Goal: Task Accomplishment & Management: Use online tool/utility

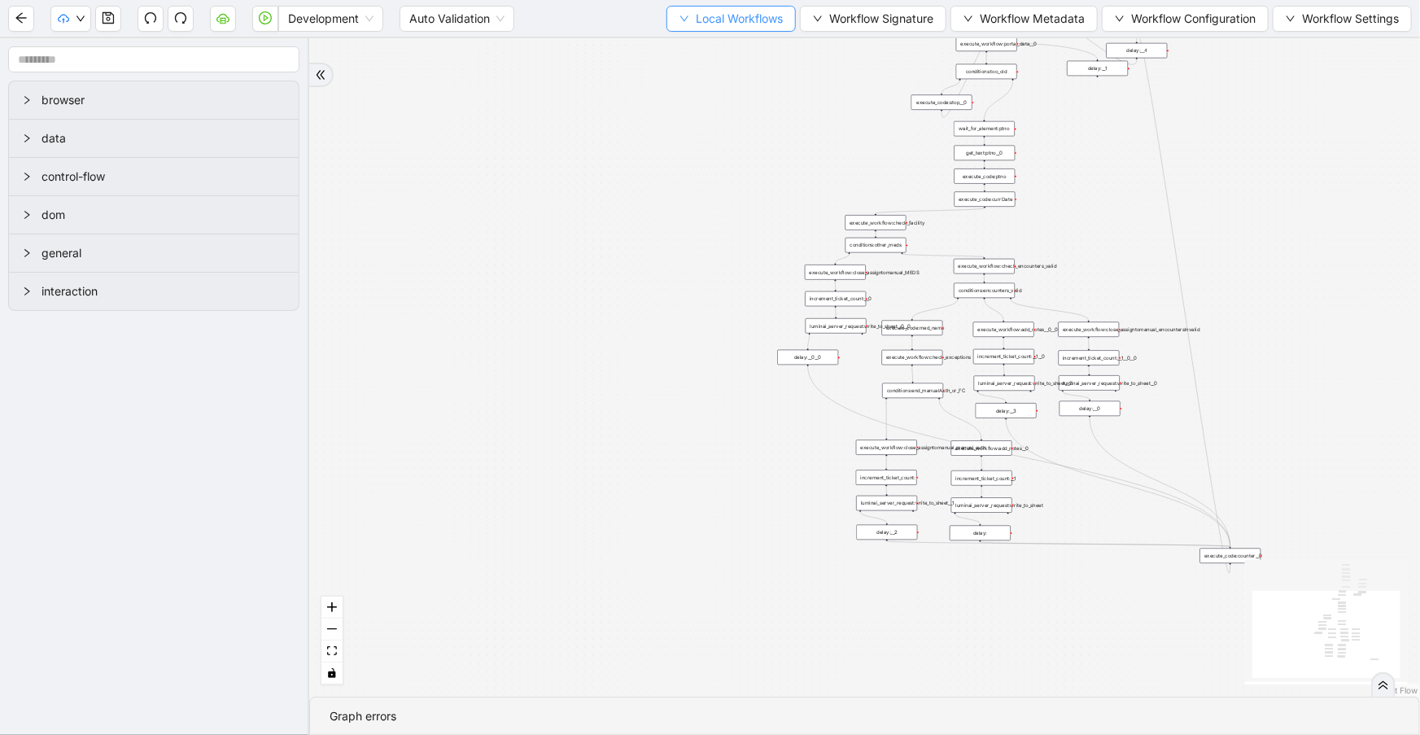
click at [725, 18] on span "Local Workflows" at bounding box center [739, 19] width 87 height 18
click at [722, 43] on span "Select" at bounding box center [725, 50] width 106 height 18
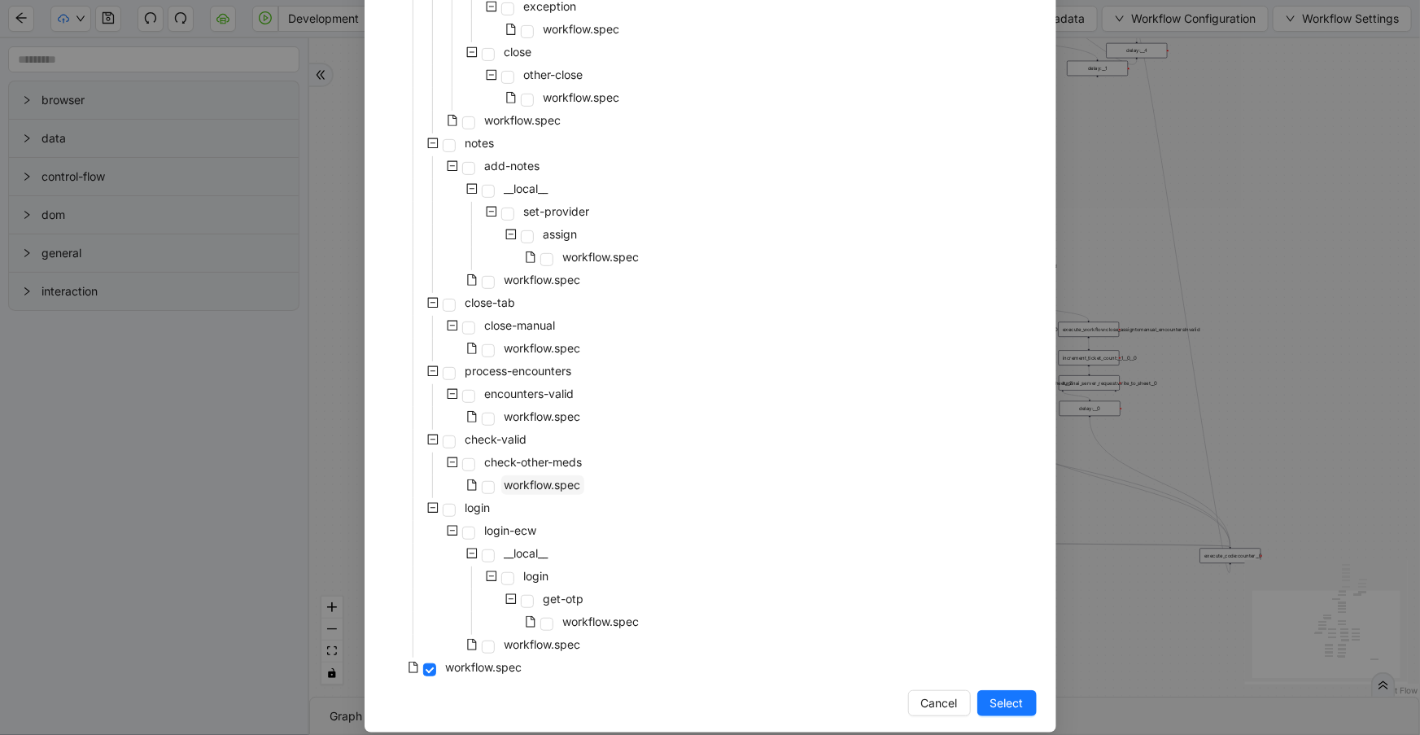
scroll to position [326, 0]
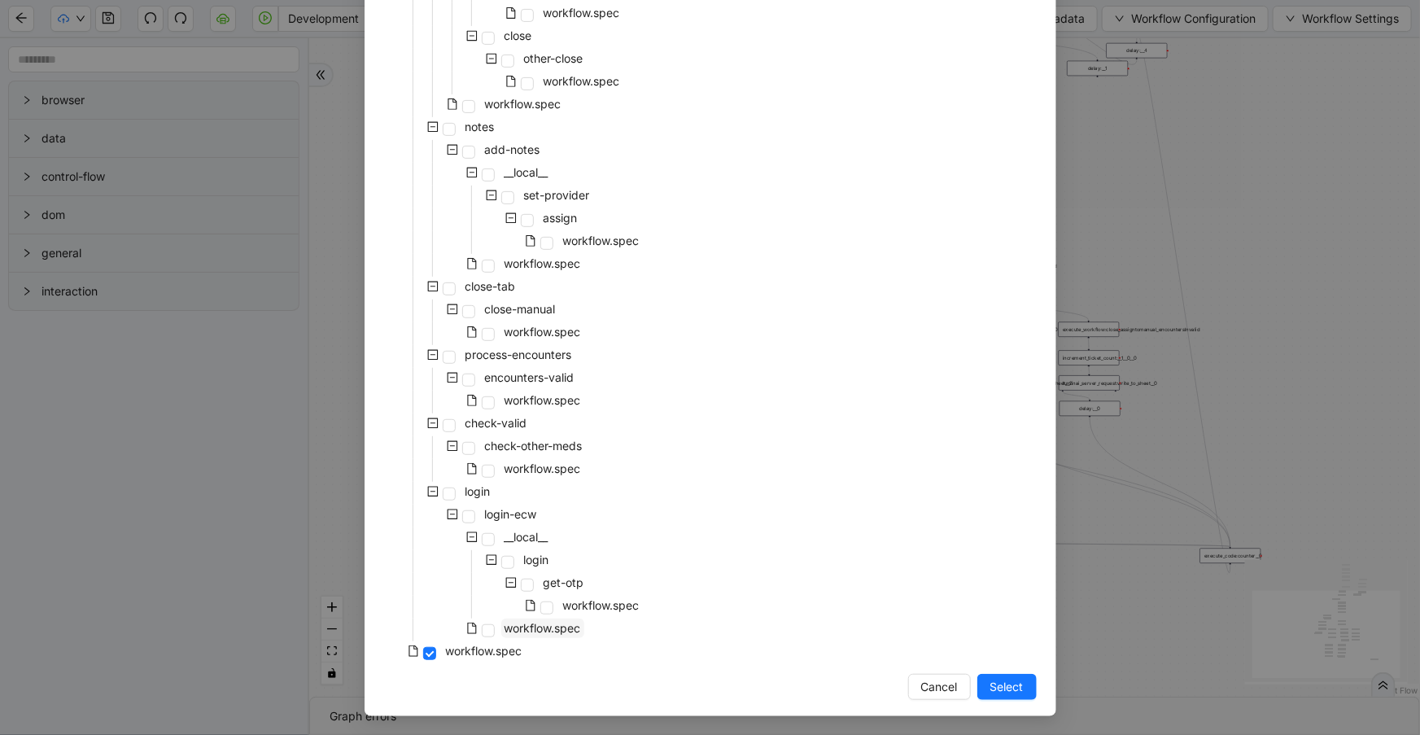
click at [531, 626] on span "workflow.spec" at bounding box center [543, 628] width 77 height 14
click at [1016, 678] on span "Select" at bounding box center [1007, 687] width 33 height 18
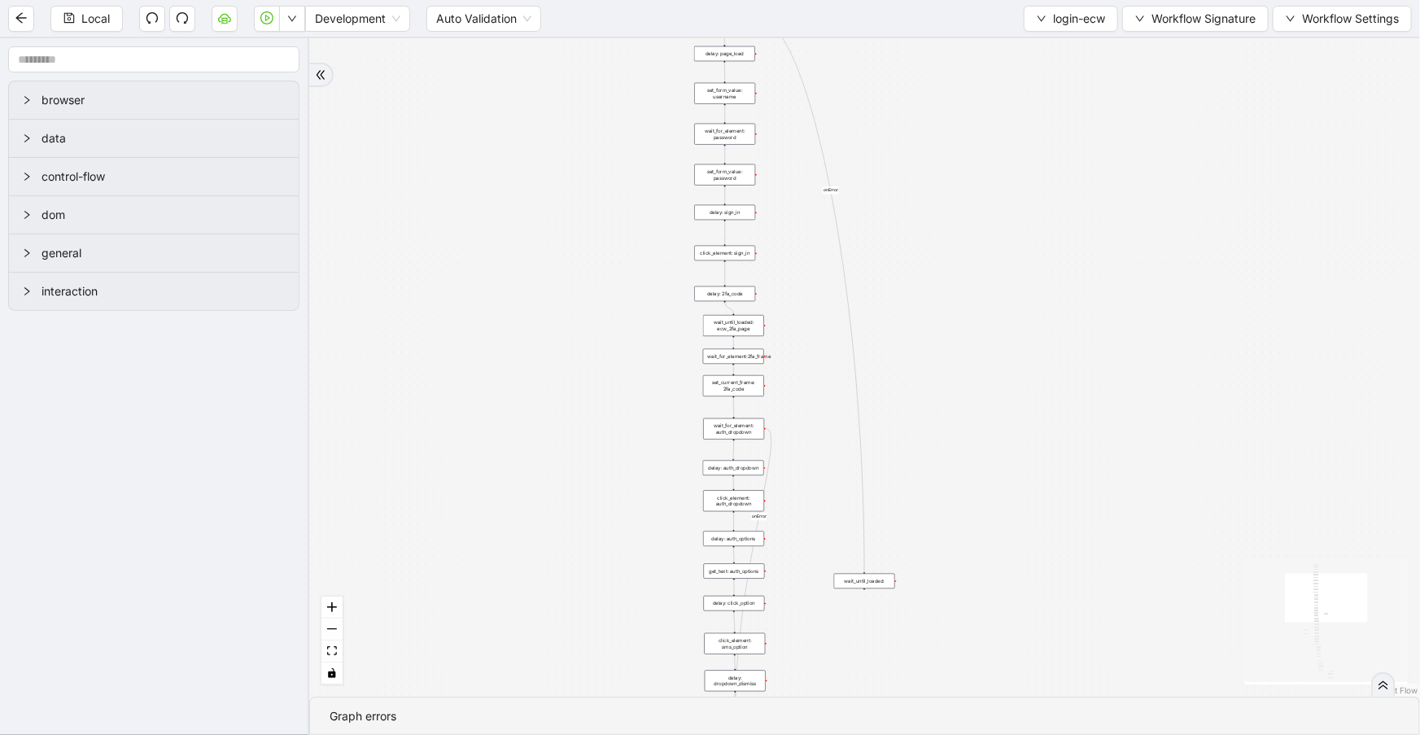
drag, startPoint x: 788, startPoint y: 419, endPoint x: 475, endPoint y: -65, distance: 576.8
click at [475, 0] on html "Local Development Auto Validation login-ecw Workflow Signature Workflow Setting…" at bounding box center [710, 367] width 1420 height 735
drag, startPoint x: 1161, startPoint y: 81, endPoint x: 1170, endPoint y: 249, distance: 167.9
click at [1161, 106] on div "fallback success retry_count < 5 onError onError onError onError onError trigge…" at bounding box center [864, 367] width 1111 height 658
drag, startPoint x: 1168, startPoint y: 449, endPoint x: 1227, endPoint y: -65, distance: 517.7
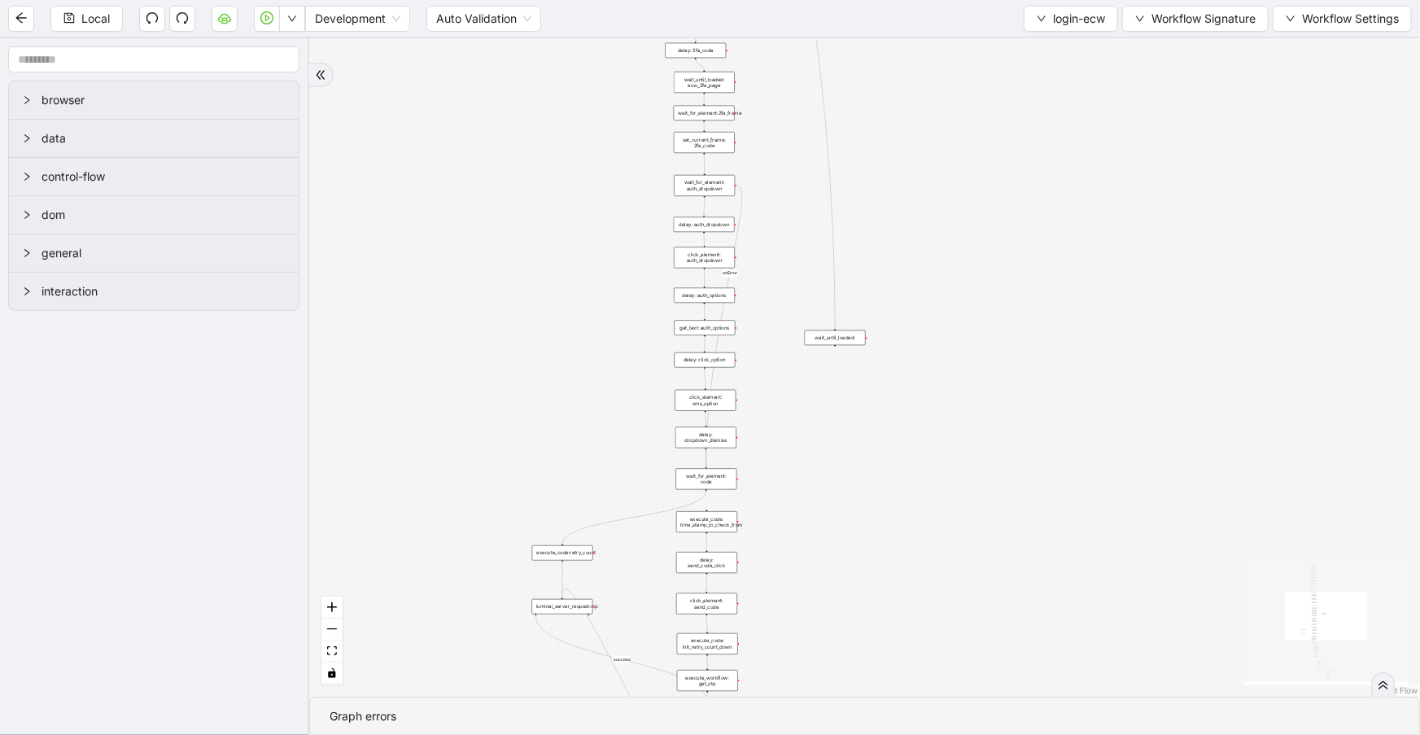
click at [1227, 0] on html "Local Development Auto Validation login-ecw Workflow Signature Workflow Setting…" at bounding box center [710, 367] width 1420 height 735
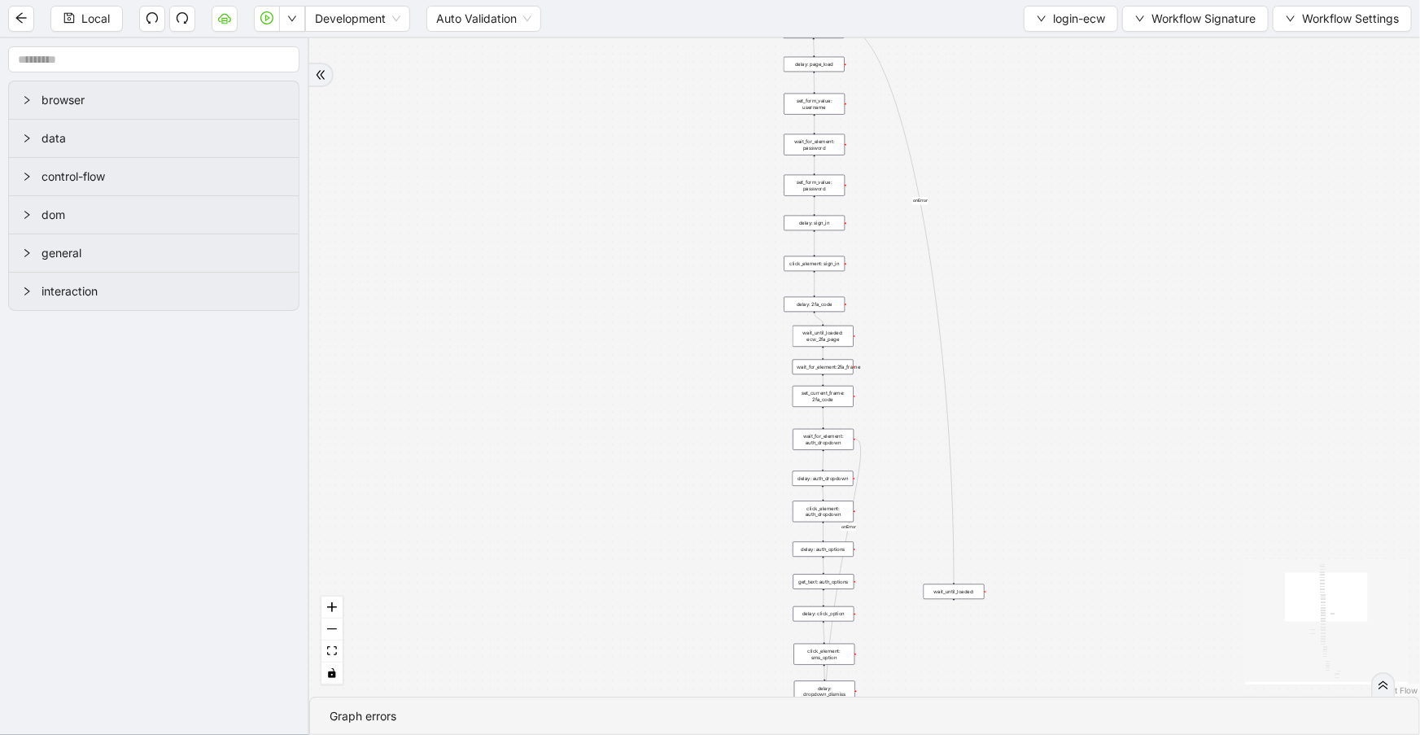
drag, startPoint x: 1216, startPoint y: 528, endPoint x: 1279, endPoint y: 536, distance: 64.0
click at [1265, 701] on section "fallback success retry_count < 5 onError onError onError onError onError trigge…" at bounding box center [864, 386] width 1111 height 697
drag, startPoint x: 1218, startPoint y: 267, endPoint x: 1147, endPoint y: 496, distance: 240.4
click at [1227, 536] on div "fallback success retry_count < 5 onError onError onError onError onError trigge…" at bounding box center [864, 367] width 1111 height 658
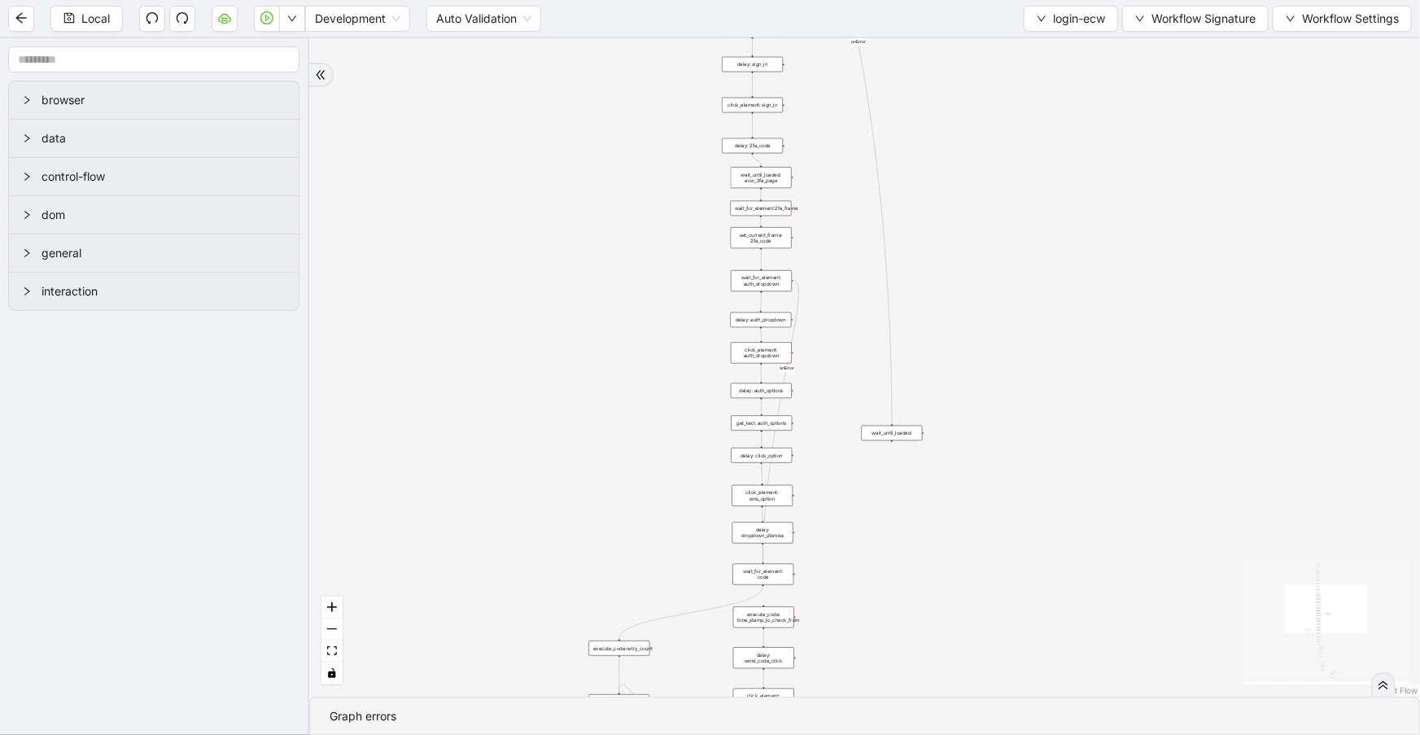
drag, startPoint x: 1047, startPoint y: 410, endPoint x: 976, endPoint y: 3, distance: 413.1
click at [976, 3] on section "Local Development Auto Validation login-ecw Workflow Signature Workflow Setting…" at bounding box center [710, 367] width 1420 height 735
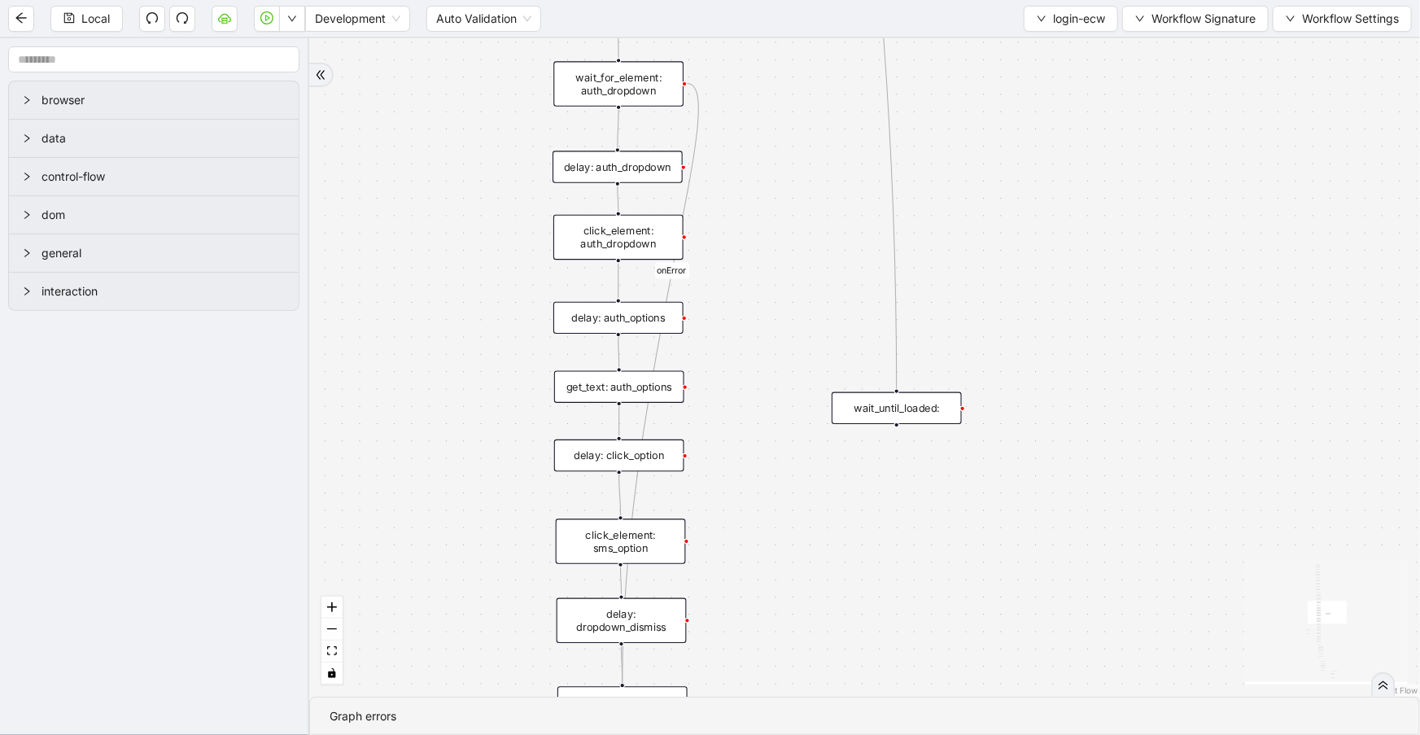
click at [895, 405] on div "wait_until_loaded:" at bounding box center [897, 408] width 130 height 32
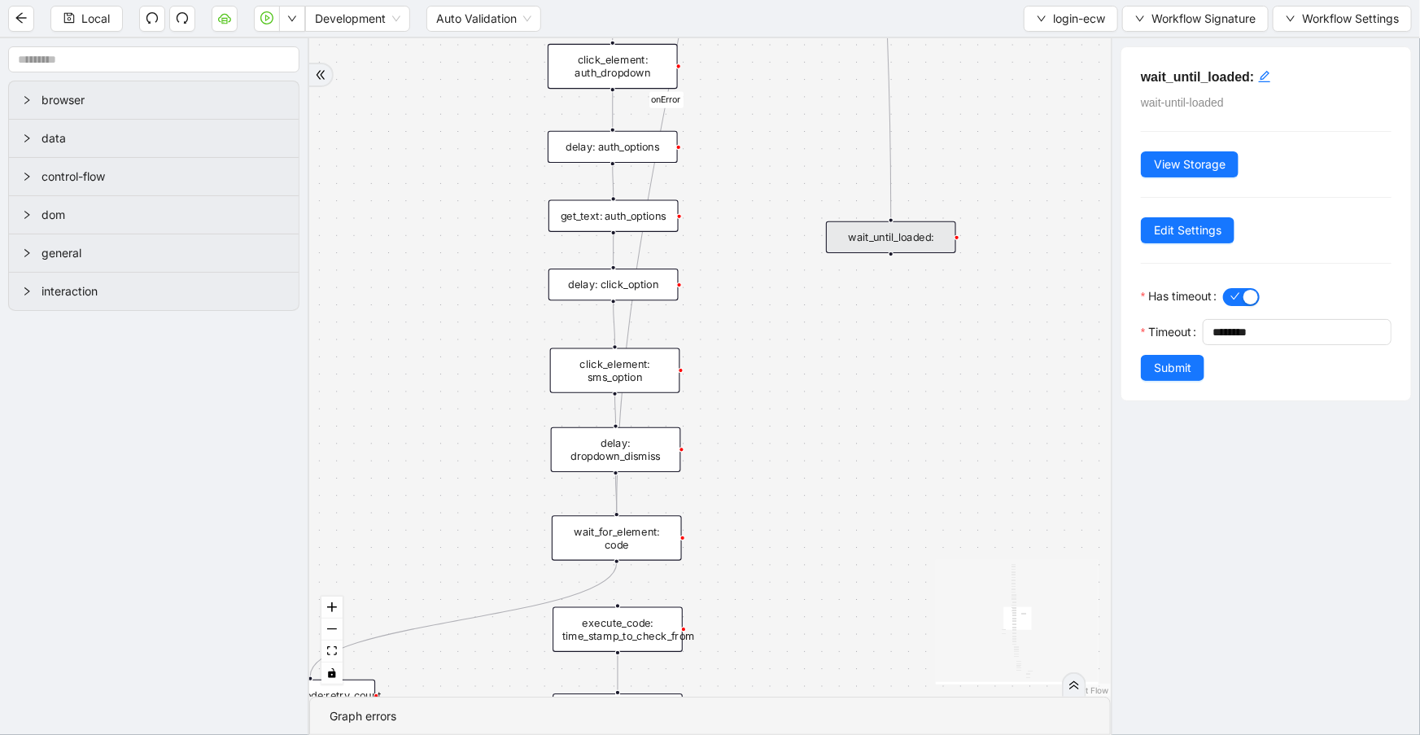
drag, startPoint x: 897, startPoint y: 528, endPoint x: 923, endPoint y: 246, distance: 283.6
click at [923, 246] on div "fallback success retry_count < 5 onError onError onError onError onError trigge…" at bounding box center [710, 367] width 802 height 658
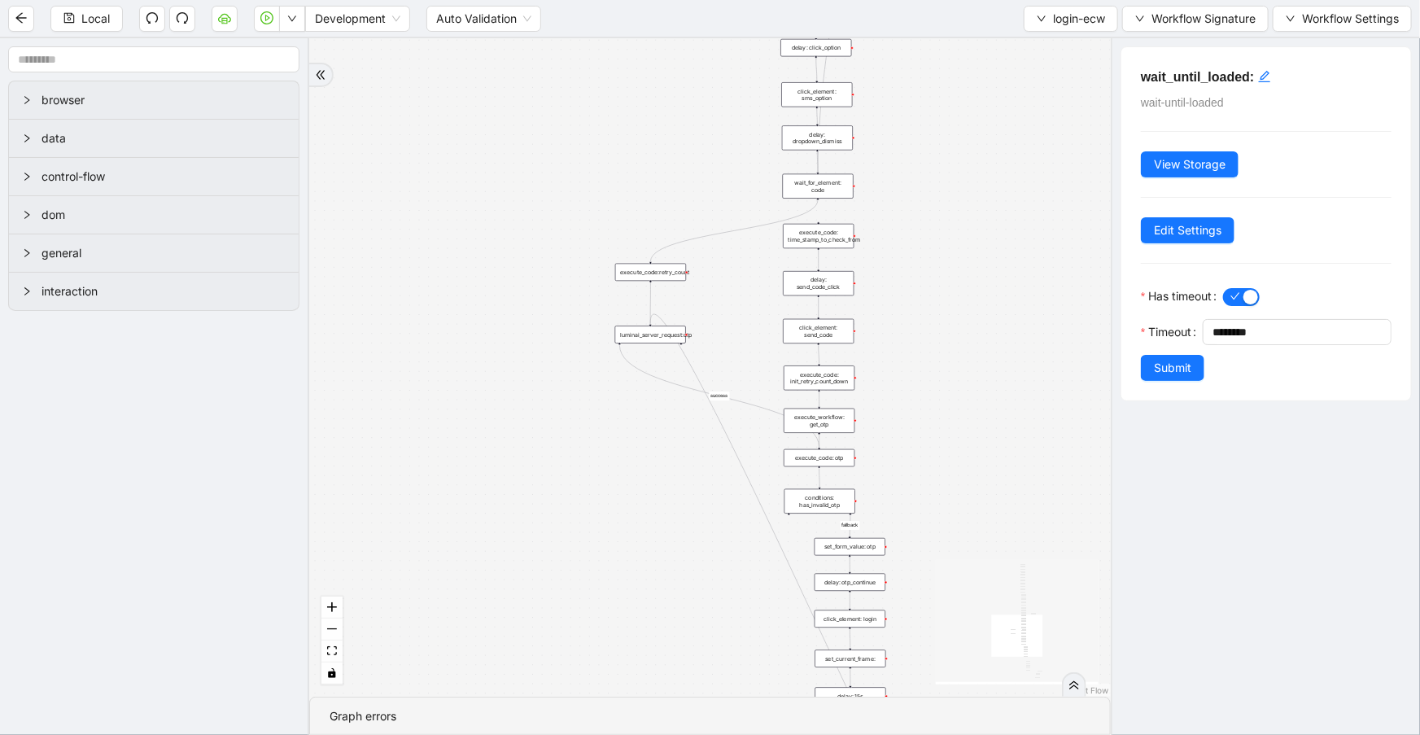
drag, startPoint x: 959, startPoint y: 374, endPoint x: 994, endPoint y: 196, distance: 181.7
click at [1007, 199] on div "fallback success retry_count < 5 onError onError onError onError onError trigge…" at bounding box center [710, 367] width 802 height 658
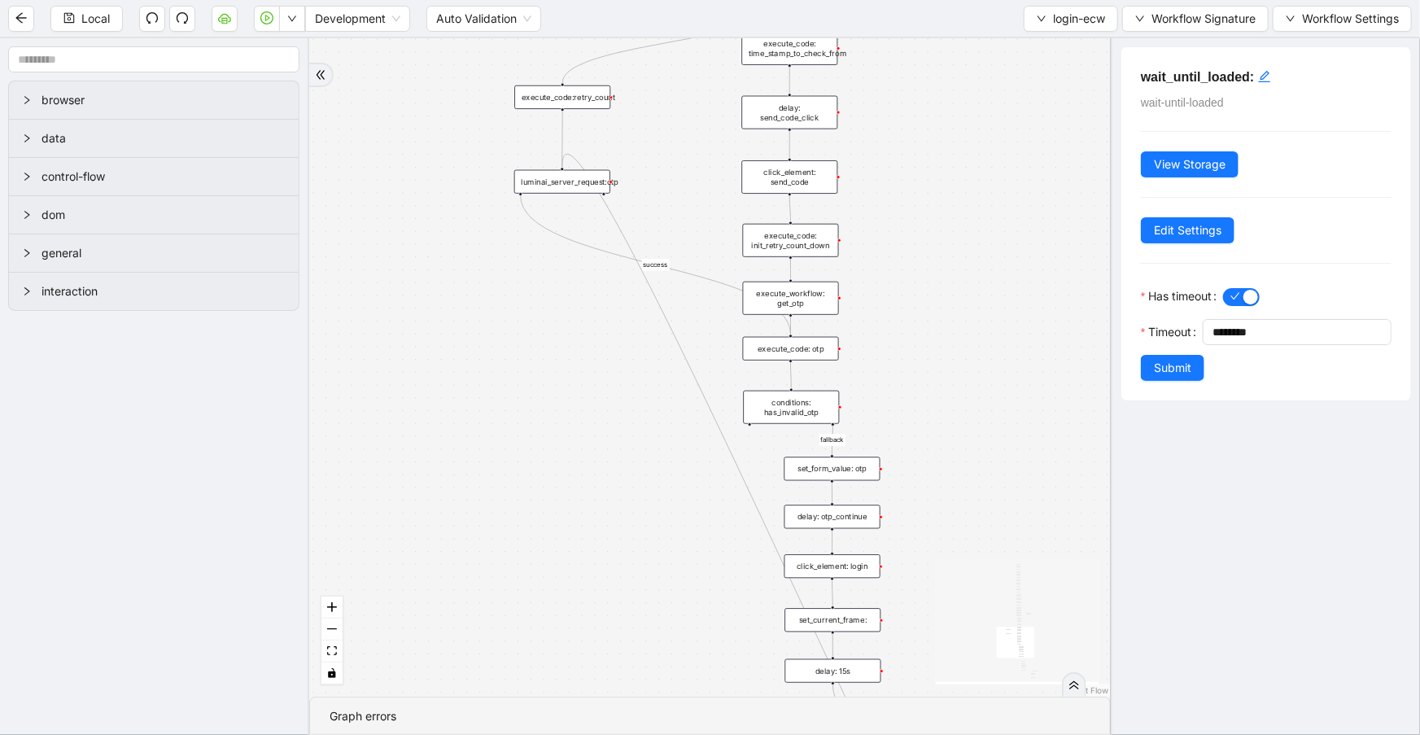
drag, startPoint x: 1008, startPoint y: 339, endPoint x: 936, endPoint y: 170, distance: 183.1
click at [936, 171] on div "fallback success retry_count < 5 onError onError onError onError onError trigge…" at bounding box center [710, 367] width 802 height 658
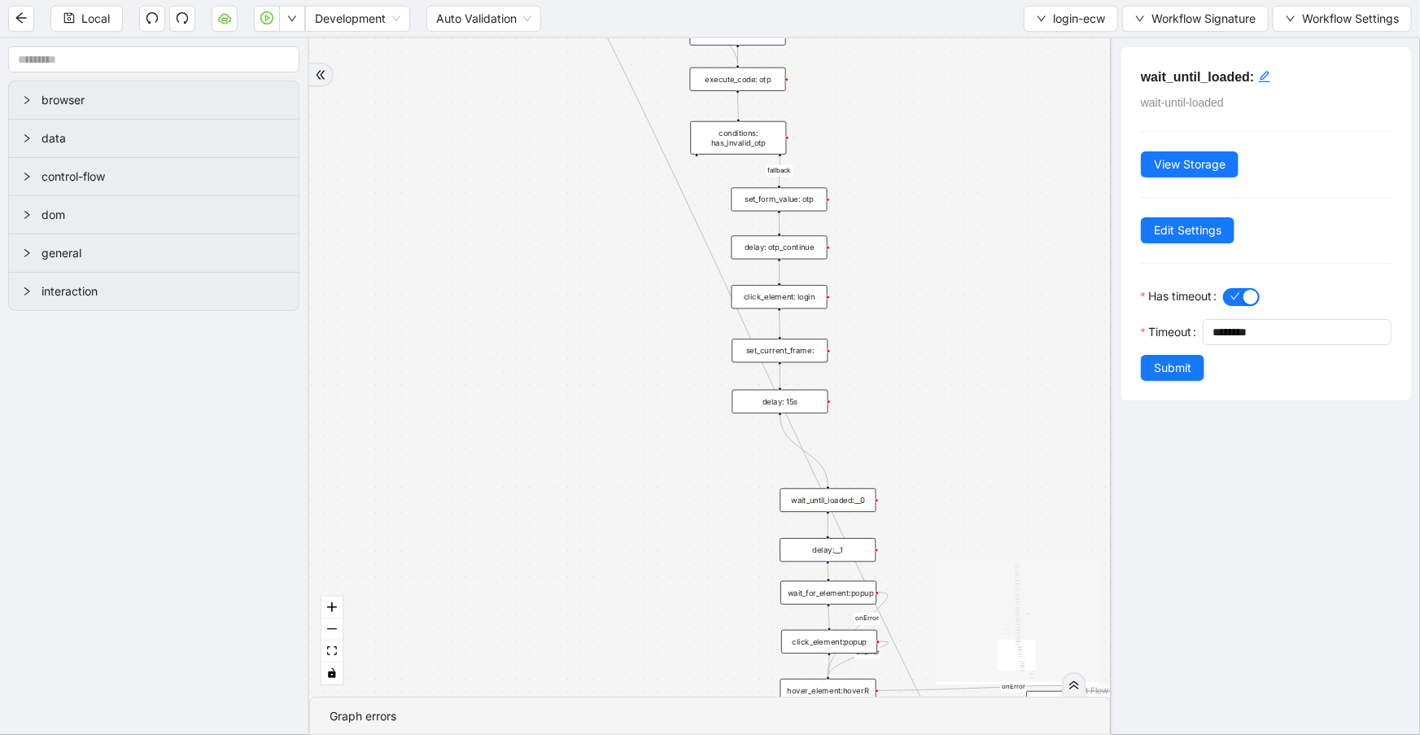
drag, startPoint x: 956, startPoint y: 355, endPoint x: 925, endPoint y: 117, distance: 239.8
click at [925, 117] on div "fallback success retry_count < 5 onError onError onError onError onError trigge…" at bounding box center [710, 367] width 802 height 658
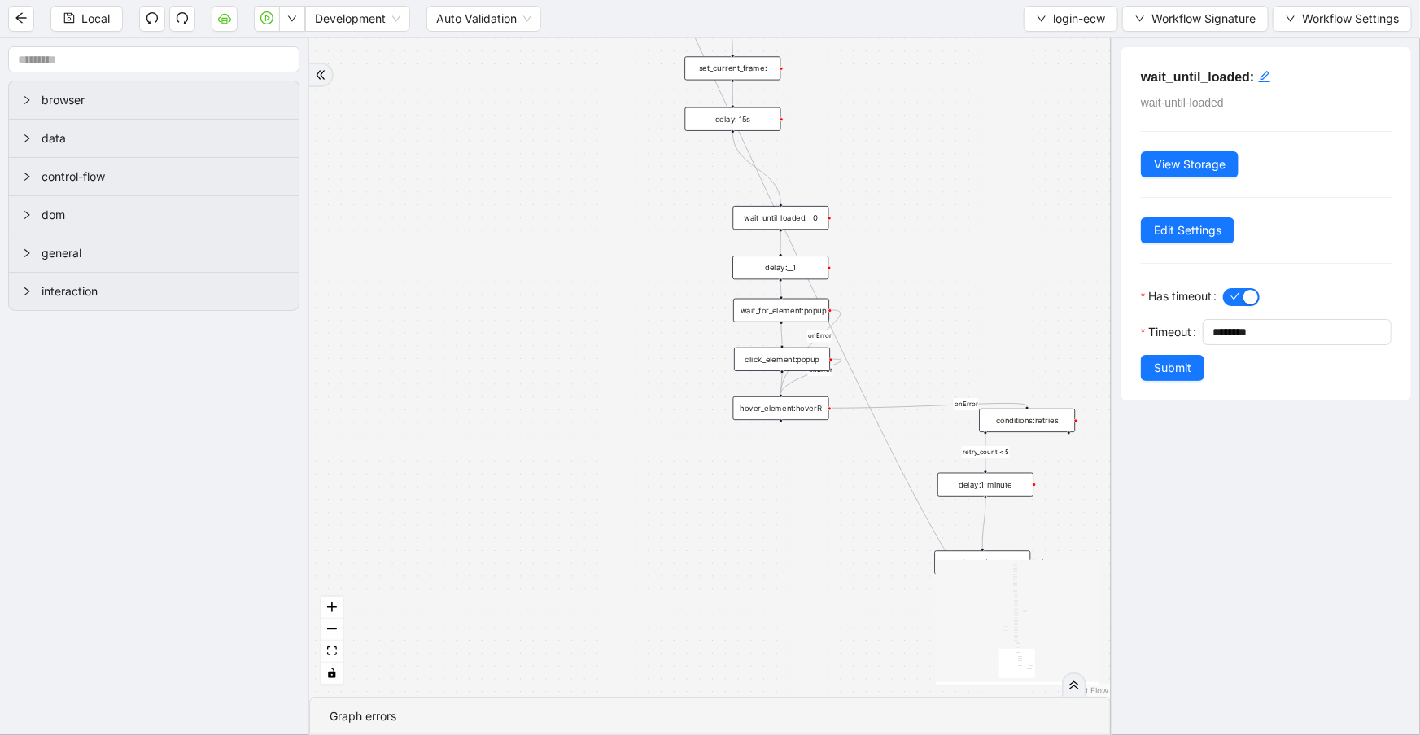
drag, startPoint x: 941, startPoint y: 246, endPoint x: 913, endPoint y: 85, distance: 162.7
click at [913, 85] on div "fallback success retry_count < 5 onError onError onError onError onError trigge…" at bounding box center [710, 367] width 802 height 658
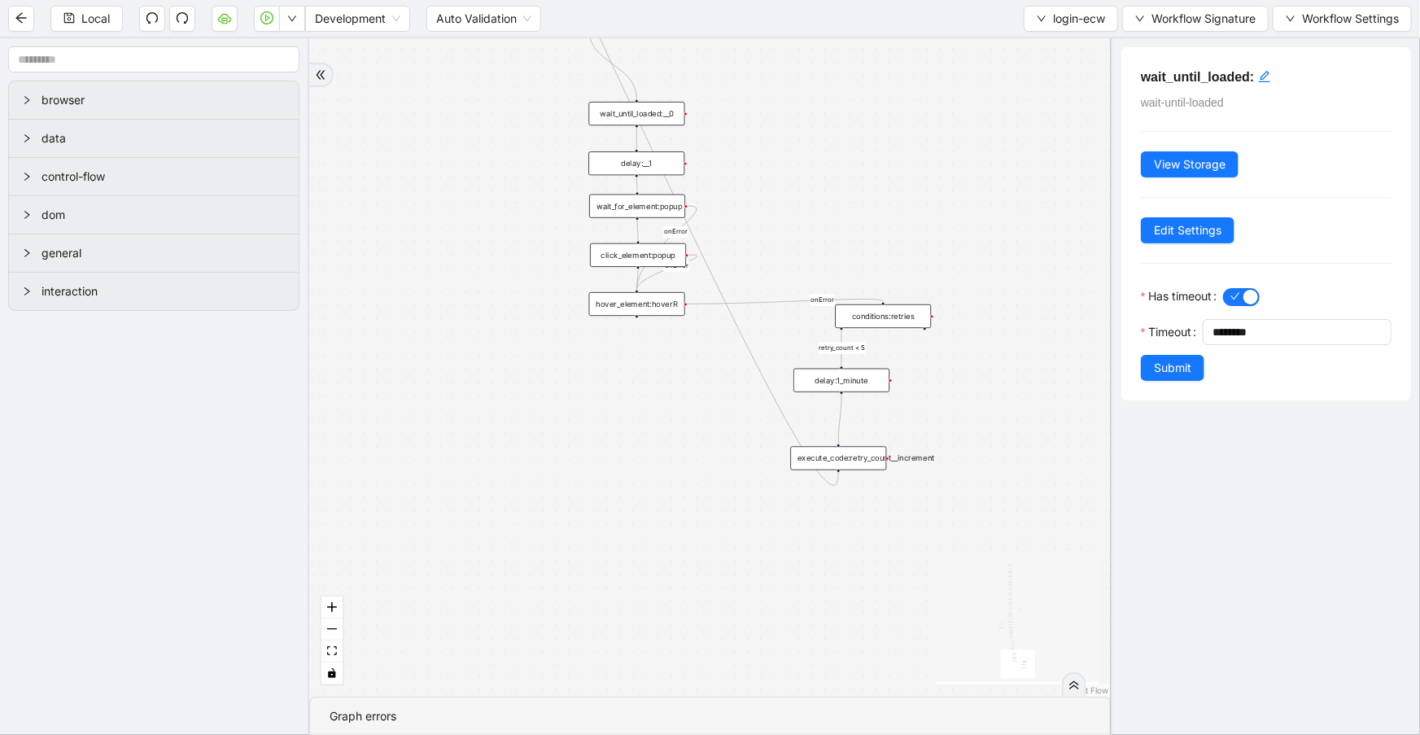
drag, startPoint x: 908, startPoint y: 187, endPoint x: 764, endPoint y: 83, distance: 177.8
click at [764, 83] on div "fallback success retry_count < 5 onError onError onError onError onError trigge…" at bounding box center [710, 367] width 802 height 658
click at [882, 317] on div "conditions:retries" at bounding box center [883, 316] width 96 height 24
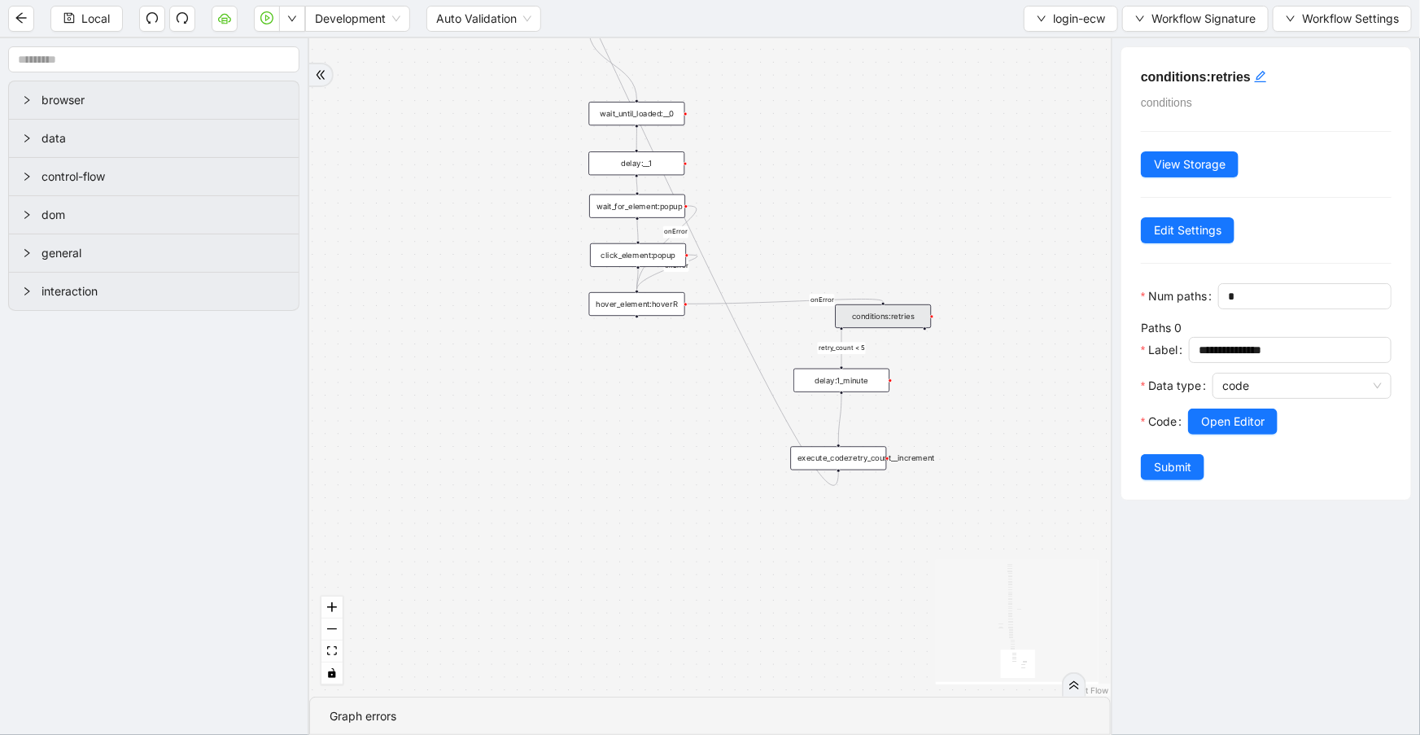
click at [869, 383] on div "delay:1_minute" at bounding box center [842, 381] width 96 height 24
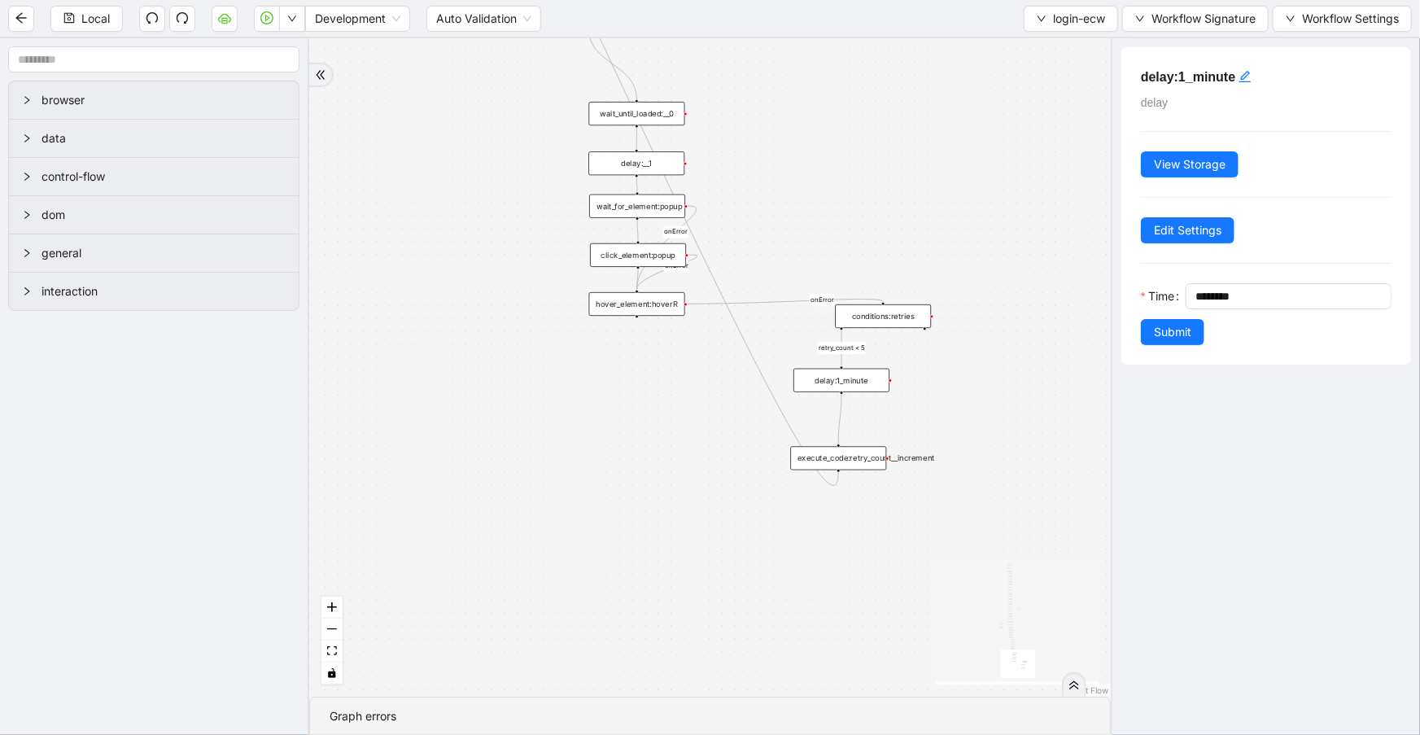
click at [885, 317] on div "conditions:retries" at bounding box center [883, 316] width 96 height 24
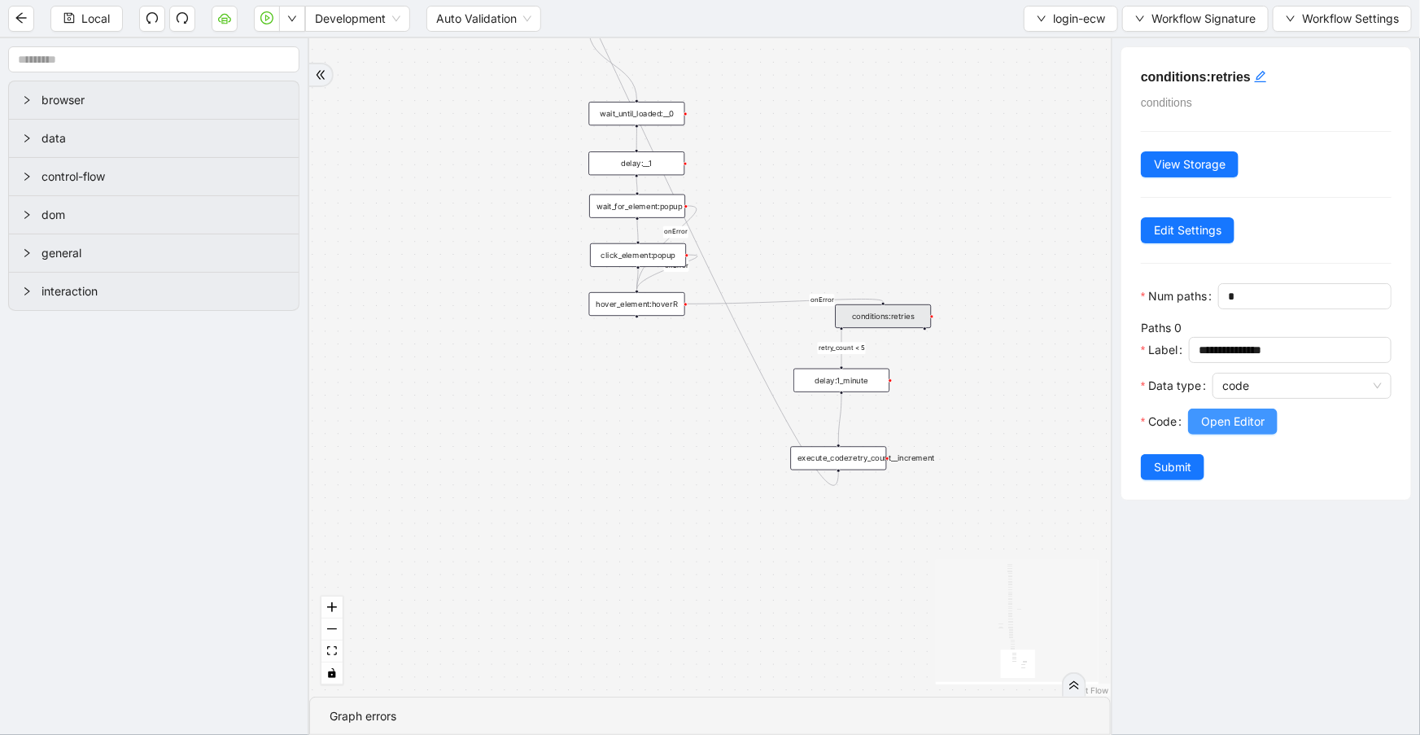
click at [1206, 431] on span "Open Editor" at bounding box center [1232, 422] width 63 height 18
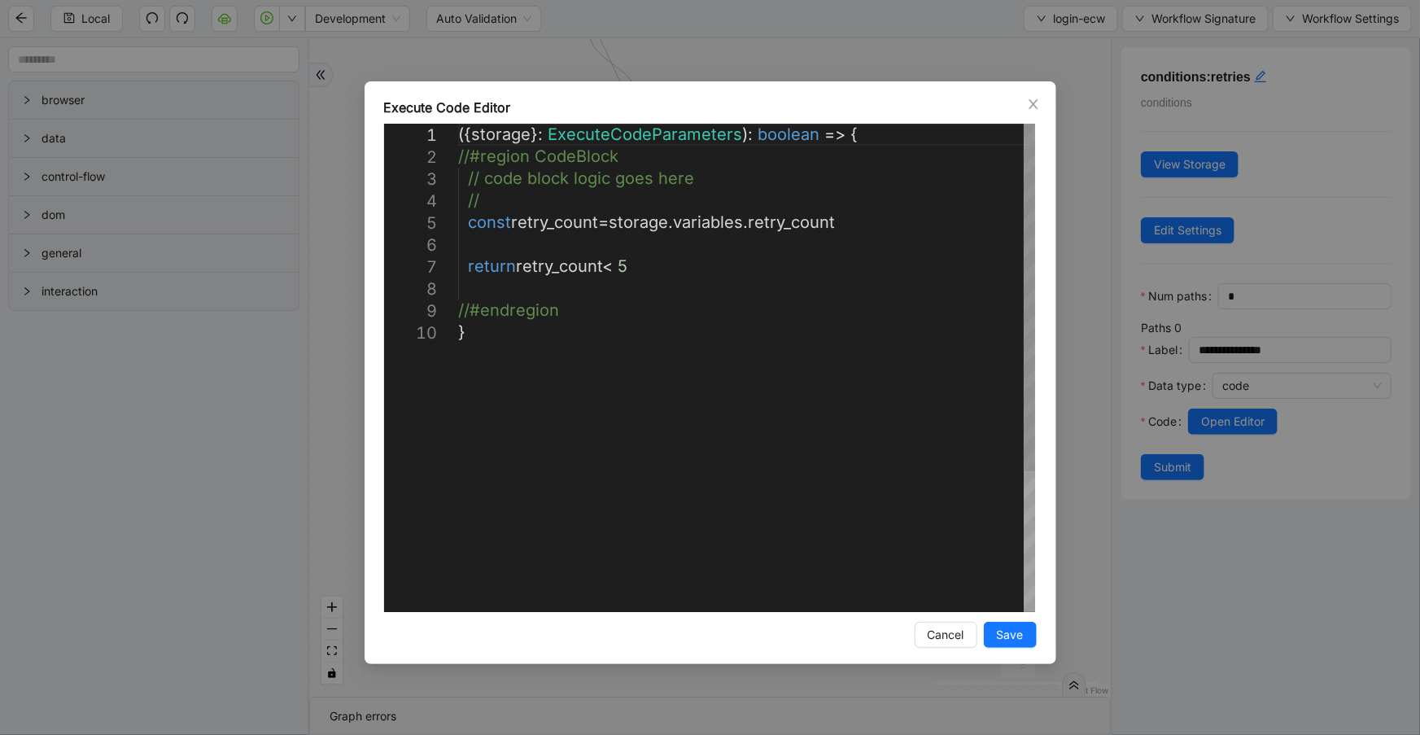
scroll to position [0, 8]
click at [772, 275] on div "({ storage }: ExecuteCodeParameters ): boolean => { //#region CodeBlock // code…" at bounding box center [746, 467] width 577 height 686
type textarea "**********"
click at [1000, 633] on span "Save" at bounding box center [1010, 635] width 27 height 18
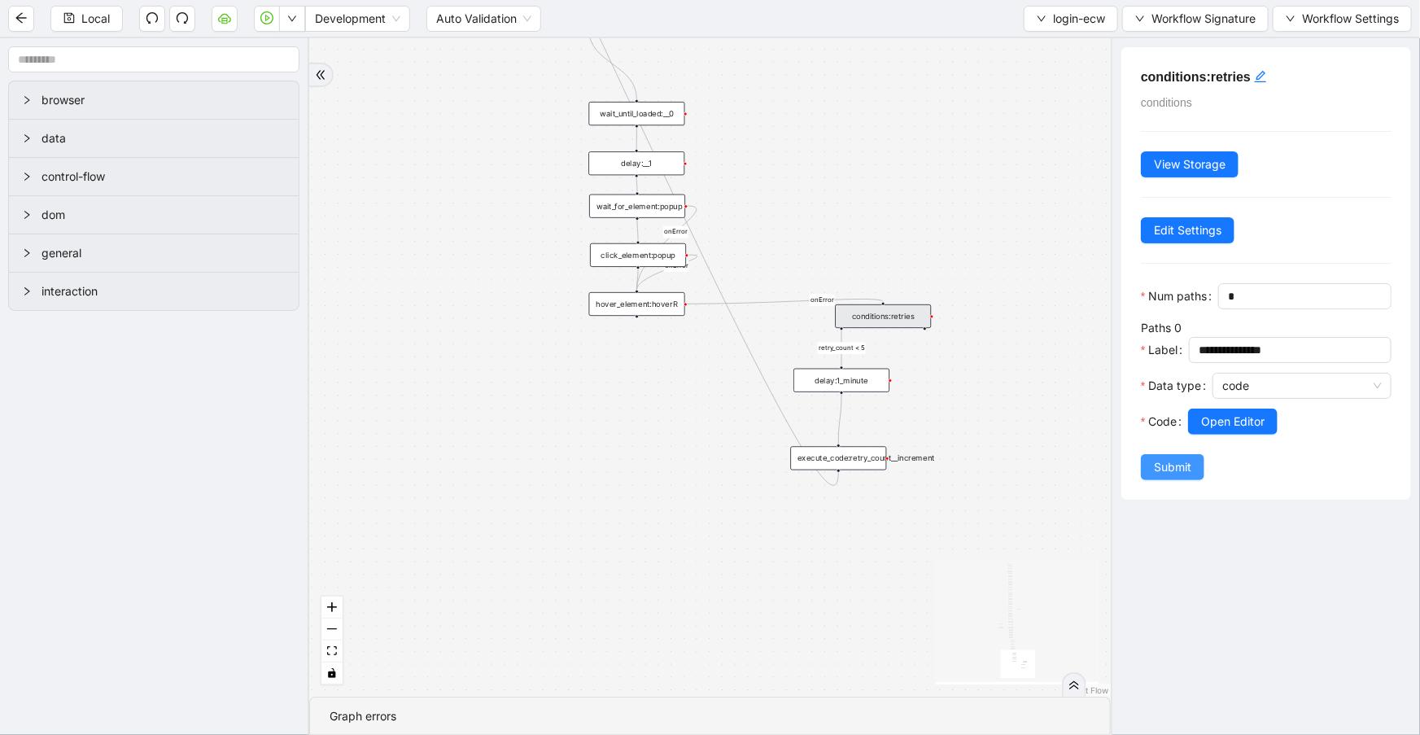
click at [1169, 476] on span "Submit" at bounding box center [1172, 467] width 37 height 18
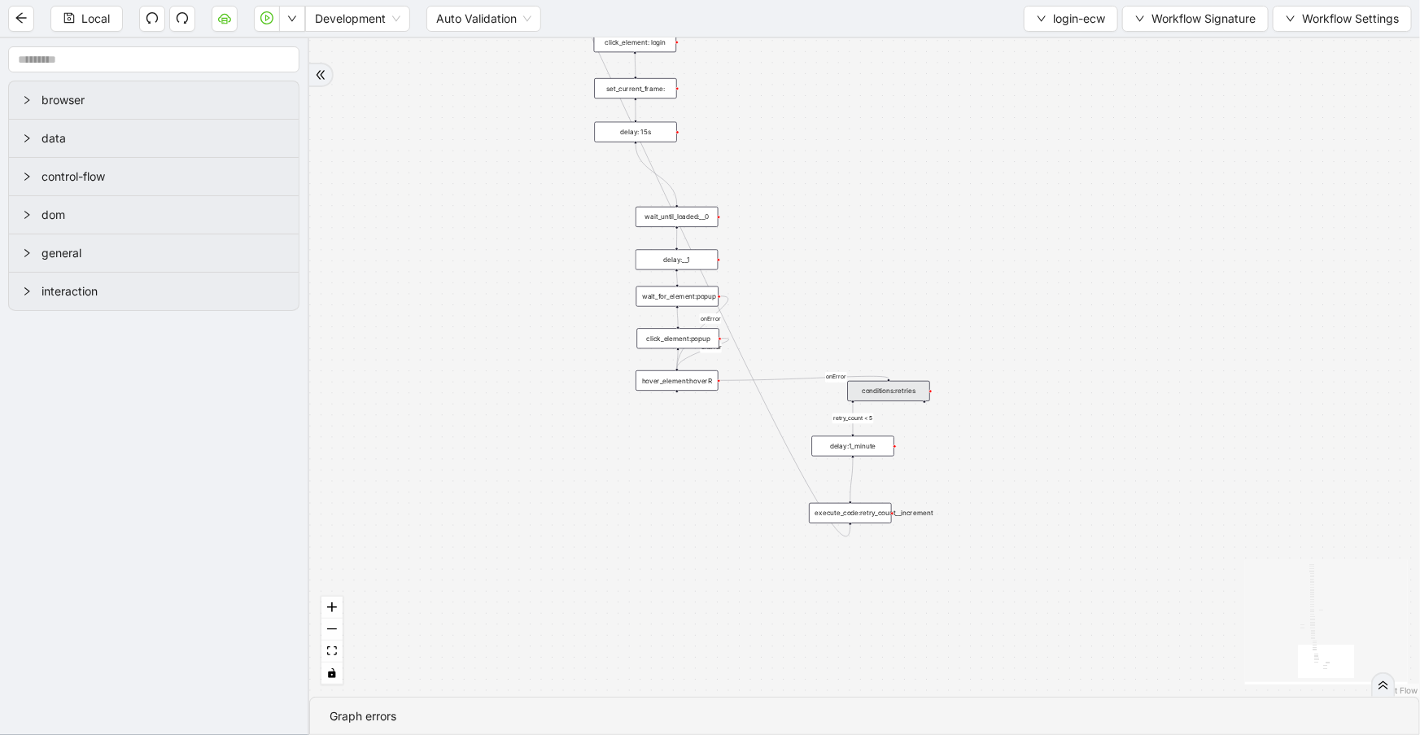
drag, startPoint x: 493, startPoint y: 317, endPoint x: 503, endPoint y: 372, distance: 55.4
click at [503, 372] on div "fallback success retry_count < 5 onError onError onError onError onError trigge…" at bounding box center [864, 367] width 1111 height 658
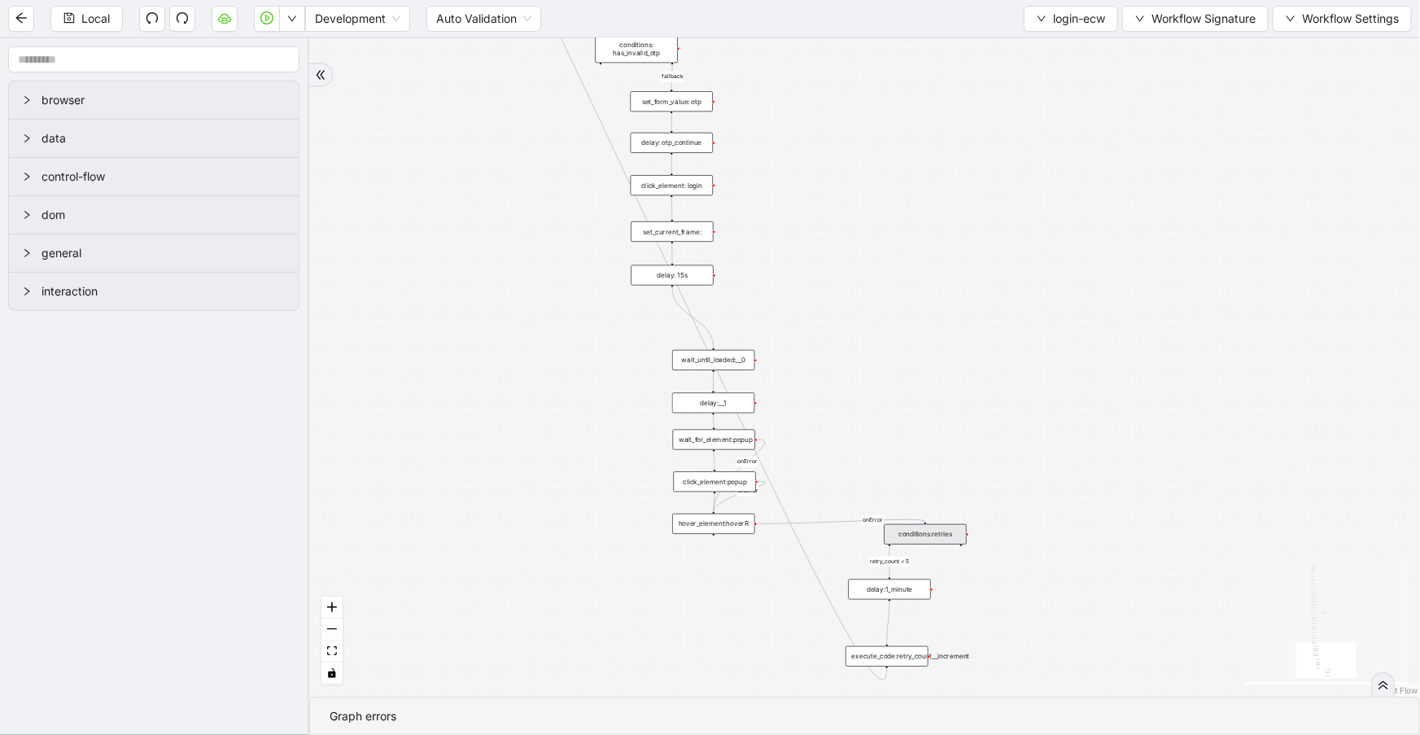
drag, startPoint x: 563, startPoint y: 309, endPoint x: 624, endPoint y: 407, distance: 115.2
click at [601, 448] on div "fallback success retry_count < 5 onError onError onError onError onError trigge…" at bounding box center [864, 367] width 1111 height 658
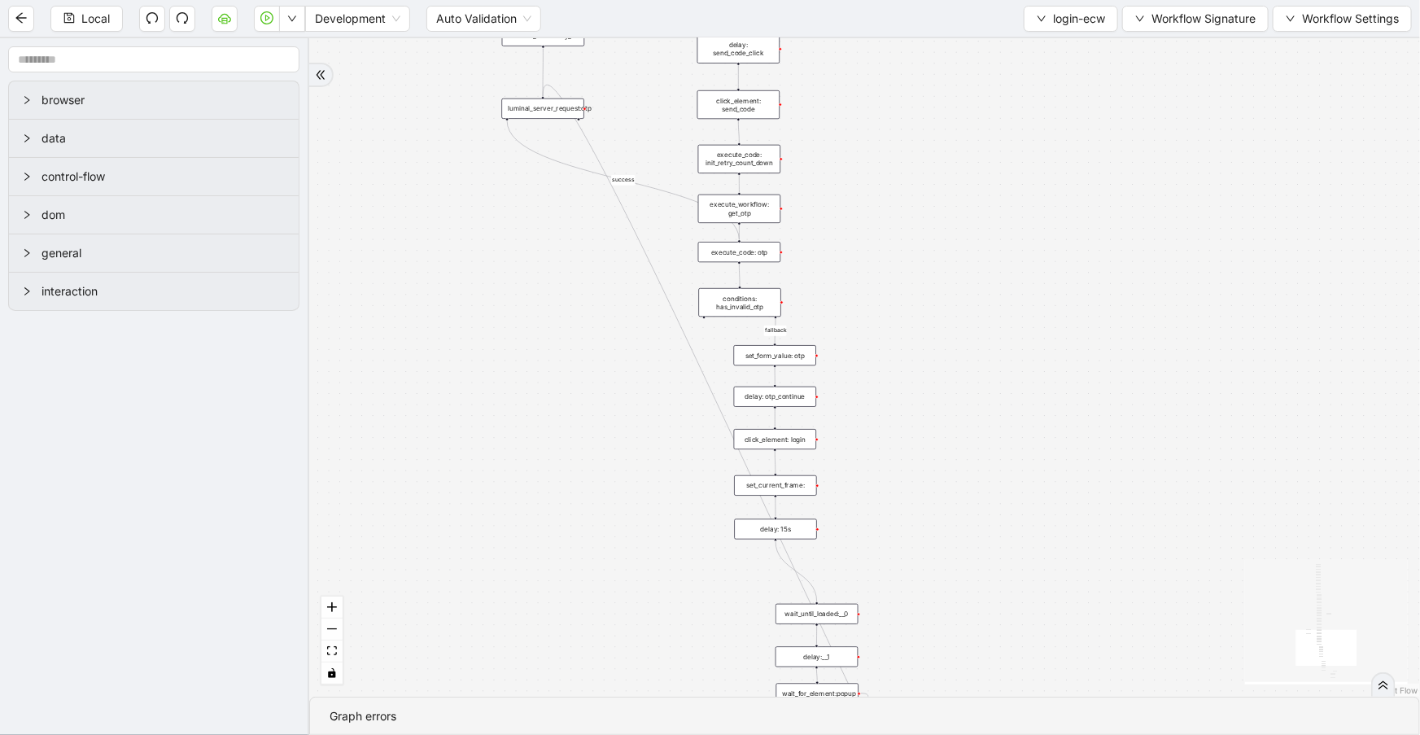
drag, startPoint x: 757, startPoint y: 239, endPoint x: 846, endPoint y: 460, distance: 238.1
click at [846, 460] on div "fallback success retry_count < 5 onError onError onError onError onError trigge…" at bounding box center [864, 367] width 1111 height 658
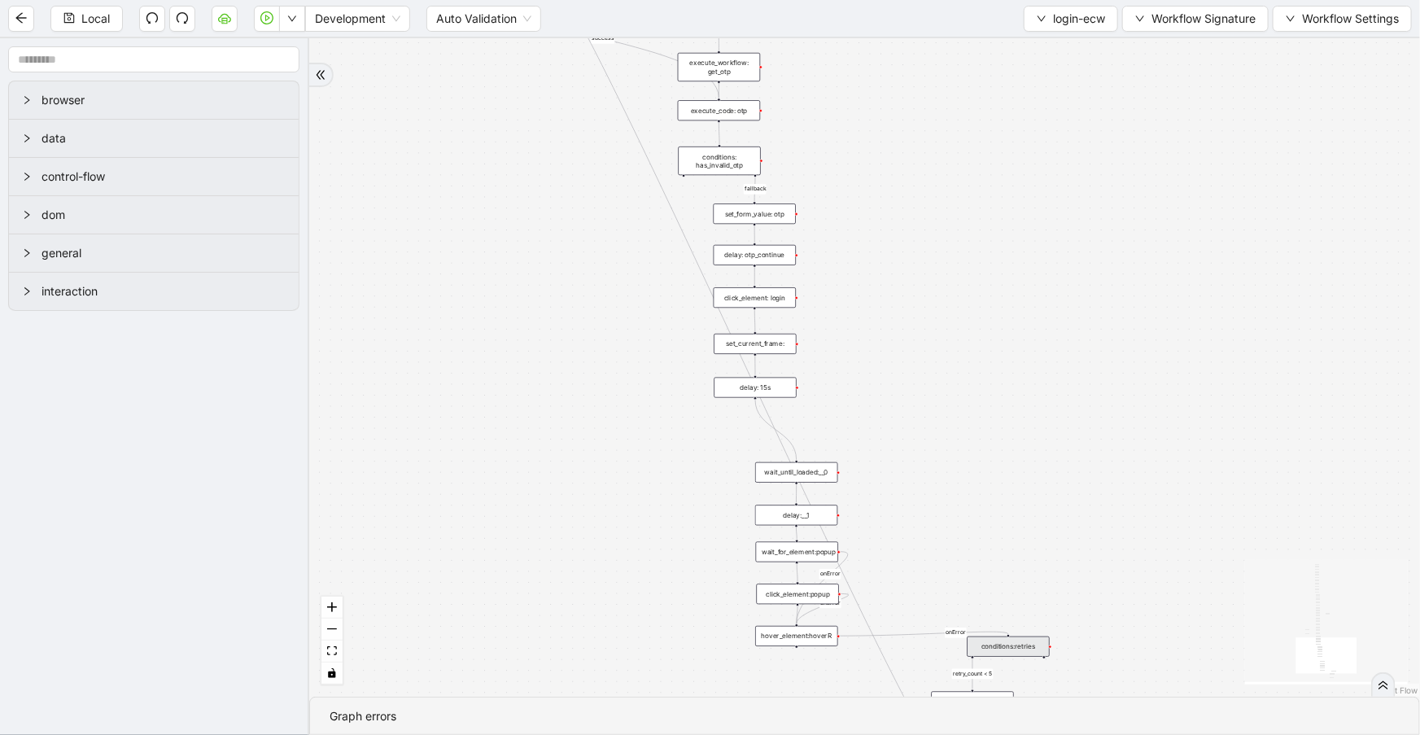
drag, startPoint x: 863, startPoint y: 474, endPoint x: 842, endPoint y: 332, distance: 143.1
click at [842, 332] on div "fallback success retry_count < 5 onError onError onError onError onError trigge…" at bounding box center [864, 367] width 1111 height 658
click at [786, 345] on div "set_current_frame:" at bounding box center [766, 344] width 71 height 18
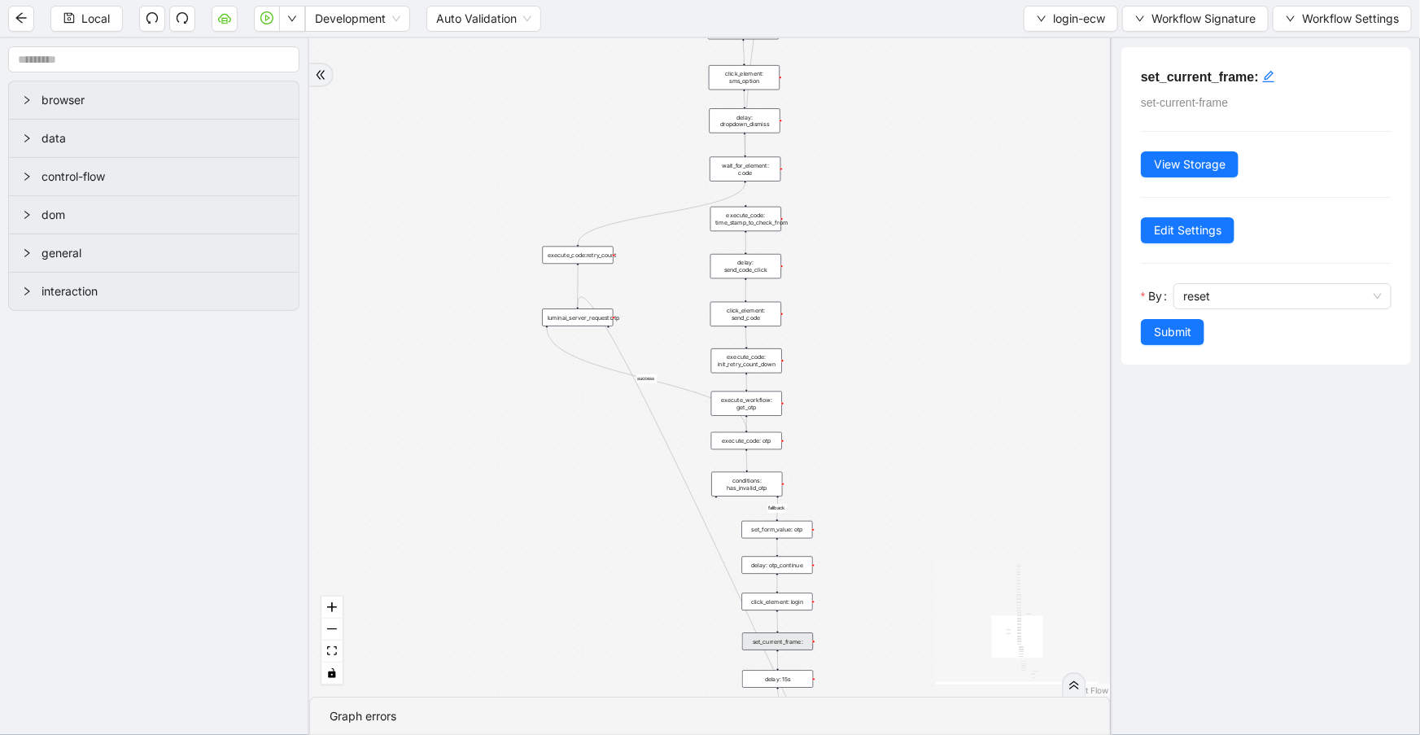
drag, startPoint x: 903, startPoint y: 190, endPoint x: 916, endPoint y: 494, distance: 303.9
click at [916, 495] on div "fallback success retry_count < 5 onError onError onError onError onError trigge…" at bounding box center [710, 367] width 802 height 658
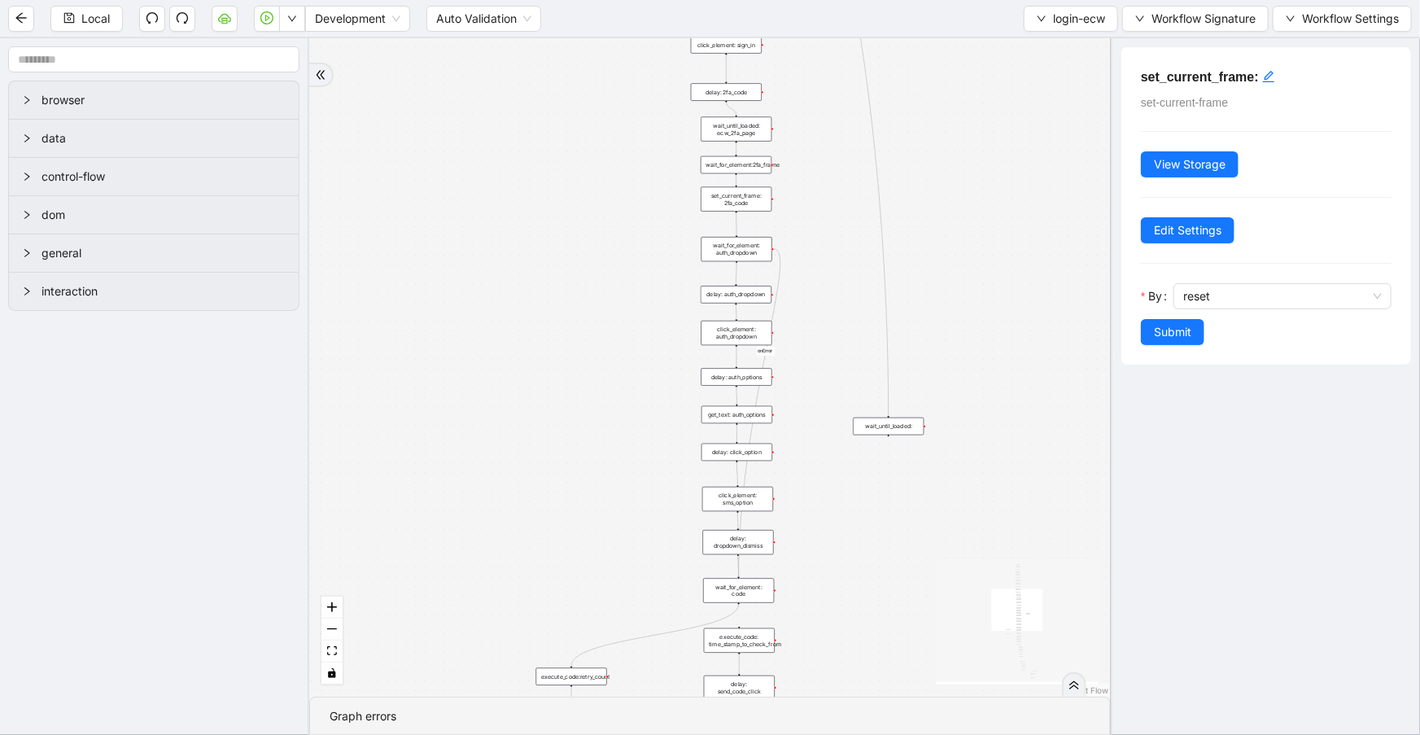
drag, startPoint x: 896, startPoint y: 244, endPoint x: 860, endPoint y: 448, distance: 206.8
click at [887, 646] on div "fallback success retry_count < 5 onError onError onError onError onError trigge…" at bounding box center [710, 367] width 802 height 658
drag, startPoint x: 806, startPoint y: 202, endPoint x: 816, endPoint y: 293, distance: 91.7
click at [816, 293] on div "fallback success retry_count < 5 onError onError onError onError onError trigge…" at bounding box center [710, 367] width 802 height 658
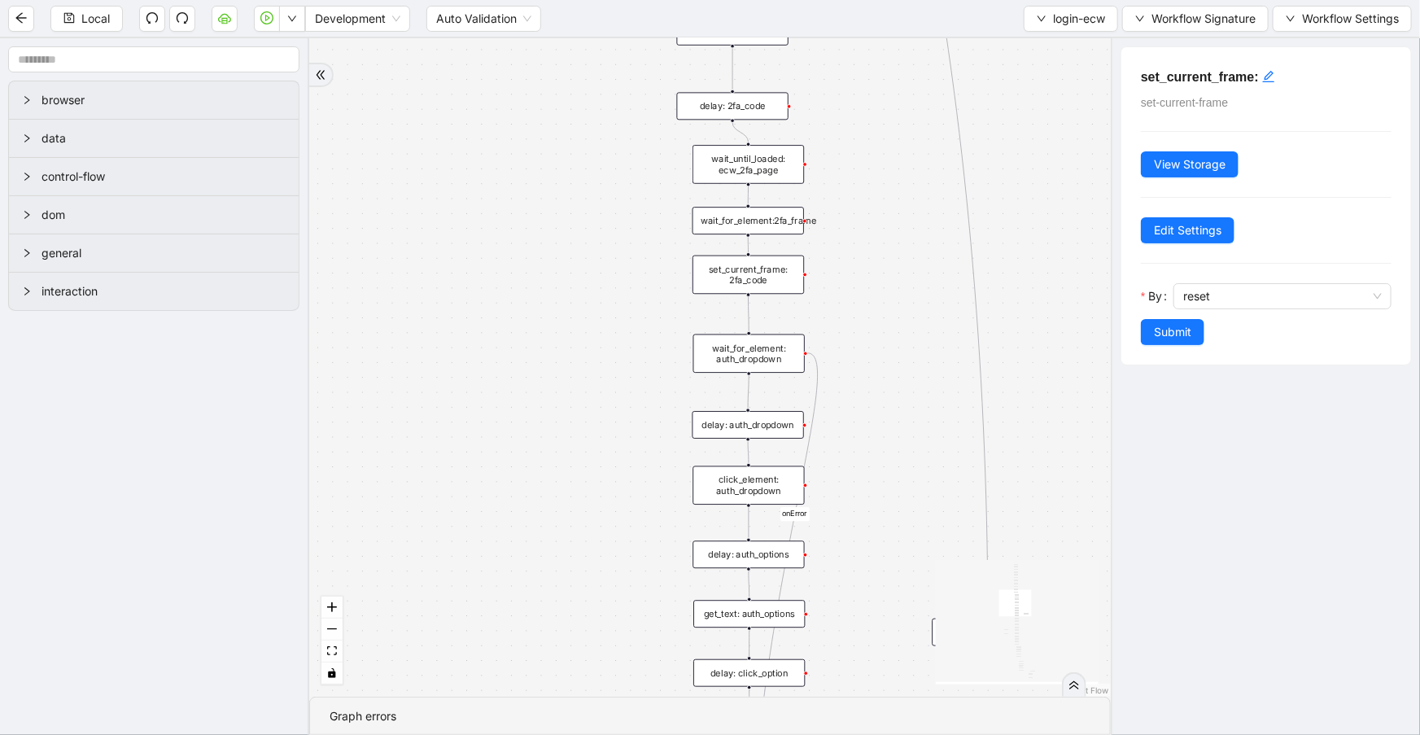
click at [742, 284] on div "set_current_frame: 2fa_code" at bounding box center [749, 275] width 112 height 39
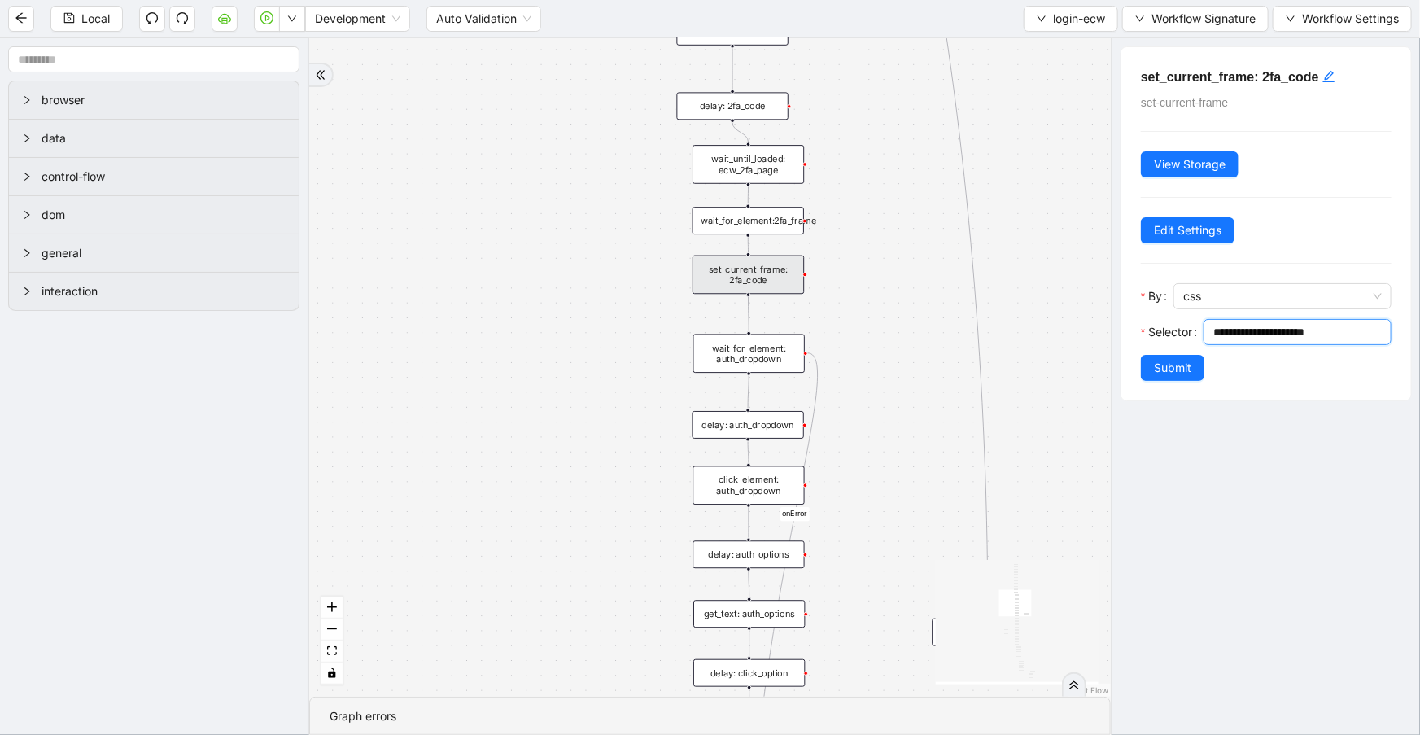
drag, startPoint x: 1344, startPoint y: 334, endPoint x: 1188, endPoint y: 316, distance: 156.5
click at [1188, 316] on form "**********" at bounding box center [1266, 332] width 251 height 98
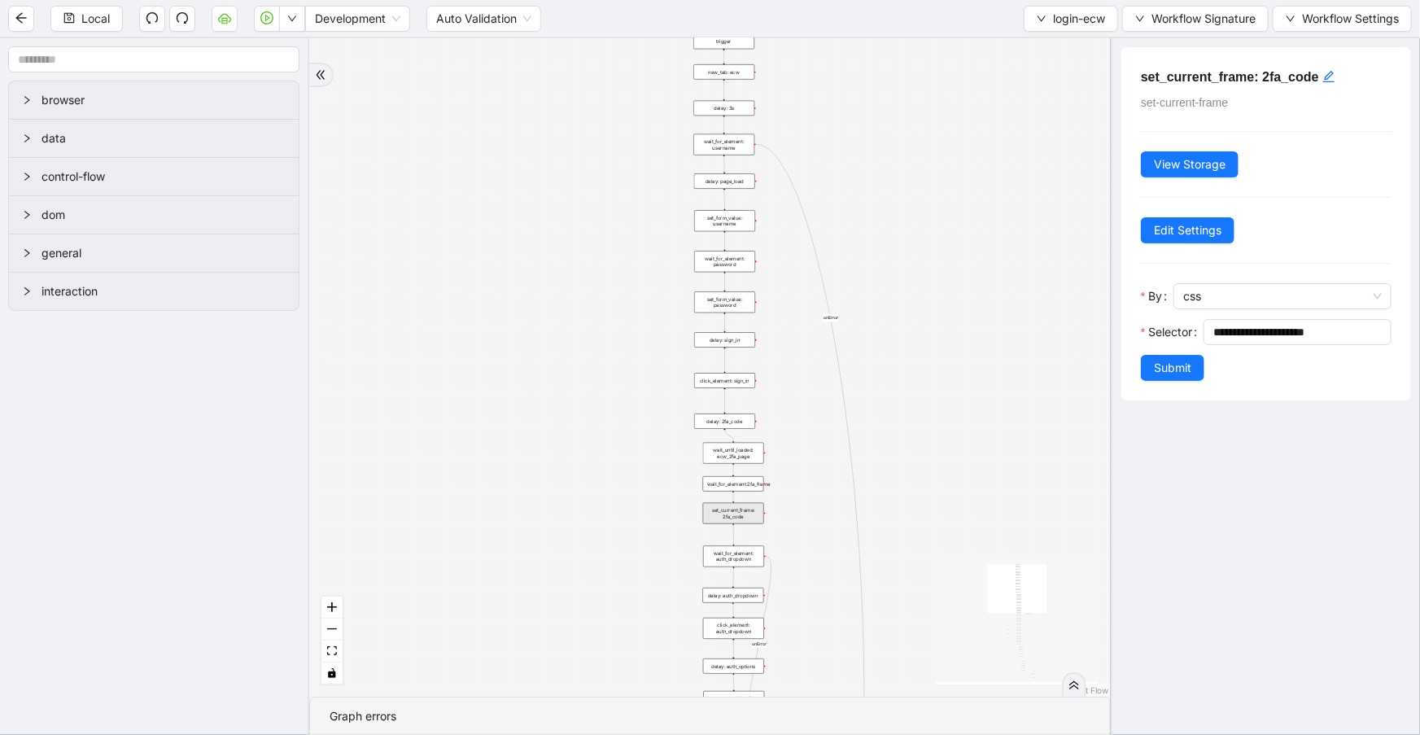
drag, startPoint x: 941, startPoint y: 247, endPoint x: 956, endPoint y: 479, distance: 232.5
click at [956, 482] on div "fallback success retry_count < 5 onError onError onError onError onError trigge…" at bounding box center [710, 367] width 802 height 658
drag, startPoint x: 899, startPoint y: 147, endPoint x: 873, endPoint y: 405, distance: 259.4
click at [927, 425] on div "fallback success retry_count < 5 onError onError onError onError onError trigge…" at bounding box center [710, 367] width 802 height 658
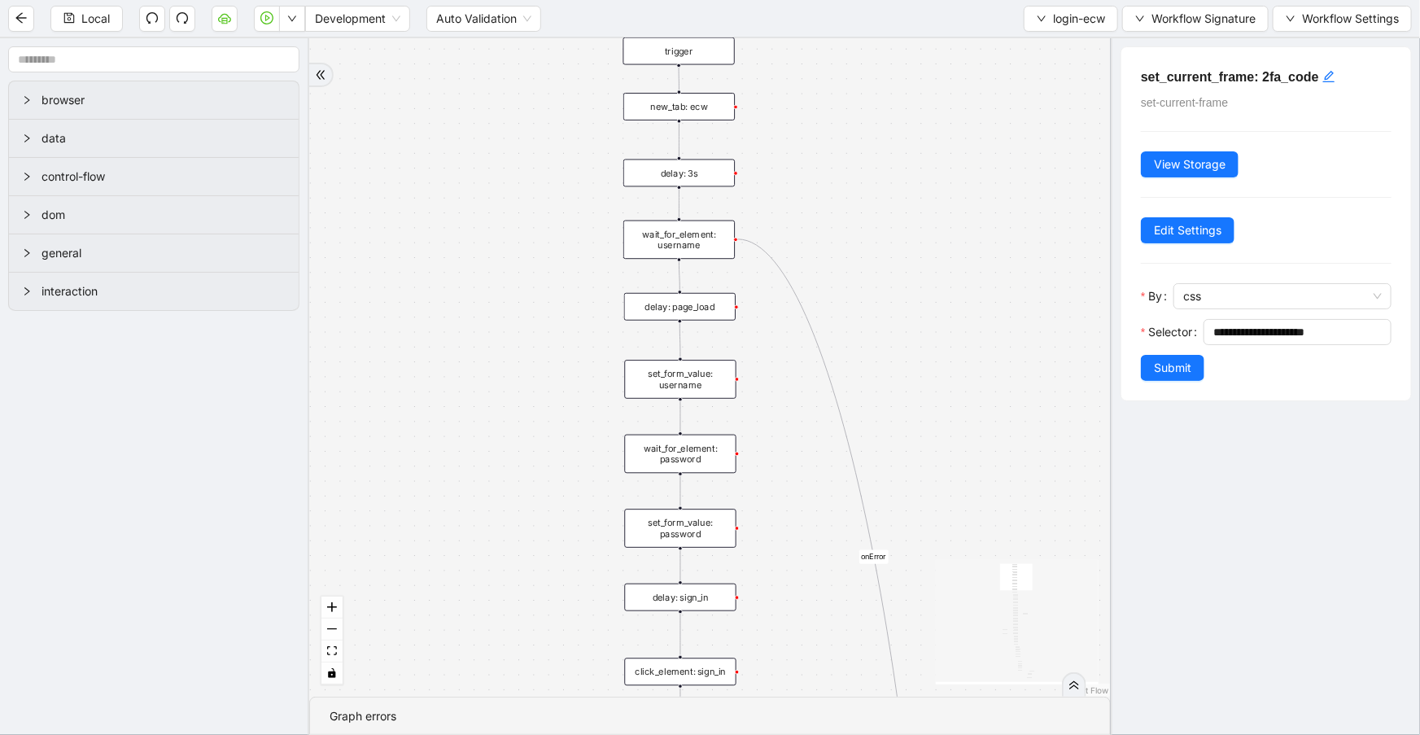
drag, startPoint x: 897, startPoint y: 441, endPoint x: 886, endPoint y: 303, distance: 138.8
click at [877, 247] on div "fallback success retry_count < 5 onError onError onError onError onError trigge…" at bounding box center [710, 367] width 802 height 658
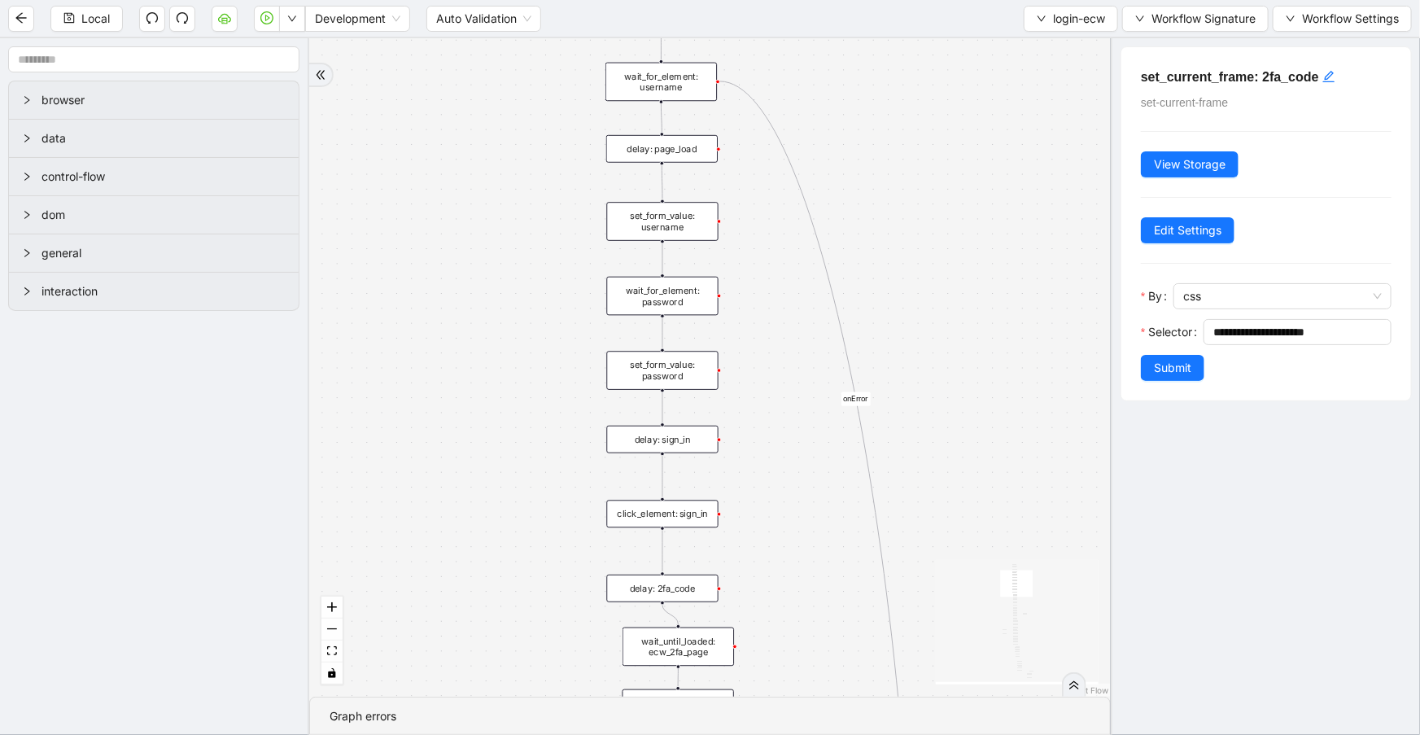
drag, startPoint x: 907, startPoint y: 358, endPoint x: 890, endPoint y: 212, distance: 147.4
click at [889, 190] on div "fallback success retry_count < 5 onError onError onError onError onError trigge…" at bounding box center [710, 367] width 802 height 658
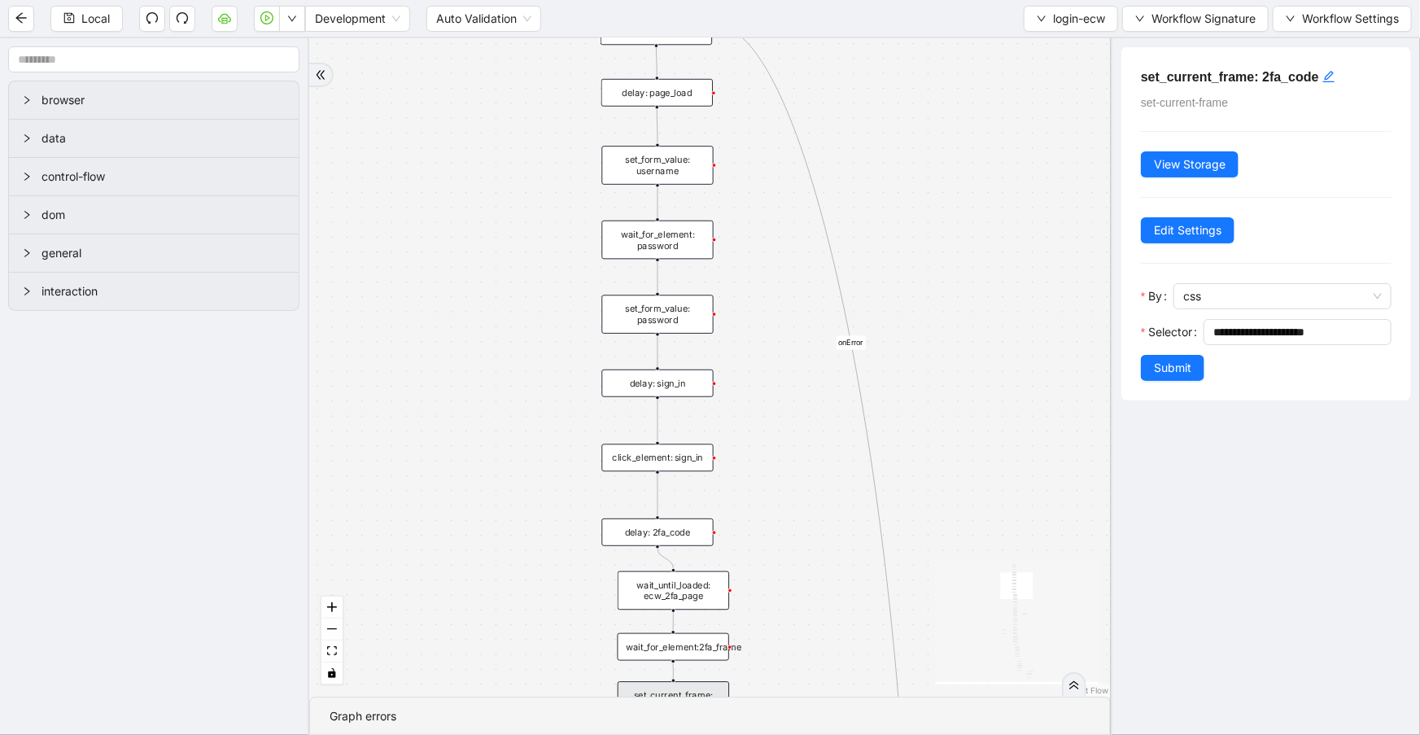
drag, startPoint x: 887, startPoint y: 337, endPoint x: 884, endPoint y: 177, distance: 159.6
click at [884, 177] on div "fallback success retry_count < 5 onError onError onError onError onError trigge…" at bounding box center [710, 367] width 802 height 658
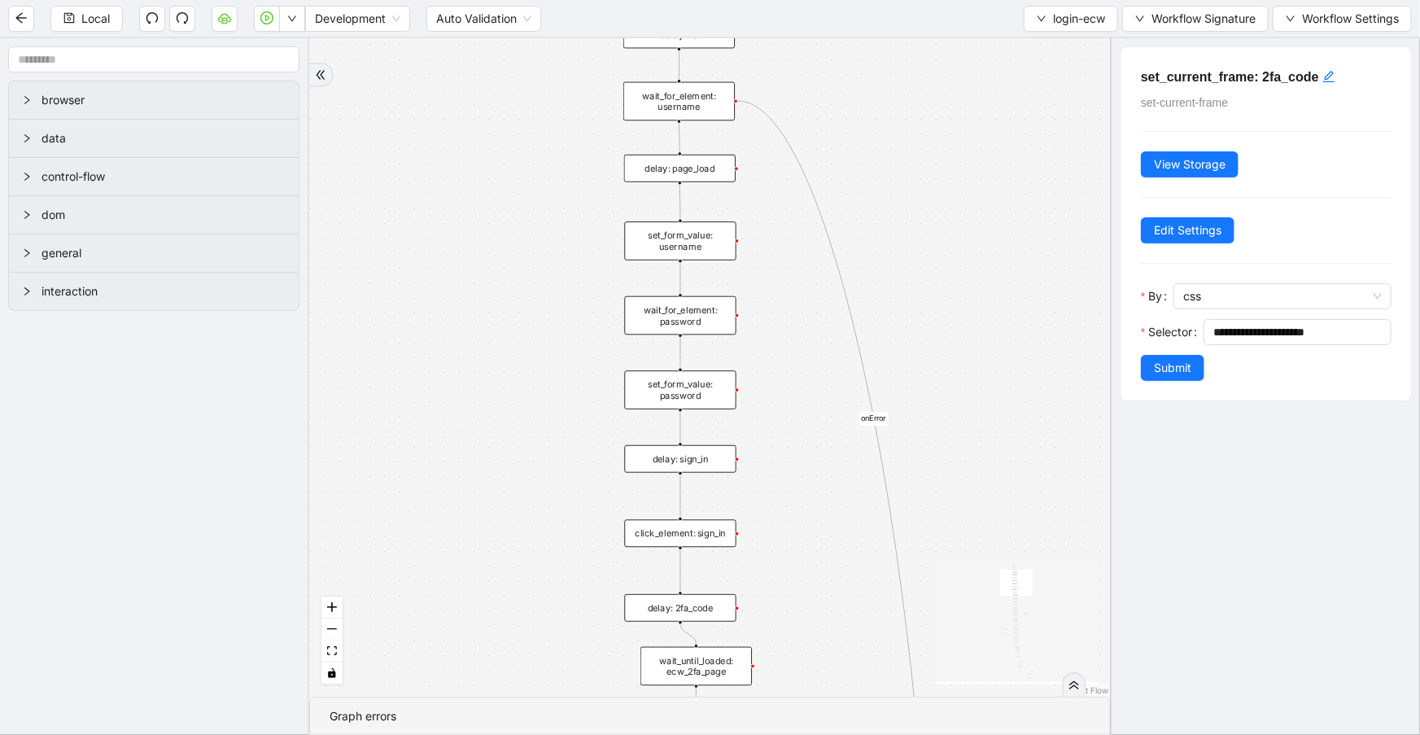
drag, startPoint x: 960, startPoint y: 326, endPoint x: 894, endPoint y: 482, distance: 168.9
click at [978, 538] on div "fallback success retry_count < 5 onError onError onError onError onError trigge…" at bounding box center [710, 367] width 802 height 658
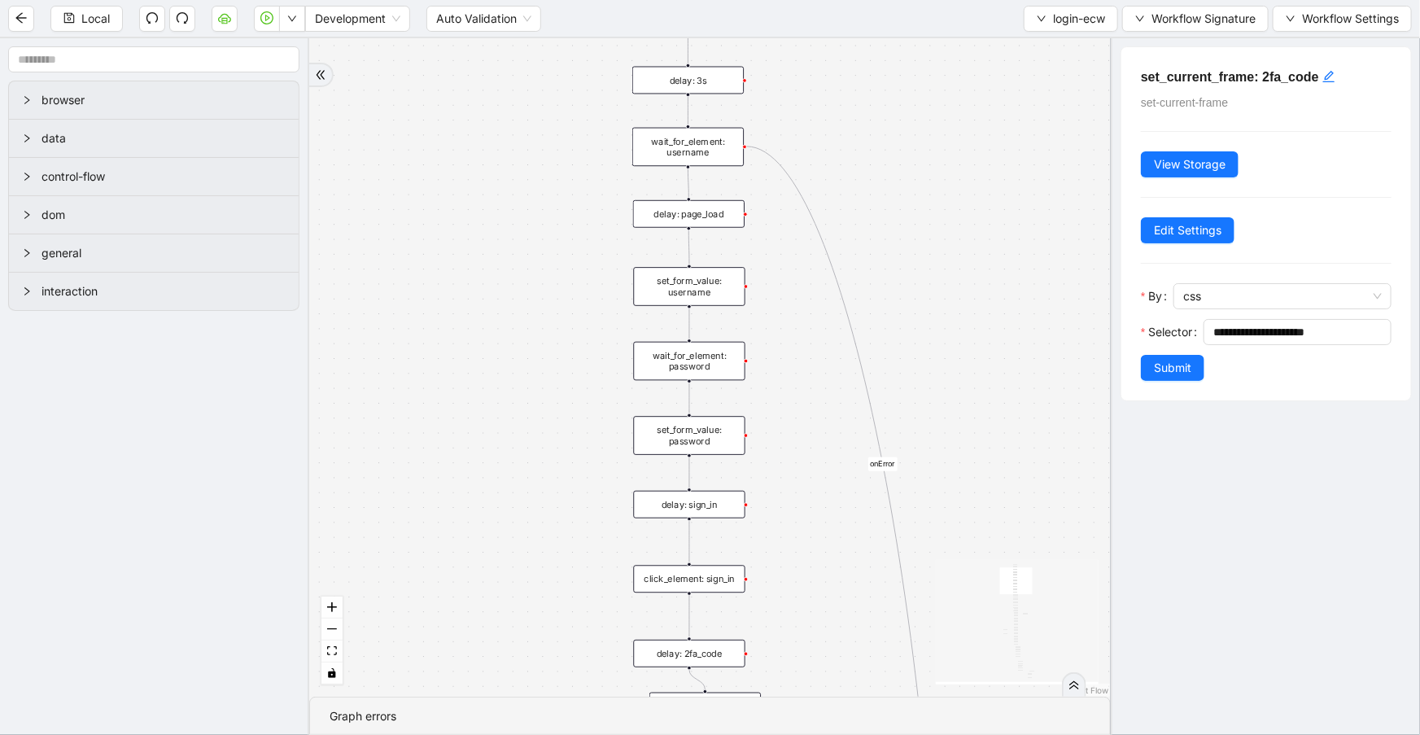
drag, startPoint x: 873, startPoint y: 177, endPoint x: 880, endPoint y: 187, distance: 12.2
click at [880, 187] on div "fallback success retry_count < 5 onError onError onError onError onError trigge…" at bounding box center [710, 367] width 802 height 658
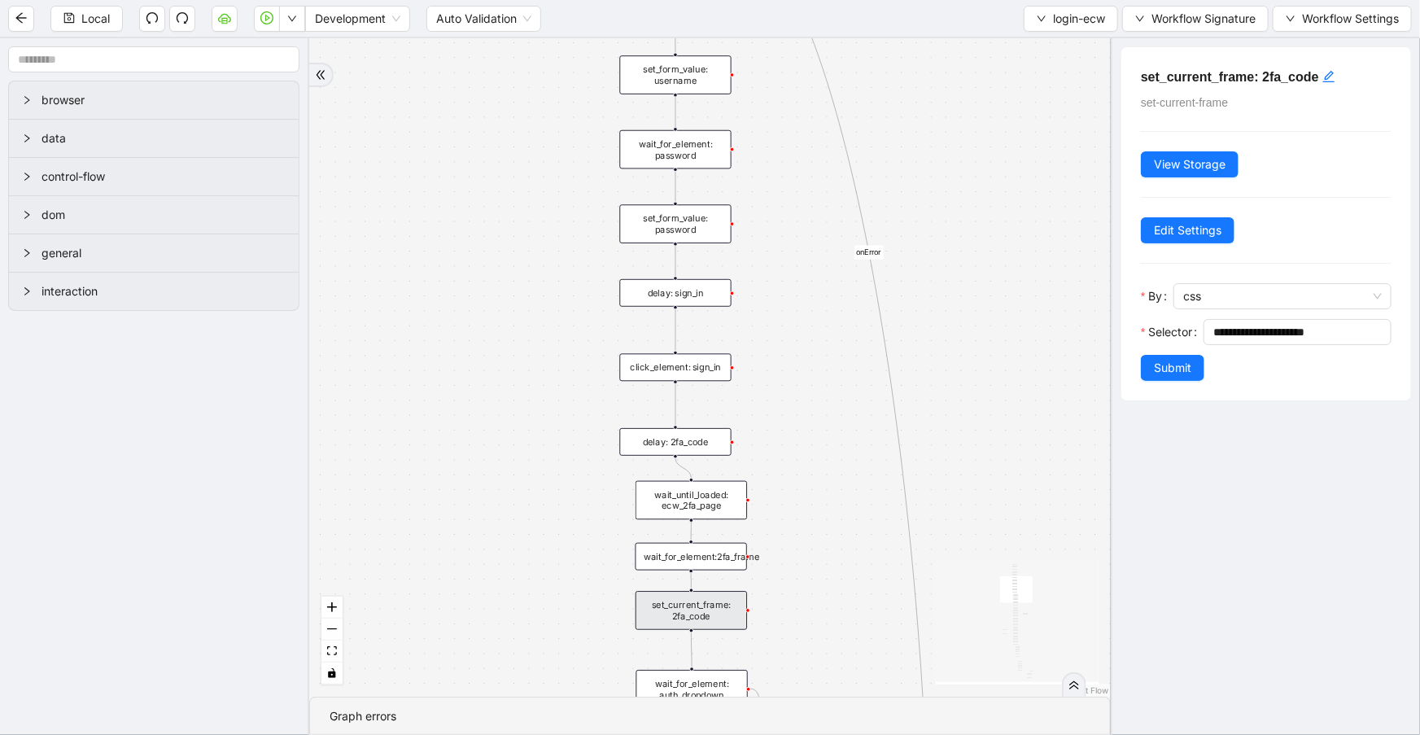
drag, startPoint x: 916, startPoint y: 333, endPoint x: 902, endPoint y: 126, distance: 207.3
click at [902, 126] on div "fallback success retry_count < 5 onError onError onError onError onError trigge…" at bounding box center [710, 367] width 802 height 658
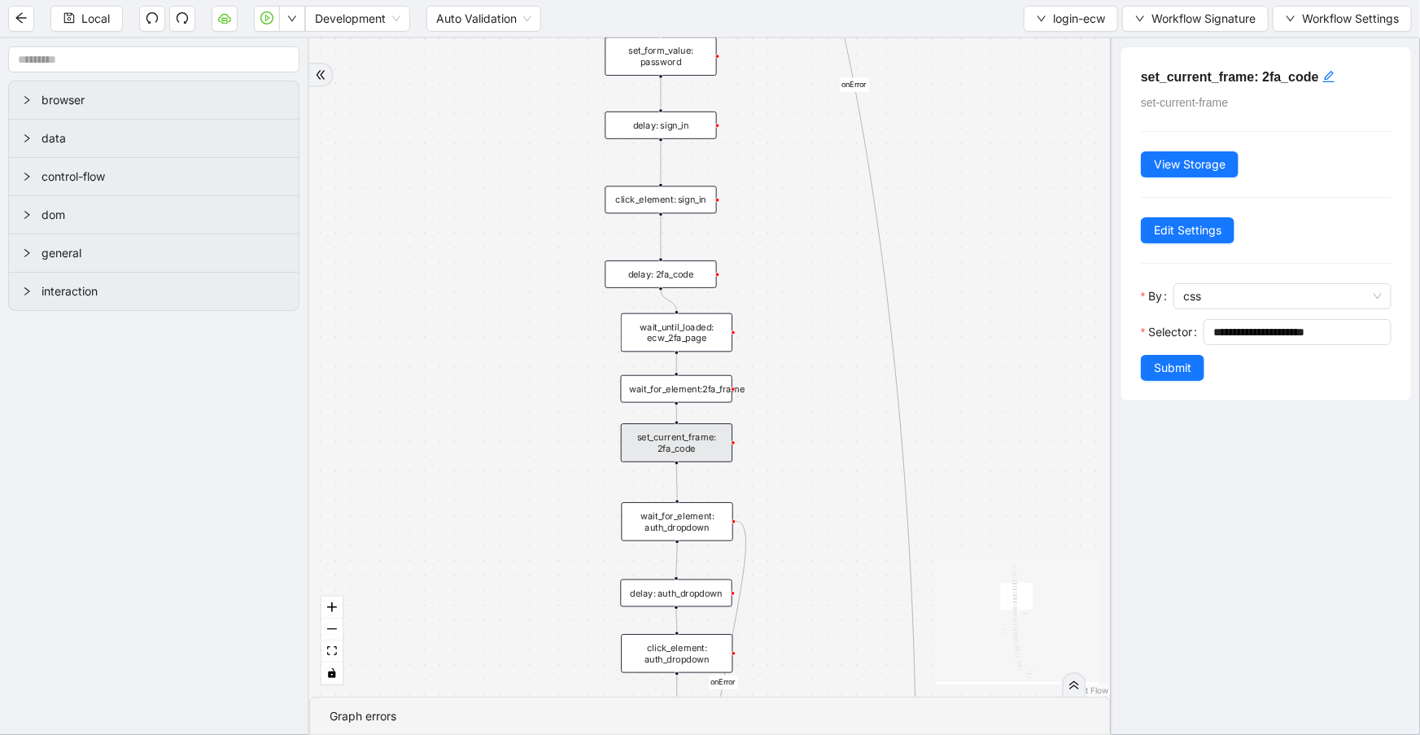
drag, startPoint x: 923, startPoint y: 308, endPoint x: 908, endPoint y: 141, distance: 168.3
click at [908, 141] on div "fallback success retry_count < 5 onError onError onError onError onError trigge…" at bounding box center [710, 367] width 802 height 658
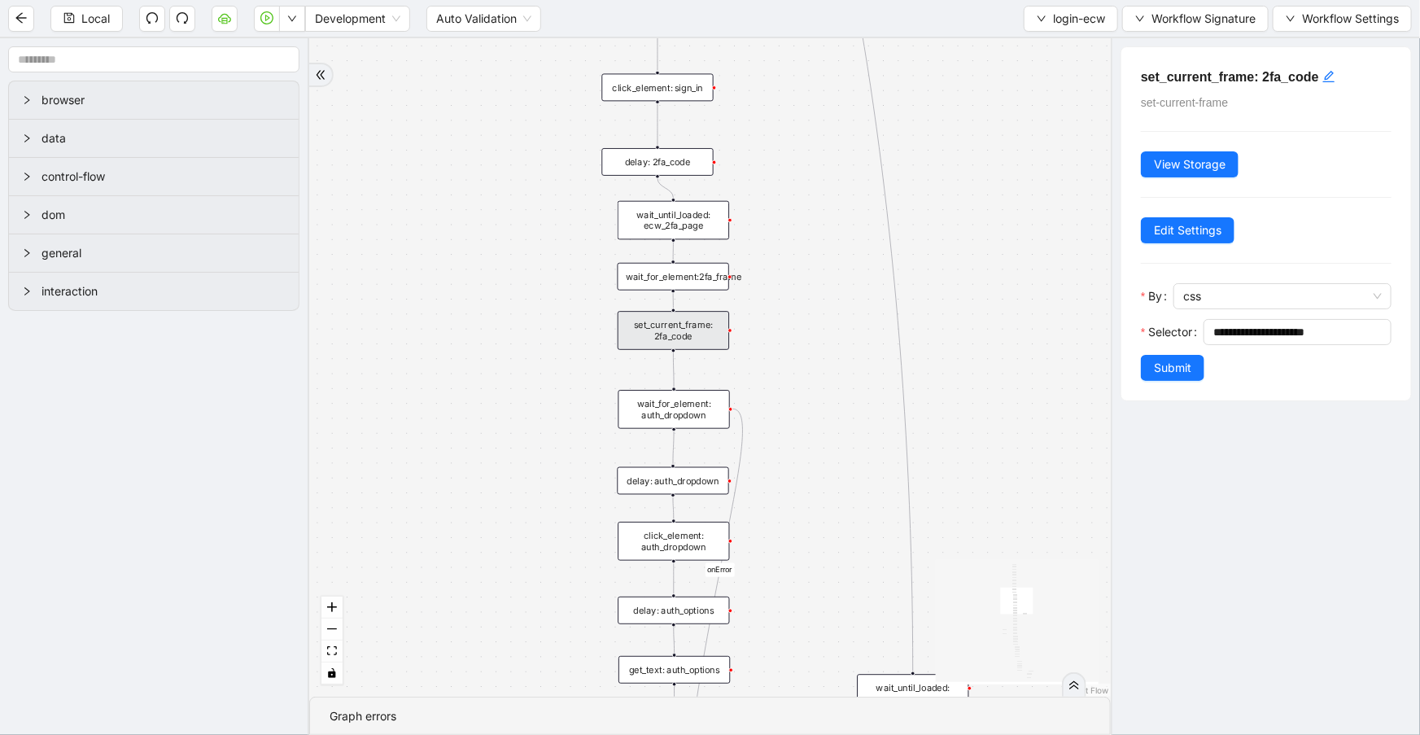
drag, startPoint x: 960, startPoint y: 266, endPoint x: 967, endPoint y: 248, distance: 19.1
click at [960, 198] on div "fallback success retry_count < 5 onError onError onError onError onError trigge…" at bounding box center [710, 367] width 802 height 658
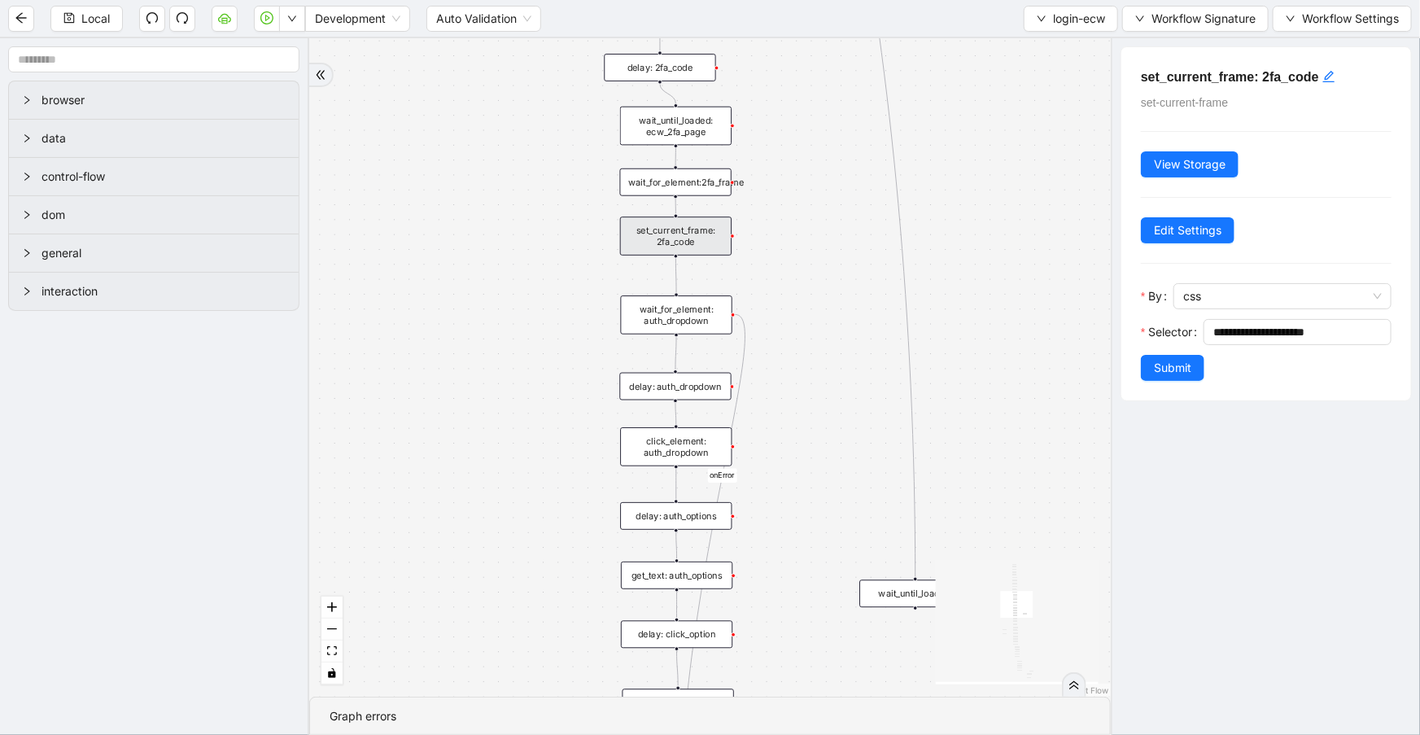
drag, startPoint x: 972, startPoint y: 291, endPoint x: 974, endPoint y: 156, distance: 135.1
click at [974, 156] on div "fallback success retry_count < 5 onError onError onError onError onError trigge…" at bounding box center [710, 367] width 802 height 658
click at [703, 227] on div "set_current_frame: 2fa_code" at bounding box center [676, 236] width 112 height 39
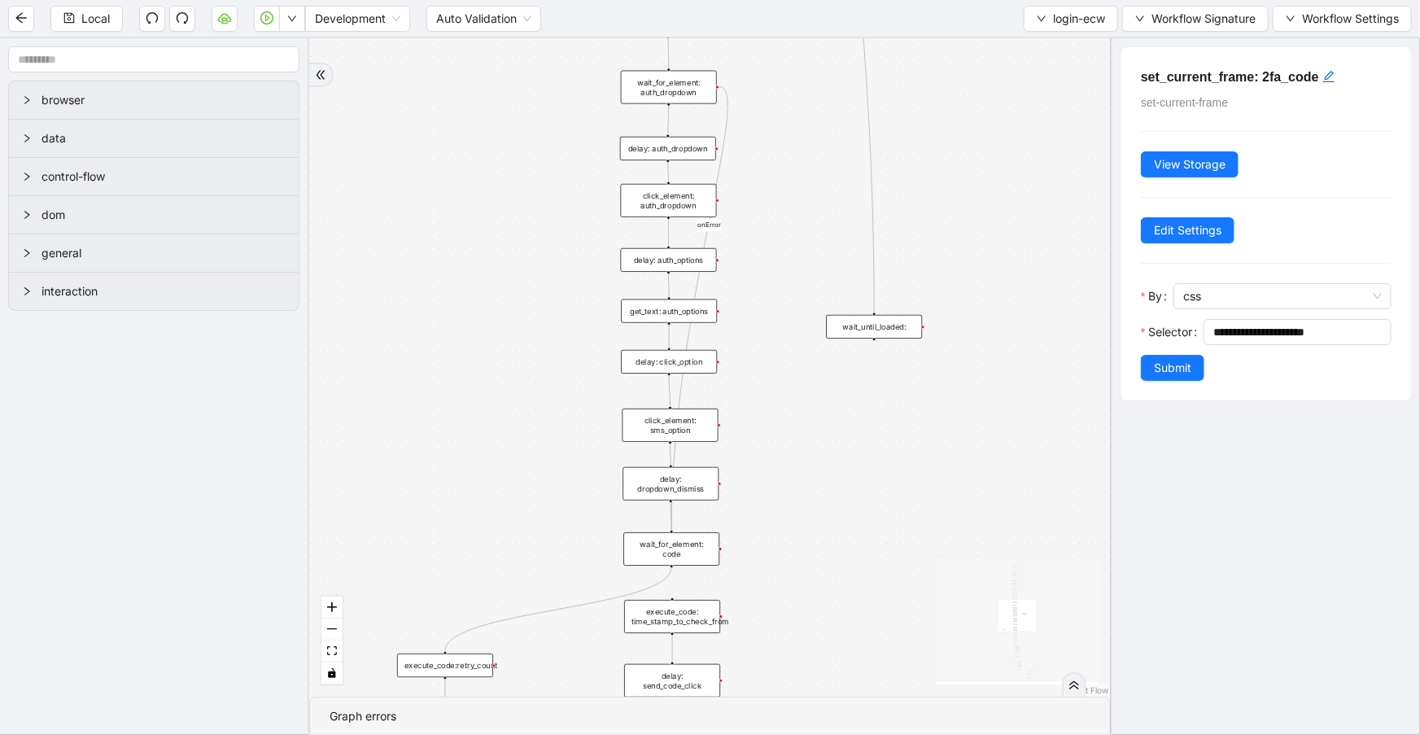
drag, startPoint x: 786, startPoint y: 291, endPoint x: 789, endPoint y: 138, distance: 153.9
click at [789, 138] on div "fallback success retry_count < 5 onError onError onError onError onError trigge…" at bounding box center [710, 367] width 802 height 658
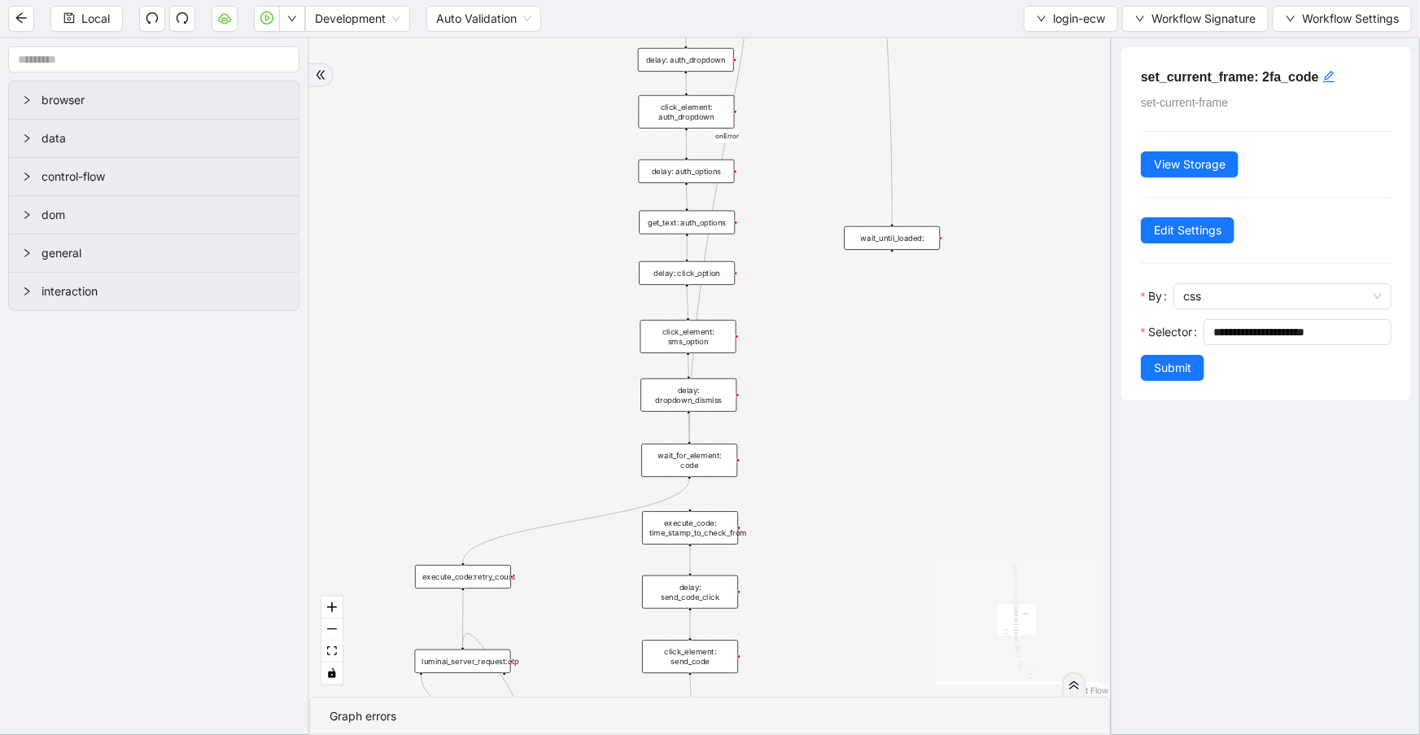
drag, startPoint x: 790, startPoint y: 378, endPoint x: 826, endPoint y: 246, distance: 136.8
click at [825, 233] on div "fallback success retry_count < 5 onError onError onError onError onError trigge…" at bounding box center [710, 367] width 802 height 658
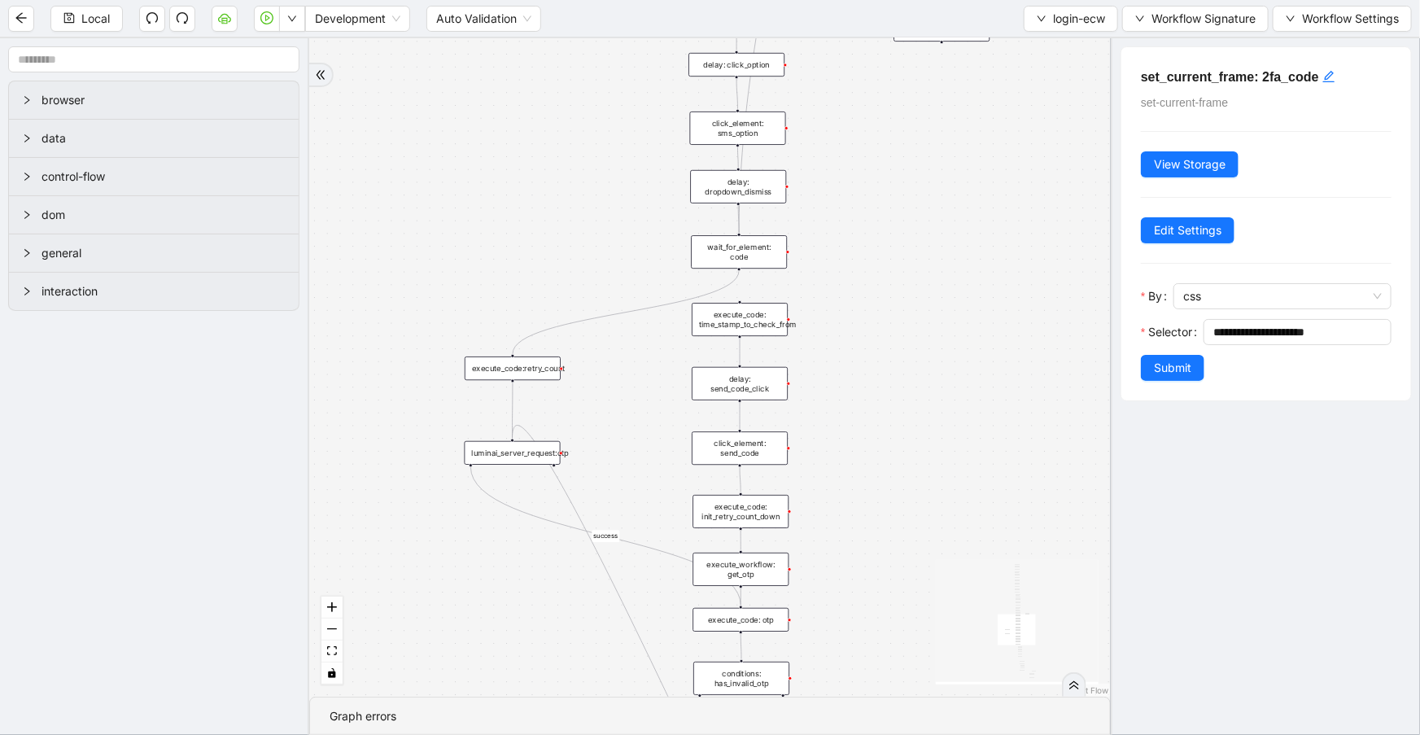
drag, startPoint x: 838, startPoint y: 368, endPoint x: 868, endPoint y: 228, distance: 143.0
click at [868, 228] on div "fallback success retry_count < 5 onError onError onError onError onError trigge…" at bounding box center [710, 367] width 802 height 658
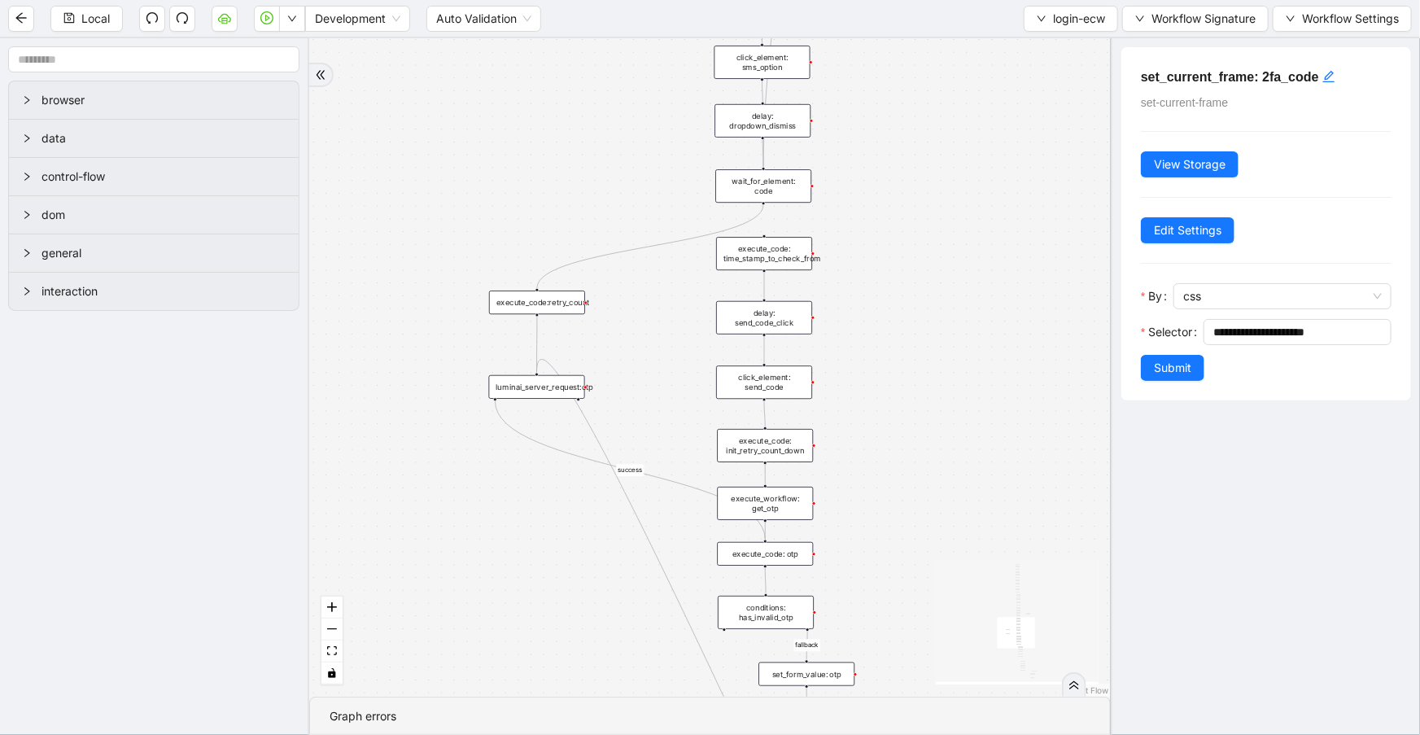
drag, startPoint x: 847, startPoint y: 308, endPoint x: 869, endPoint y: 247, distance: 64.1
click at [869, 247] on div "fallback success retry_count < 5 onError onError onError onError onError trigge…" at bounding box center [710, 367] width 802 height 658
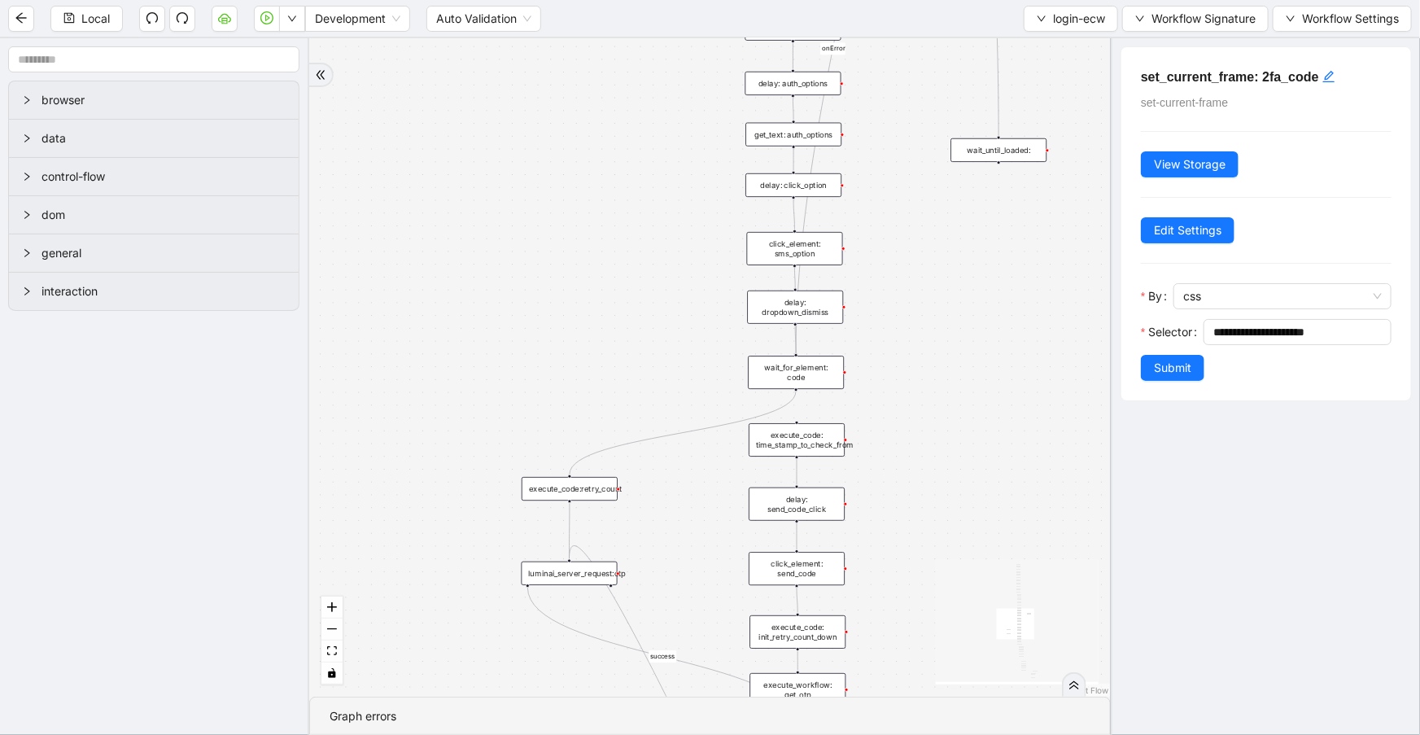
drag, startPoint x: 865, startPoint y: 295, endPoint x: 895, endPoint y: 482, distance: 189.6
click at [895, 482] on div "fallback success retry_count < 5 onError onError onError onError onError trigge…" at bounding box center [710, 367] width 802 height 658
click at [420, 505] on div "fallback success retry_count < 5 onError onError onError onError onError trigge…" at bounding box center [710, 367] width 802 height 658
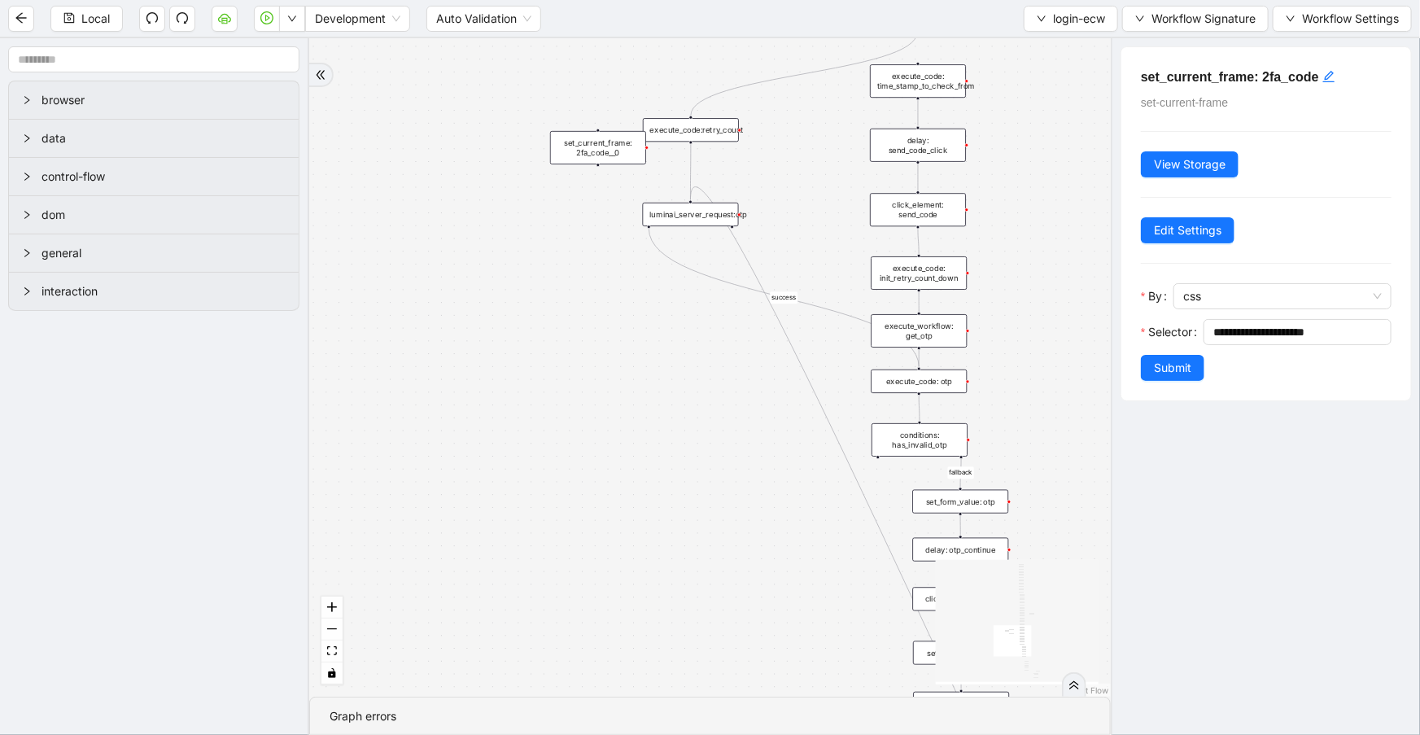
drag, startPoint x: 1041, startPoint y: 479, endPoint x: 818, endPoint y: 154, distance: 394.6
click at [1156, 155] on section "browser data control-flow dom general interaction fallback success retry_count …" at bounding box center [710, 386] width 1420 height 697
drag, startPoint x: 602, startPoint y: 143, endPoint x: 518, endPoint y: 176, distance: 90.7
click at [518, 176] on div "set_current_frame: 2fa_code__0" at bounding box center [514, 172] width 96 height 33
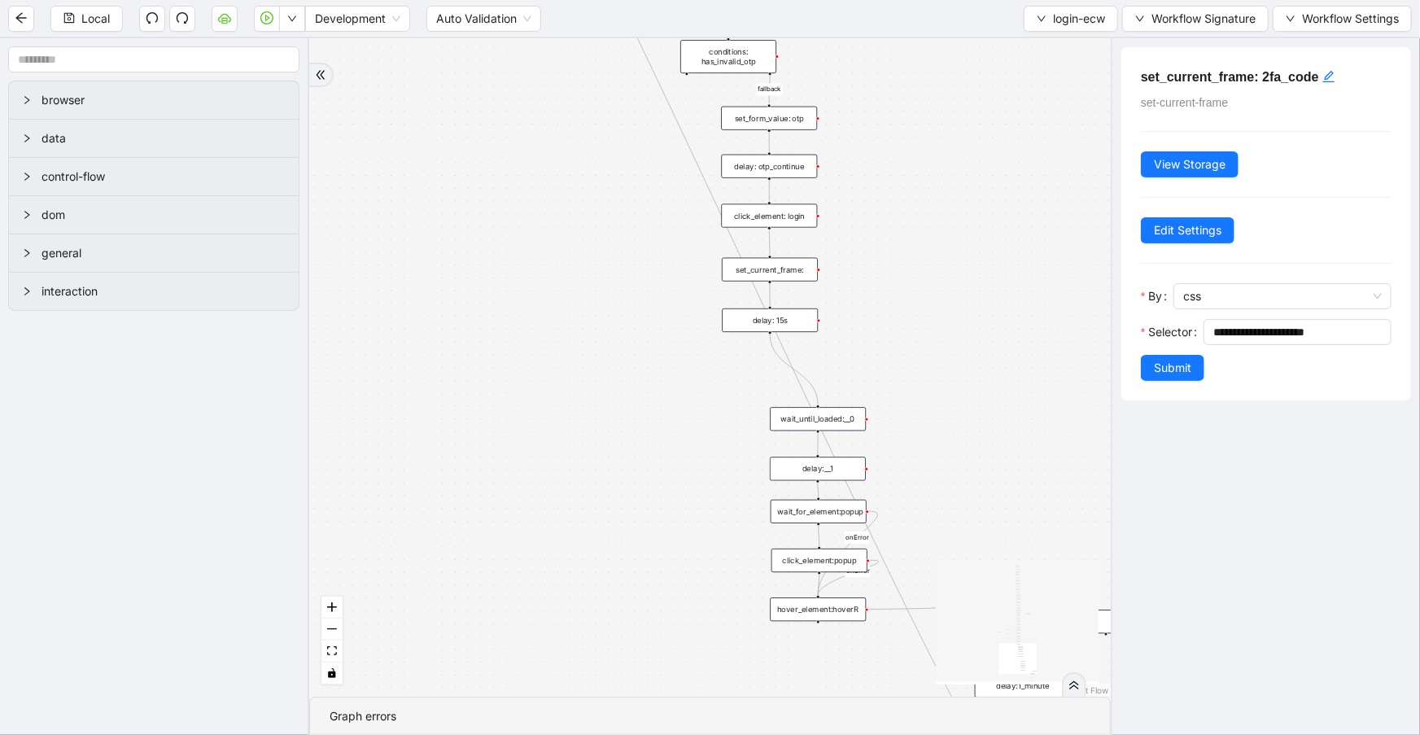
drag, startPoint x: 1048, startPoint y: 311, endPoint x: 850, endPoint y: -65, distance: 425.3
click at [850, 0] on html "Local Development Auto Validation login-ecw Workflow Signature Workflow Setting…" at bounding box center [710, 367] width 1420 height 735
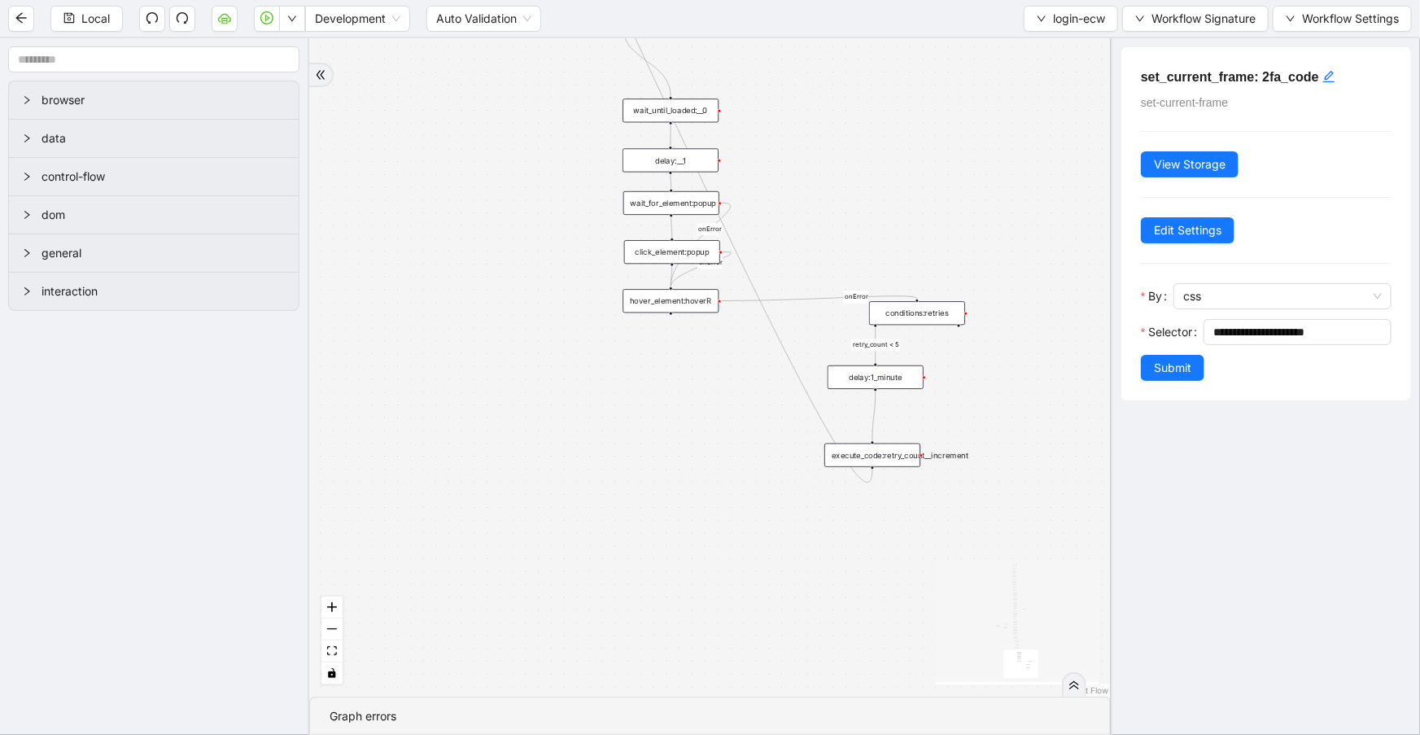
drag, startPoint x: 912, startPoint y: 308, endPoint x: 772, endPoint y: 0, distance: 338.8
click at [772, 0] on section "Local Development Auto Validation login-ecw Workflow Signature Workflow Setting…" at bounding box center [710, 367] width 1420 height 735
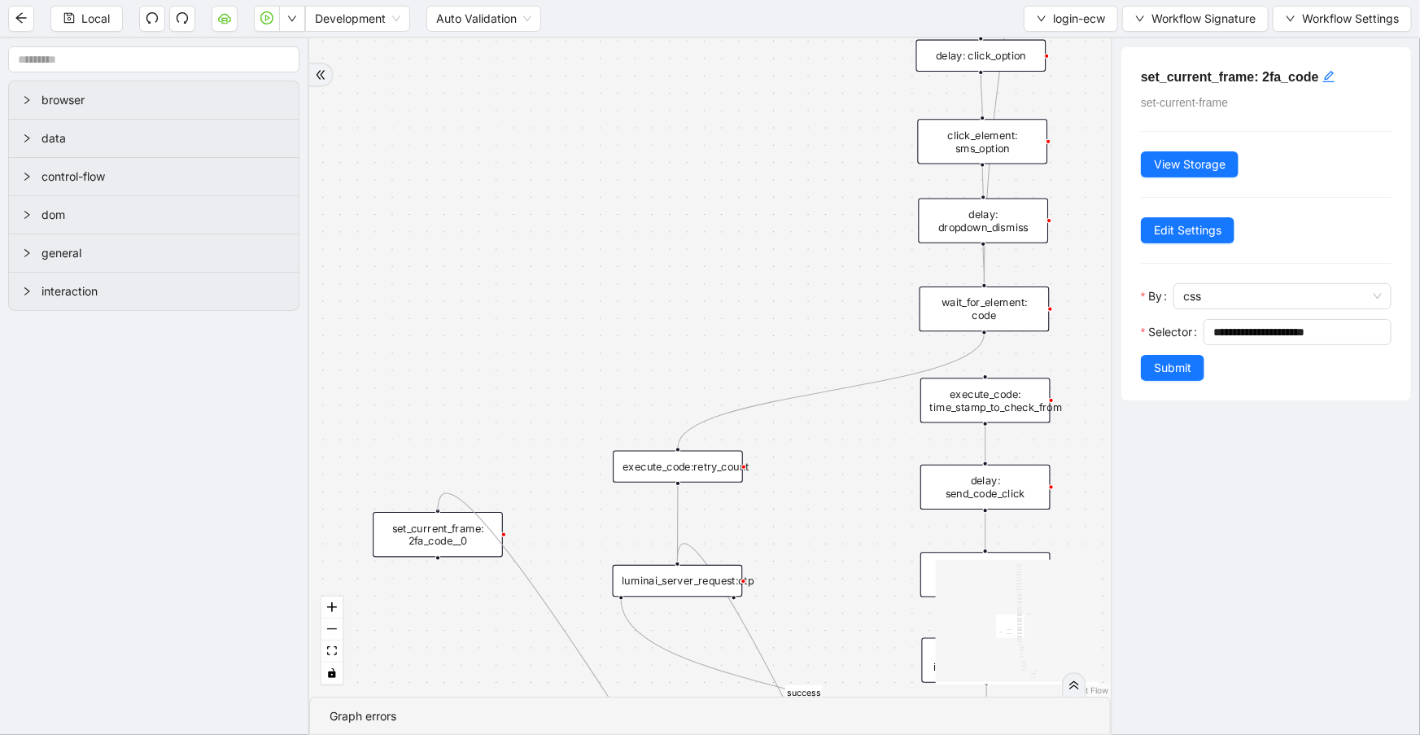
drag, startPoint x: 876, startPoint y: 464, endPoint x: 440, endPoint y: 515, distance: 439.3
drag, startPoint x: 435, startPoint y: 559, endPoint x: 667, endPoint y: 568, distance: 232.1
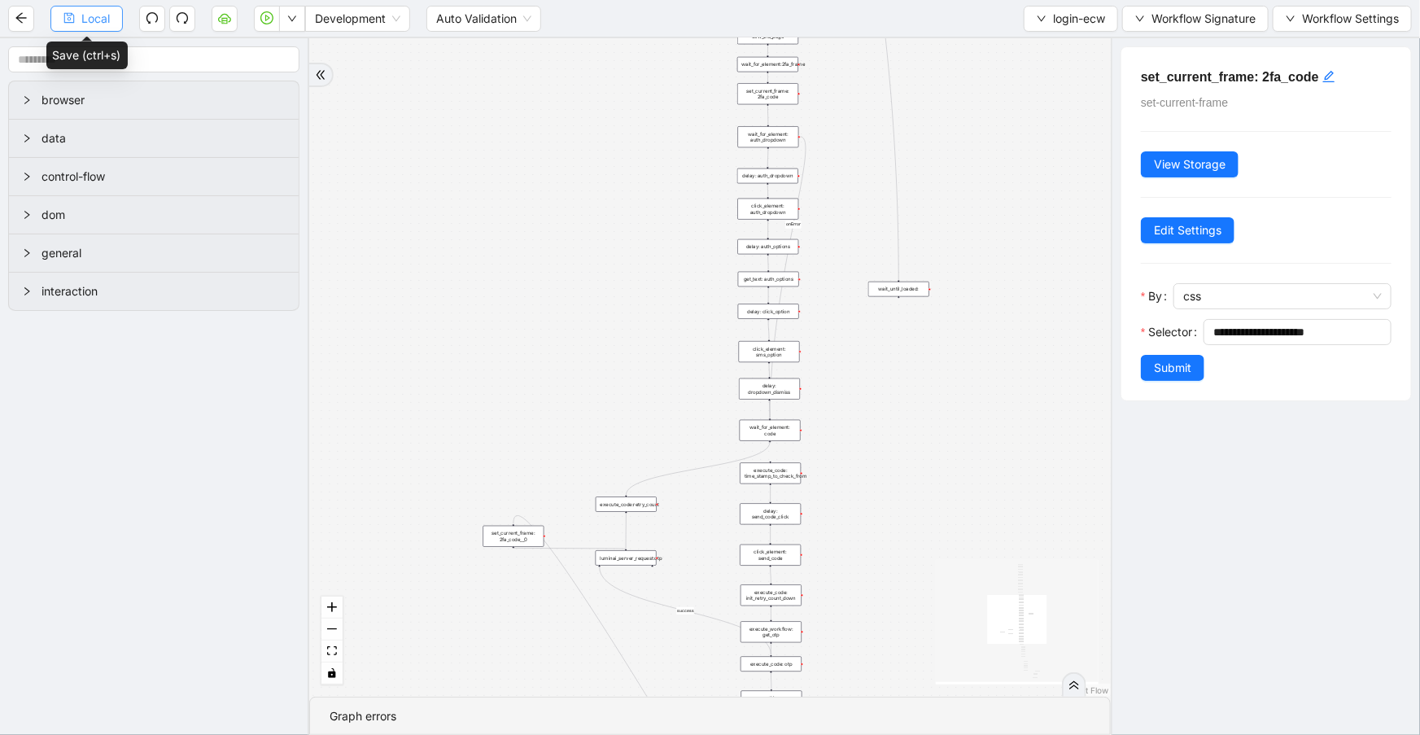
click at [94, 11] on span "Local" at bounding box center [95, 19] width 28 height 18
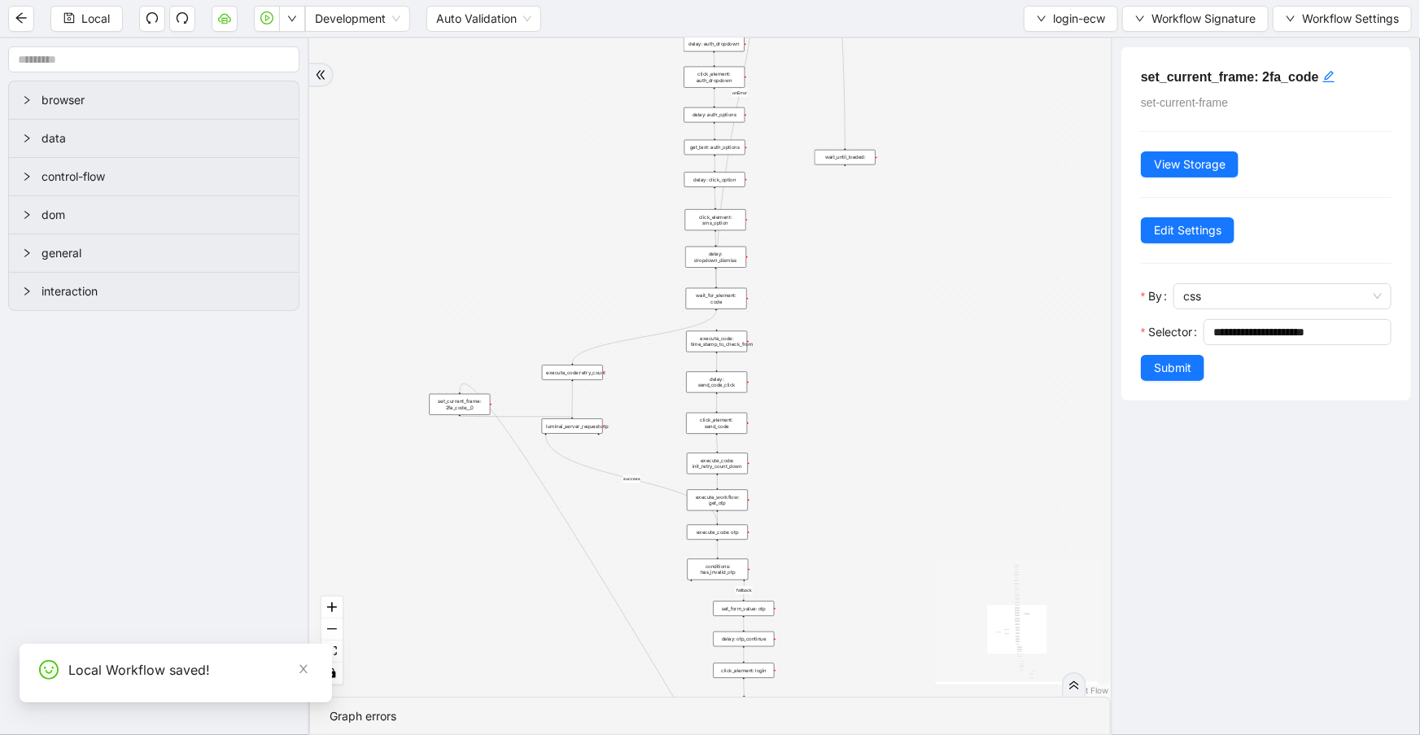
drag, startPoint x: 889, startPoint y: 410, endPoint x: 761, endPoint y: 50, distance: 382.5
click at [761, 54] on div "fallback success retry_count < 5 onError onError onError onError onError trigge…" at bounding box center [710, 367] width 802 height 658
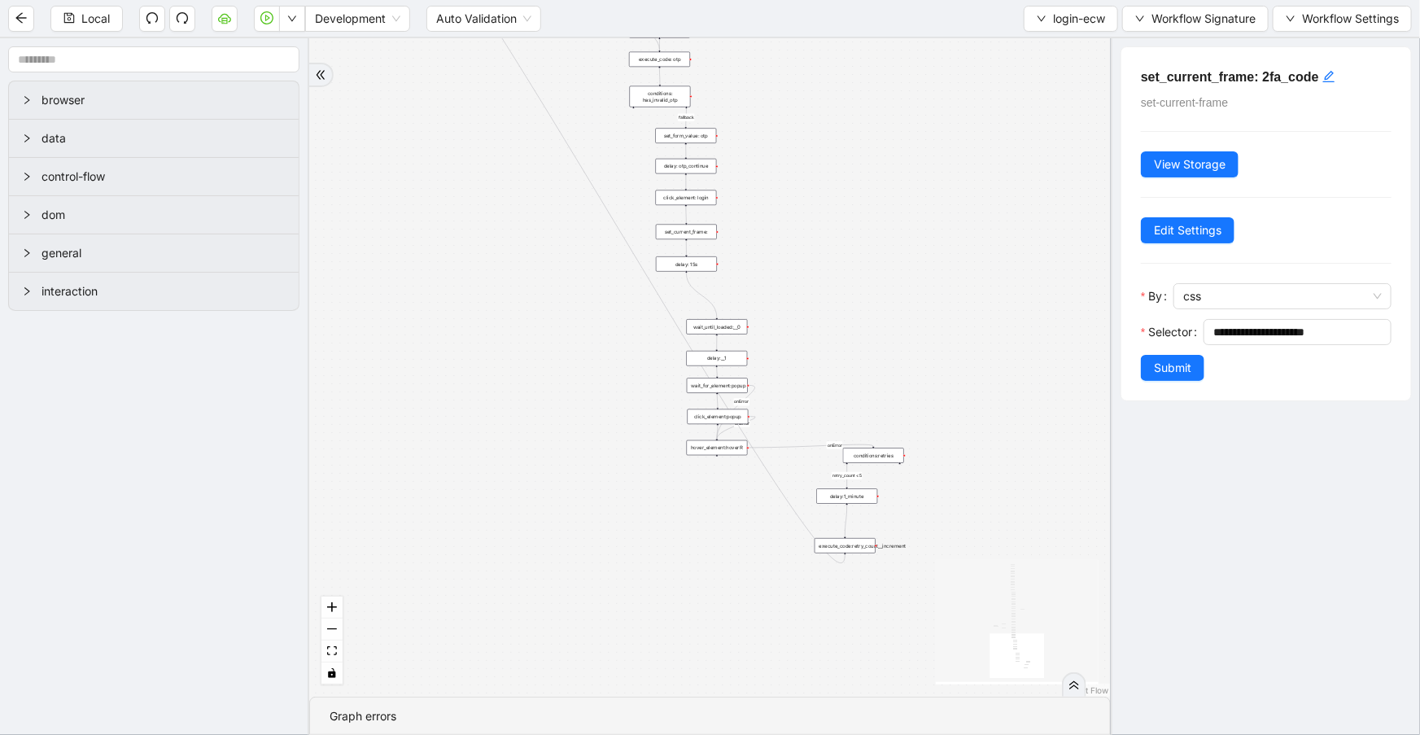
drag, startPoint x: 788, startPoint y: 489, endPoint x: 837, endPoint y: 265, distance: 229.1
click at [837, 265] on div "fallback success retry_count < 5 onError onError onError onError onError trigge…" at bounding box center [710, 367] width 802 height 658
click at [86, 15] on span "Local" at bounding box center [95, 19] width 28 height 18
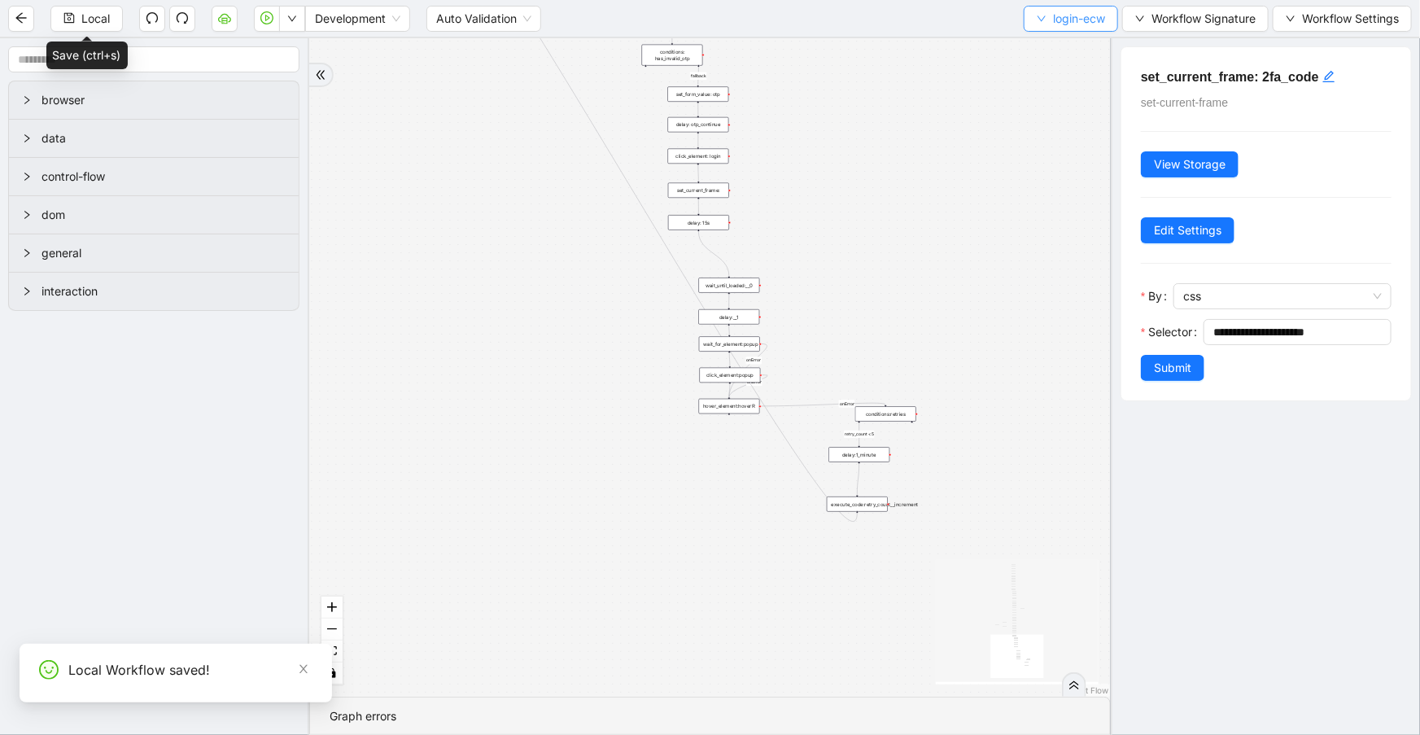
click at [1038, 19] on icon "down" at bounding box center [1042, 19] width 8 height 6
click at [1040, 52] on span "Select" at bounding box center [1068, 50] width 70 height 18
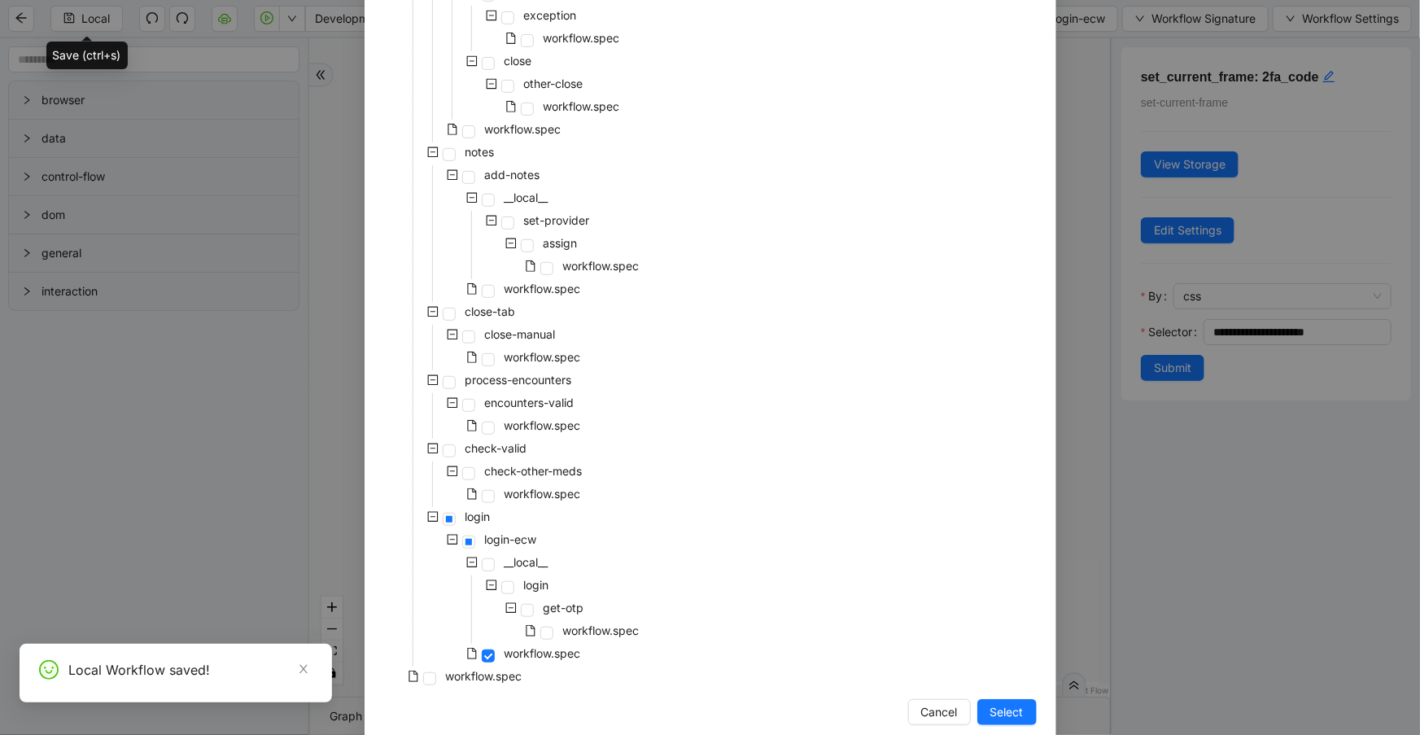
scroll to position [326, 0]
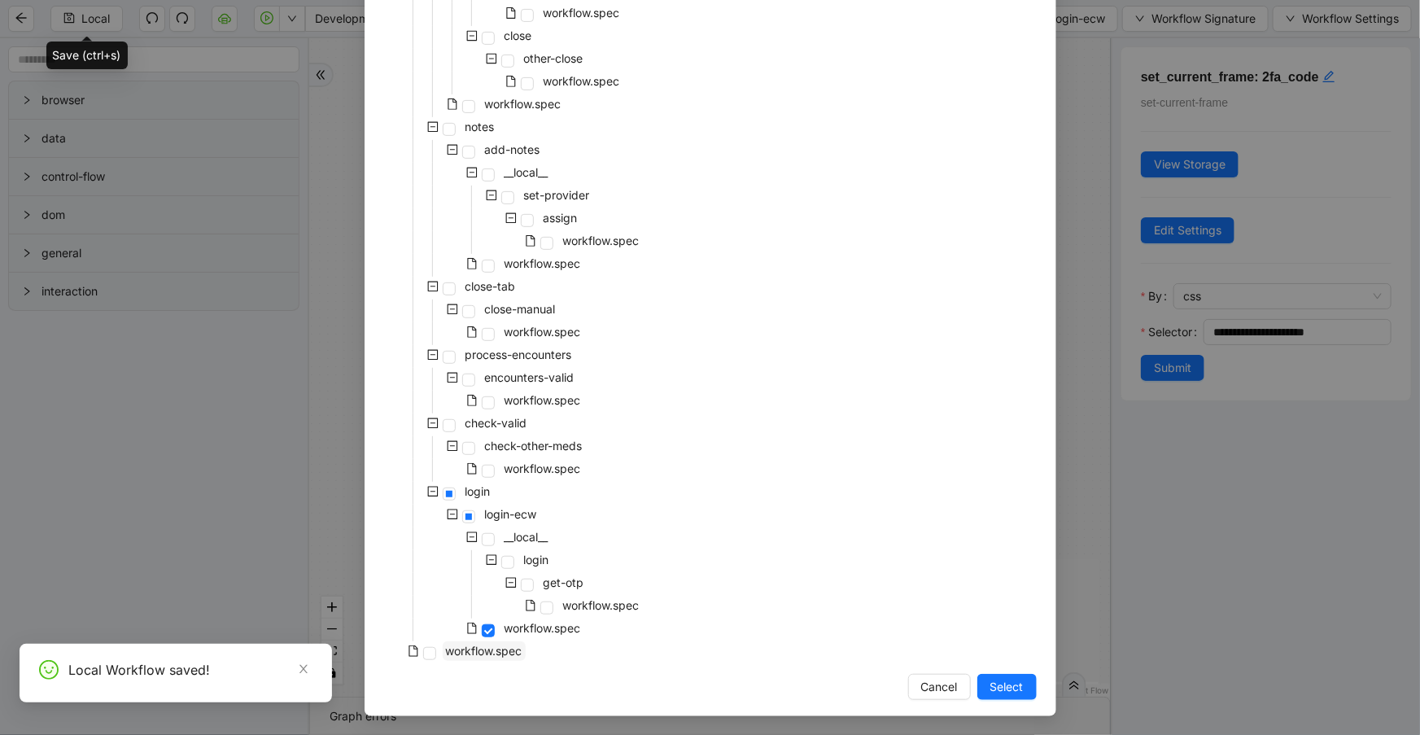
click at [477, 654] on span "workflow.spec" at bounding box center [484, 651] width 77 height 14
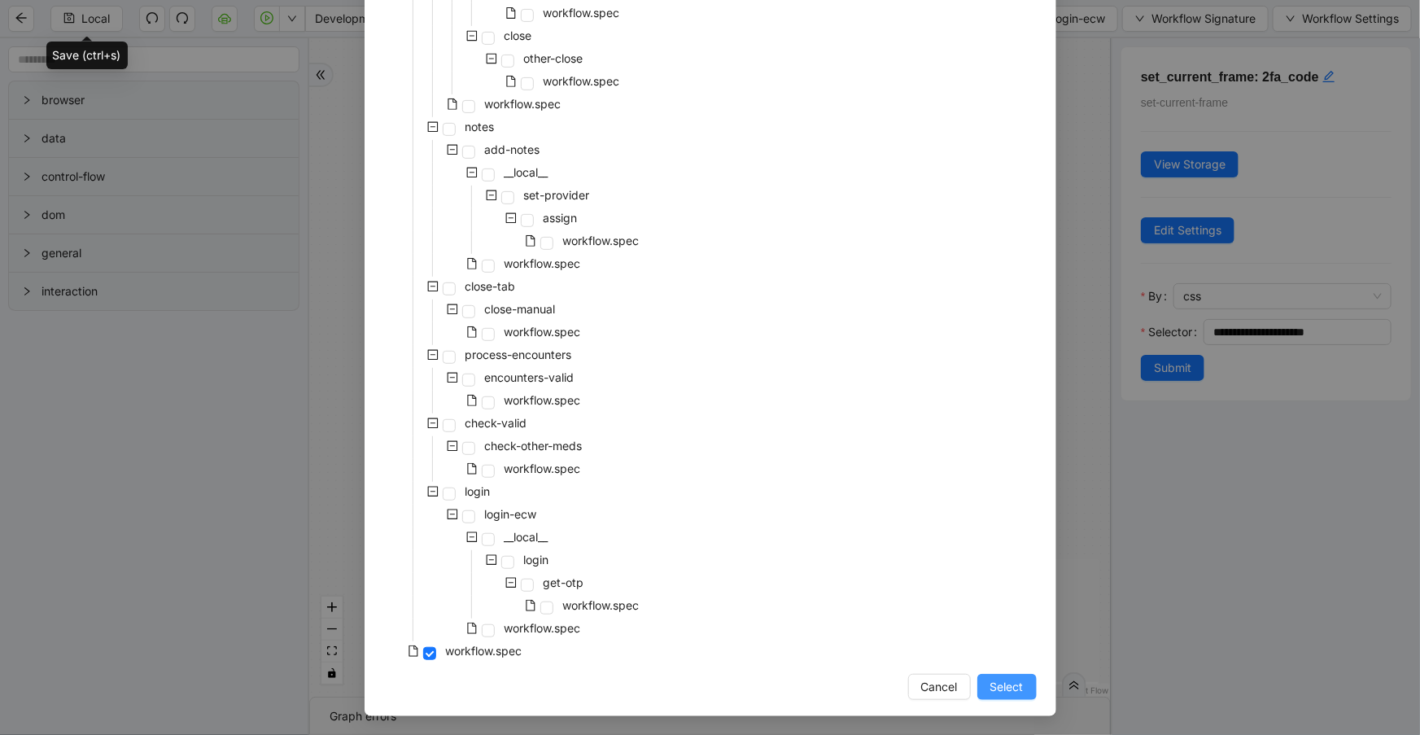
click at [1004, 692] on span "Select" at bounding box center [1007, 687] width 33 height 18
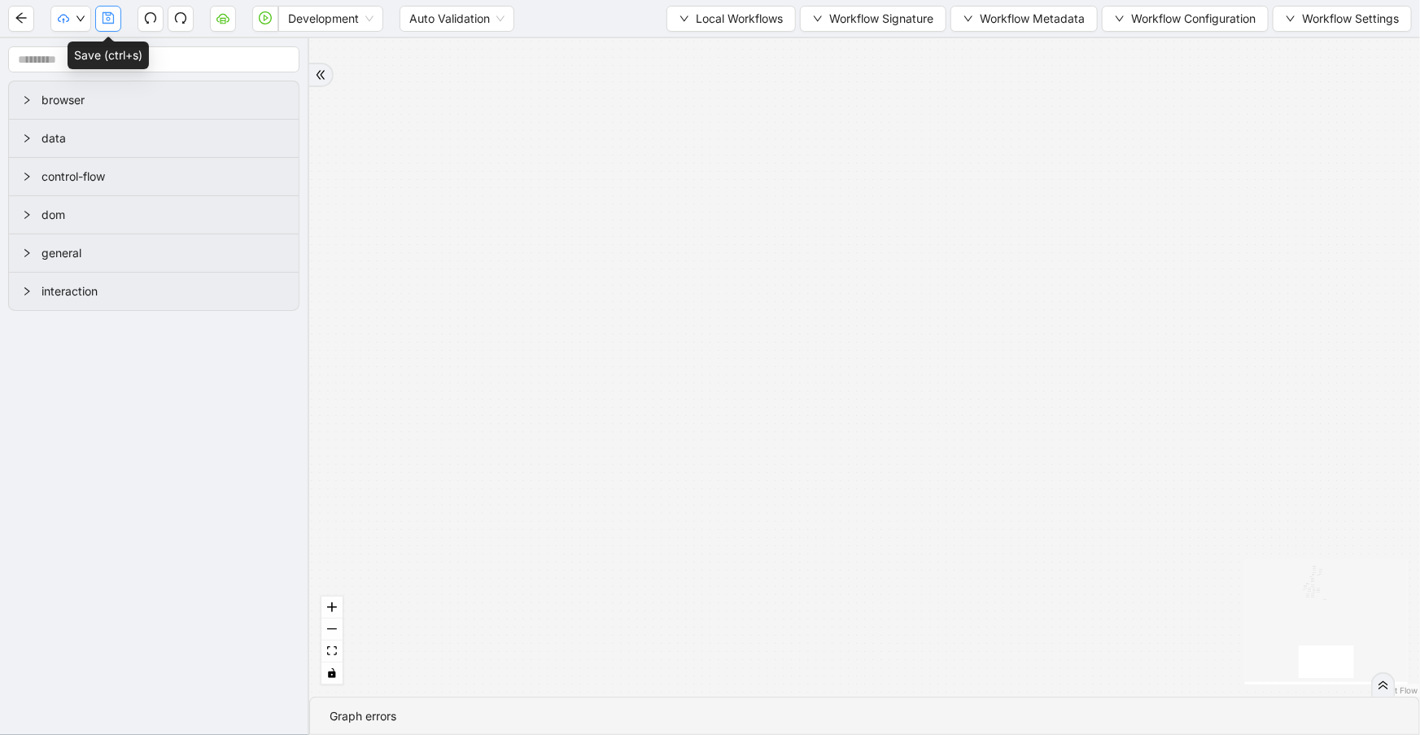
click at [112, 19] on icon "save" at bounding box center [108, 17] width 13 height 13
click at [332, 657] on button "fit view" at bounding box center [332, 652] width 21 height 22
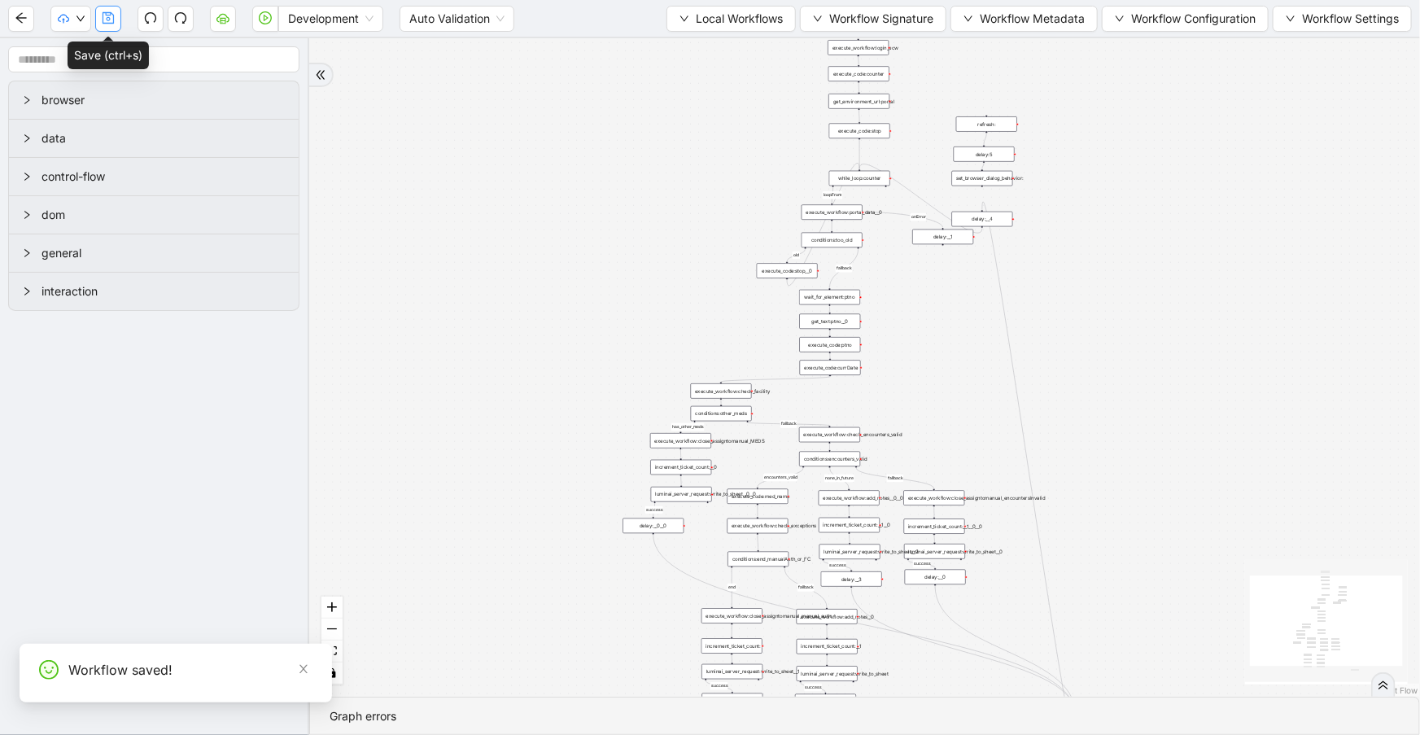
click at [107, 17] on icon "save" at bounding box center [108, 17] width 13 height 13
click at [68, 20] on icon "cloud-upload" at bounding box center [63, 17] width 11 height 7
click at [57, 55] on li "Dev: Update Needed" at bounding box center [122, 50] width 138 height 26
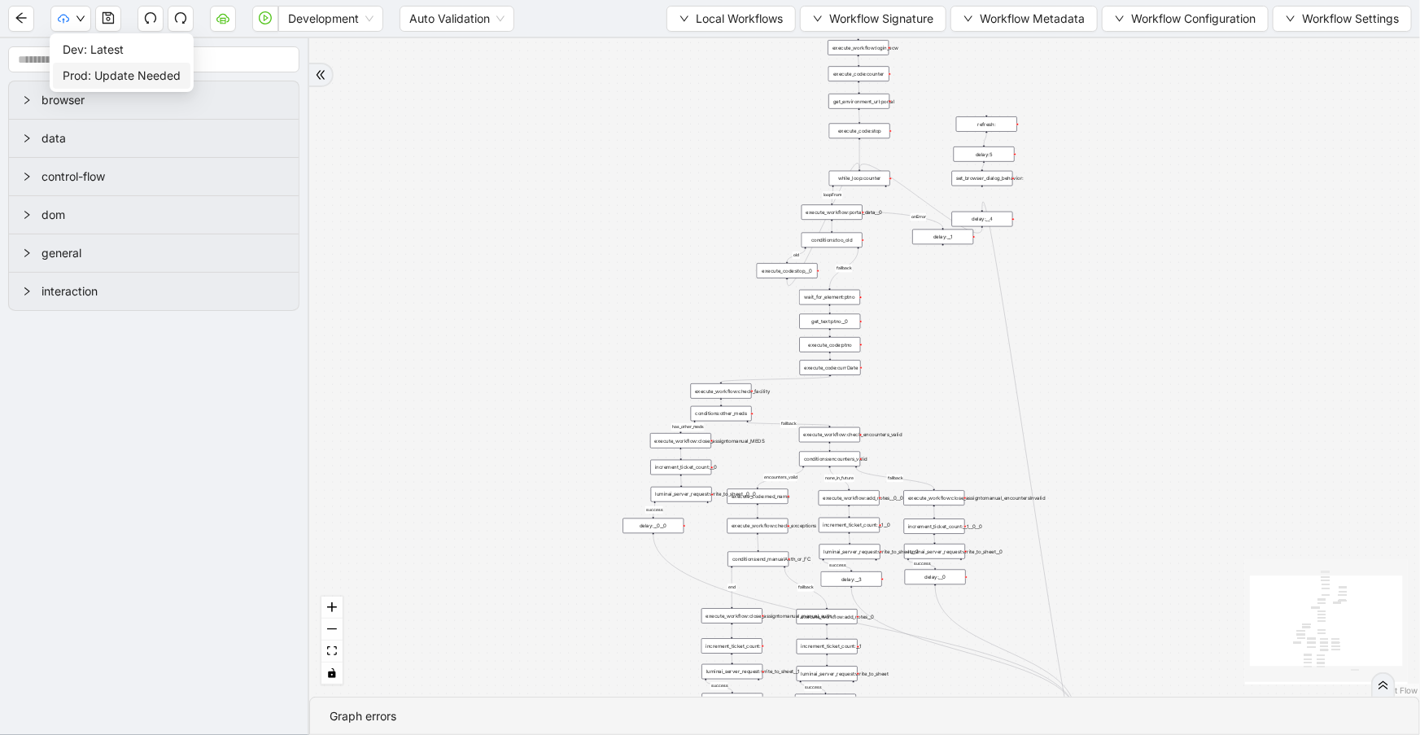
click at [95, 71] on span "Prod: Update Needed" at bounding box center [122, 76] width 118 height 18
click at [63, 20] on icon "cloud-upload" at bounding box center [63, 20] width 3 height 5
click at [105, 21] on icon "save" at bounding box center [108, 17] width 13 height 13
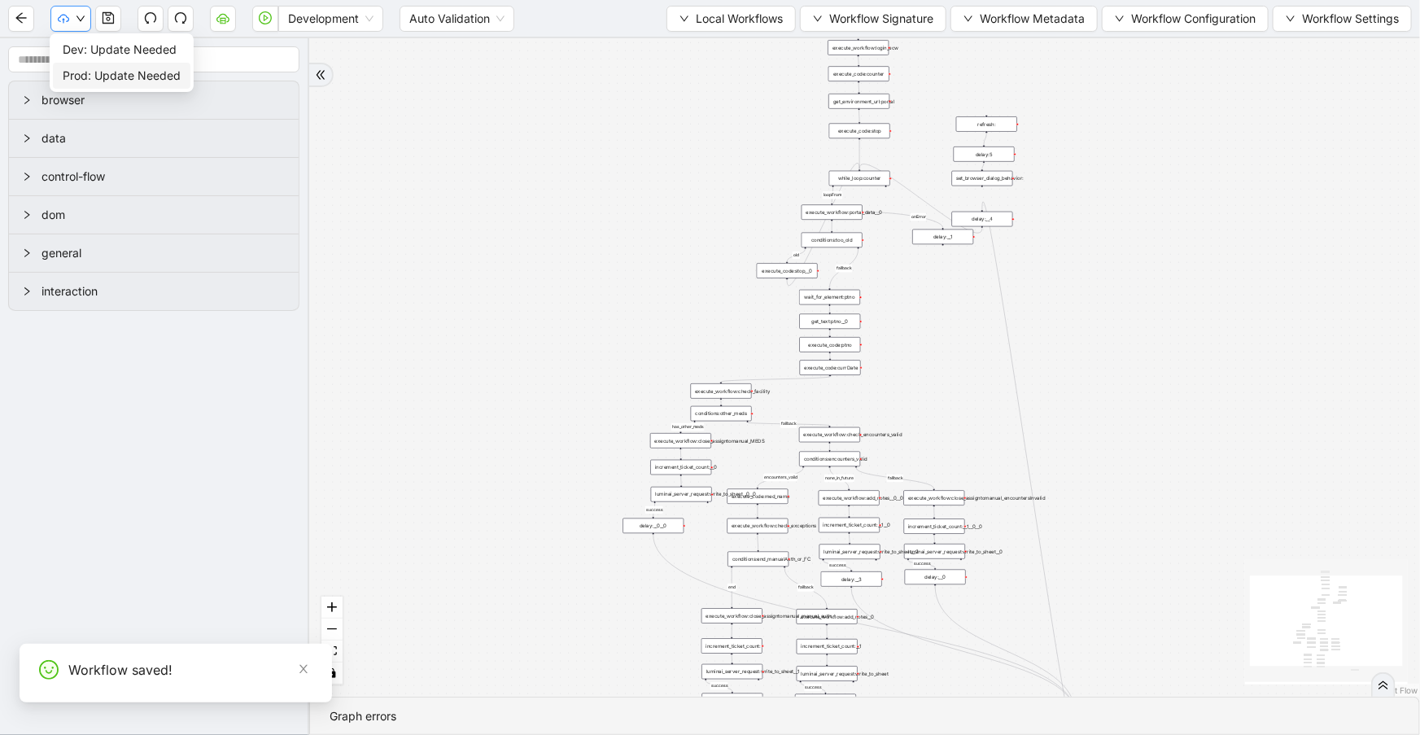
click at [69, 18] on button "button" at bounding box center [70, 19] width 41 height 26
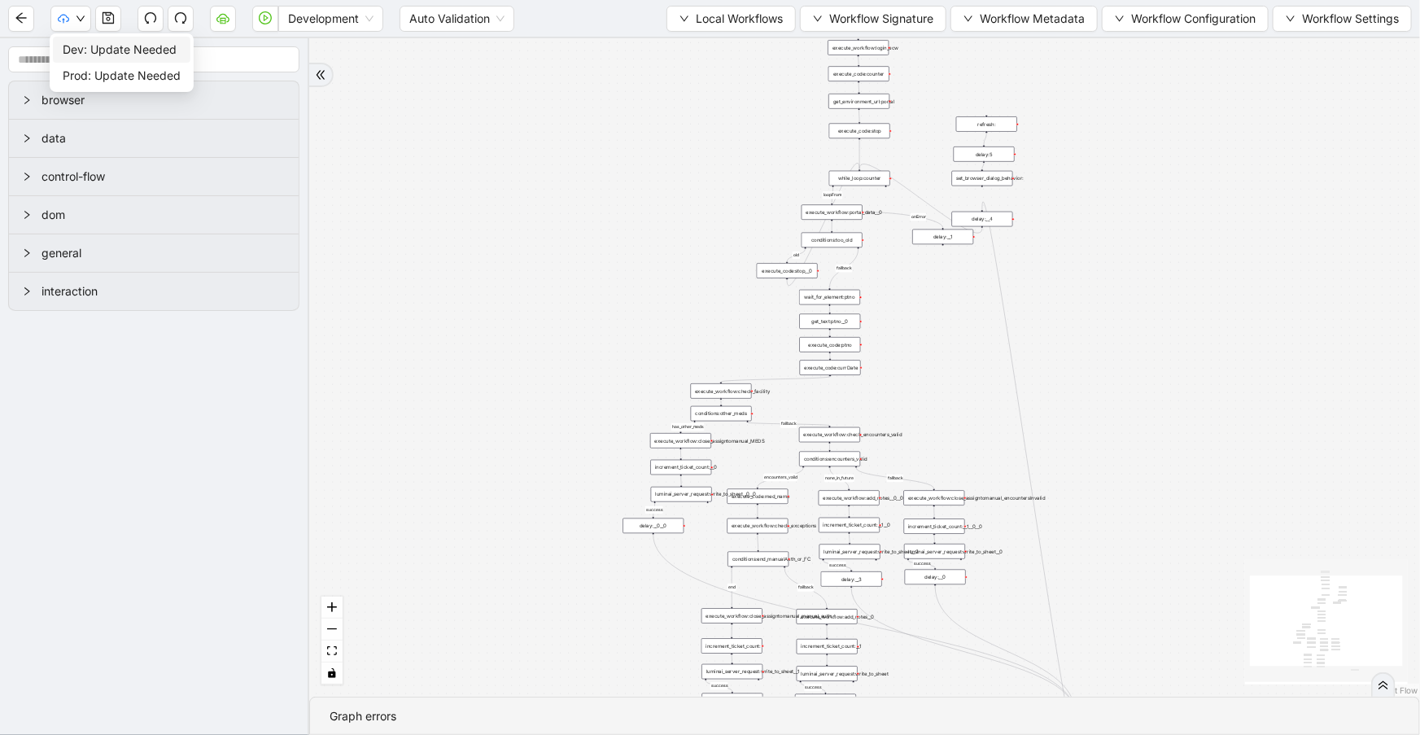
click at [79, 43] on span "Dev: Update Needed" at bounding box center [122, 50] width 118 height 18
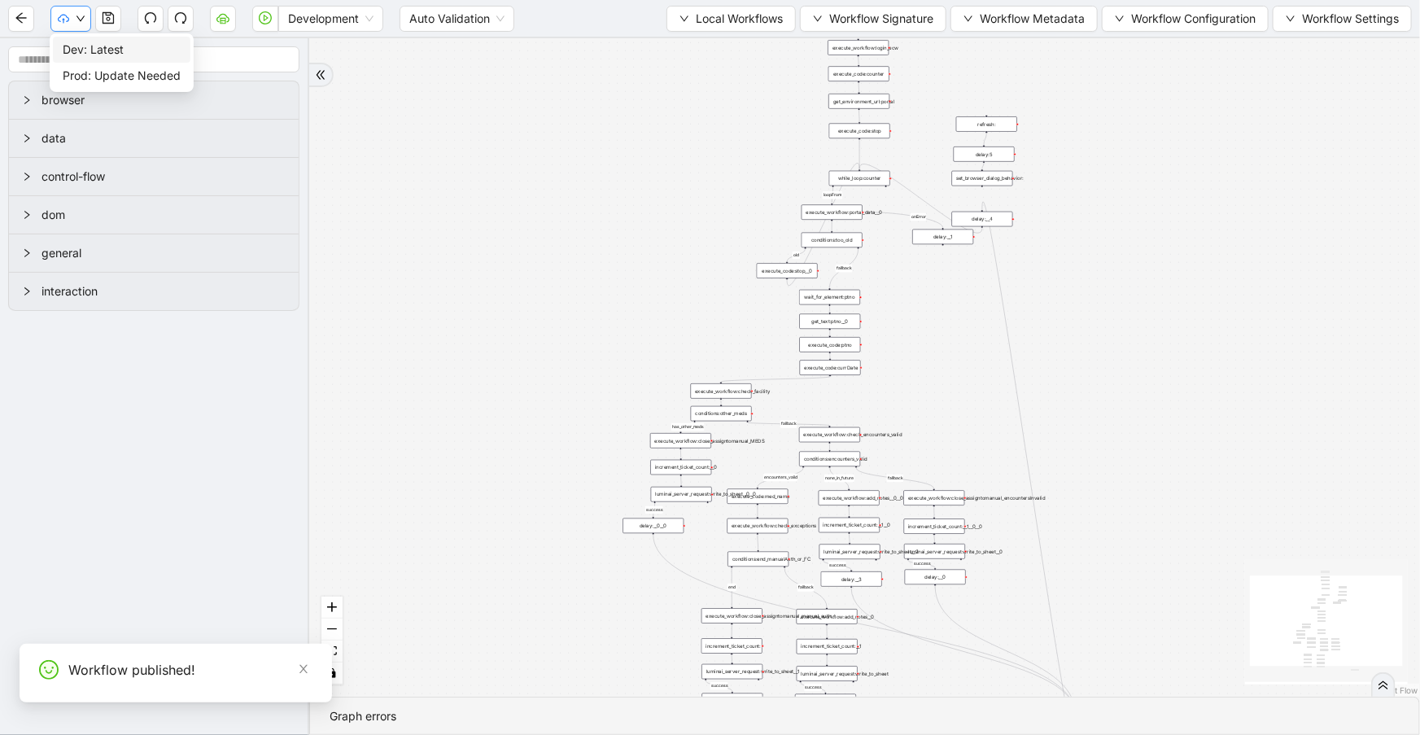
click at [70, 13] on button "button" at bounding box center [70, 19] width 41 height 26
click at [87, 71] on span "Prod: Update Needed" at bounding box center [122, 76] width 118 height 18
click at [210, 24] on button "button" at bounding box center [223, 19] width 26 height 26
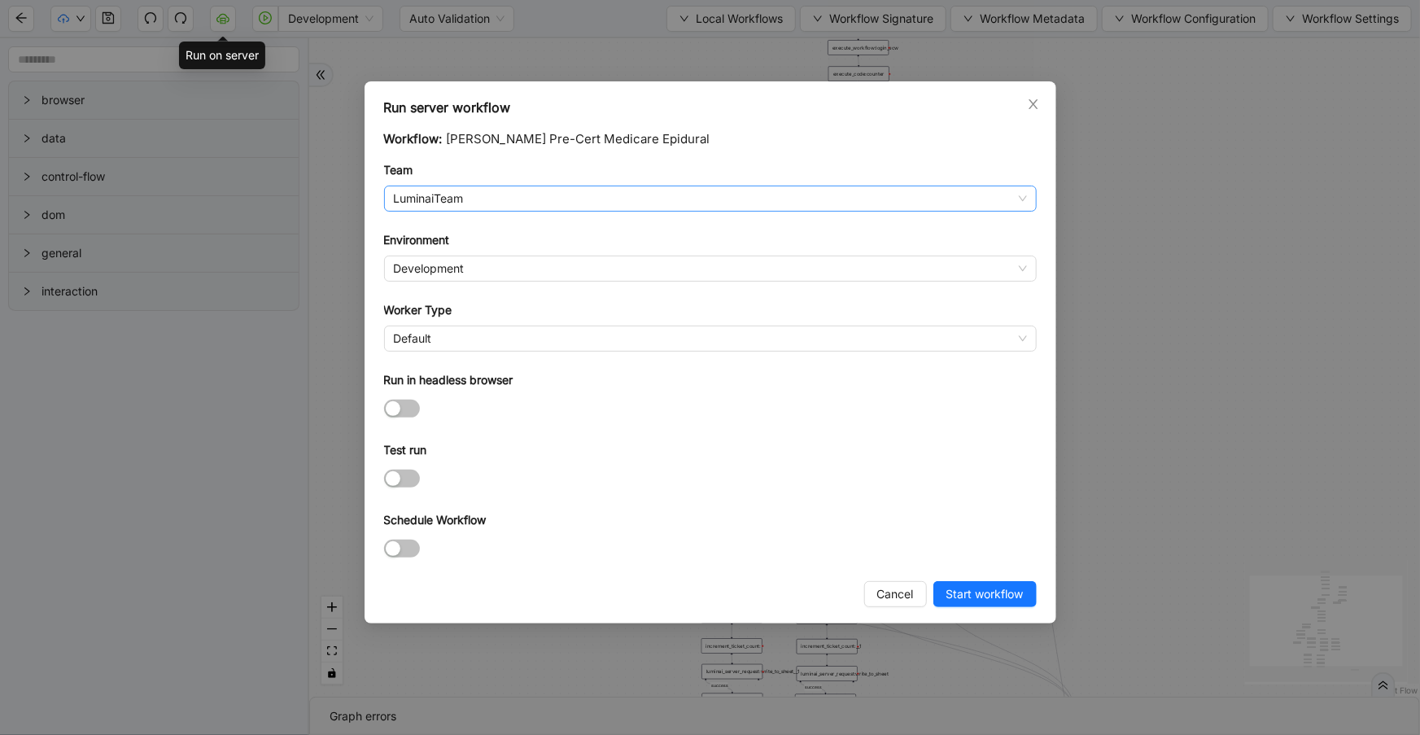
click at [469, 187] on span "LuminaiTeam" at bounding box center [710, 198] width 633 height 24
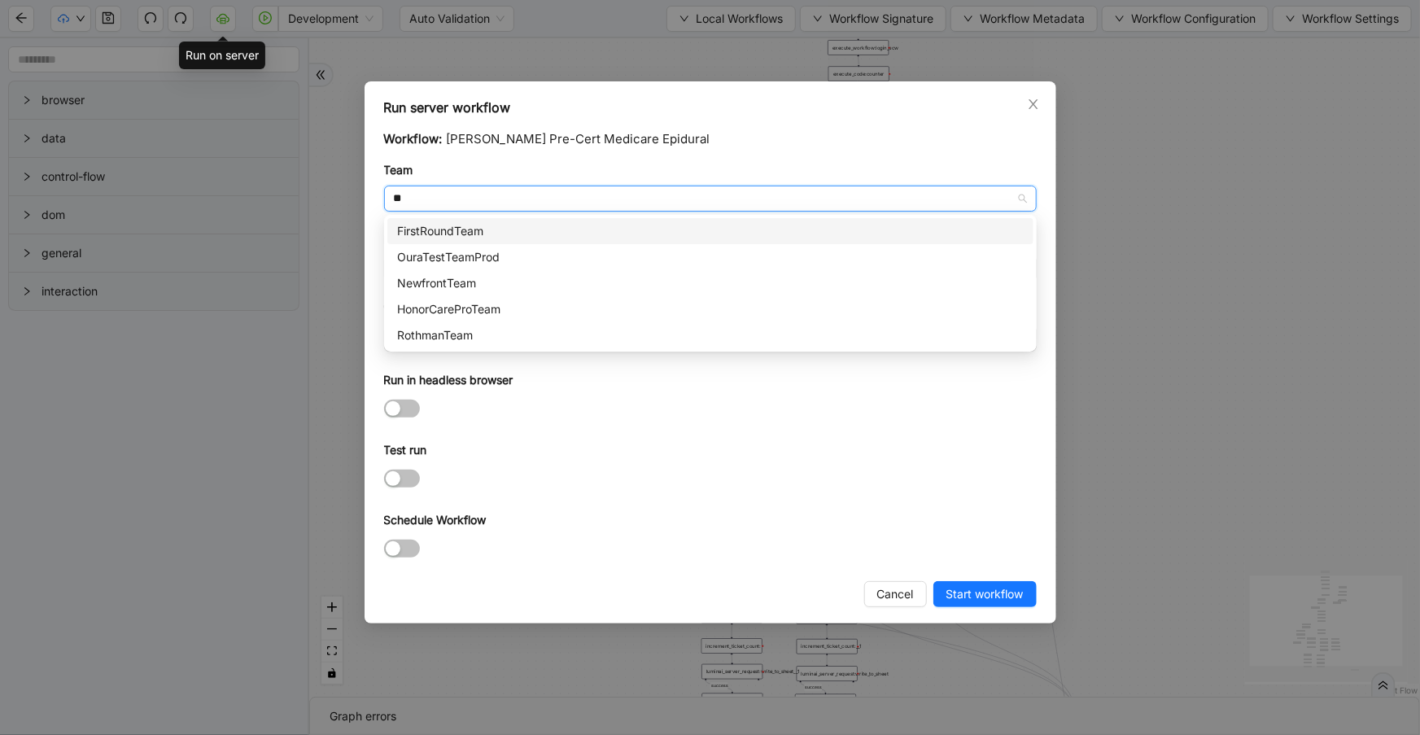
type input "***"
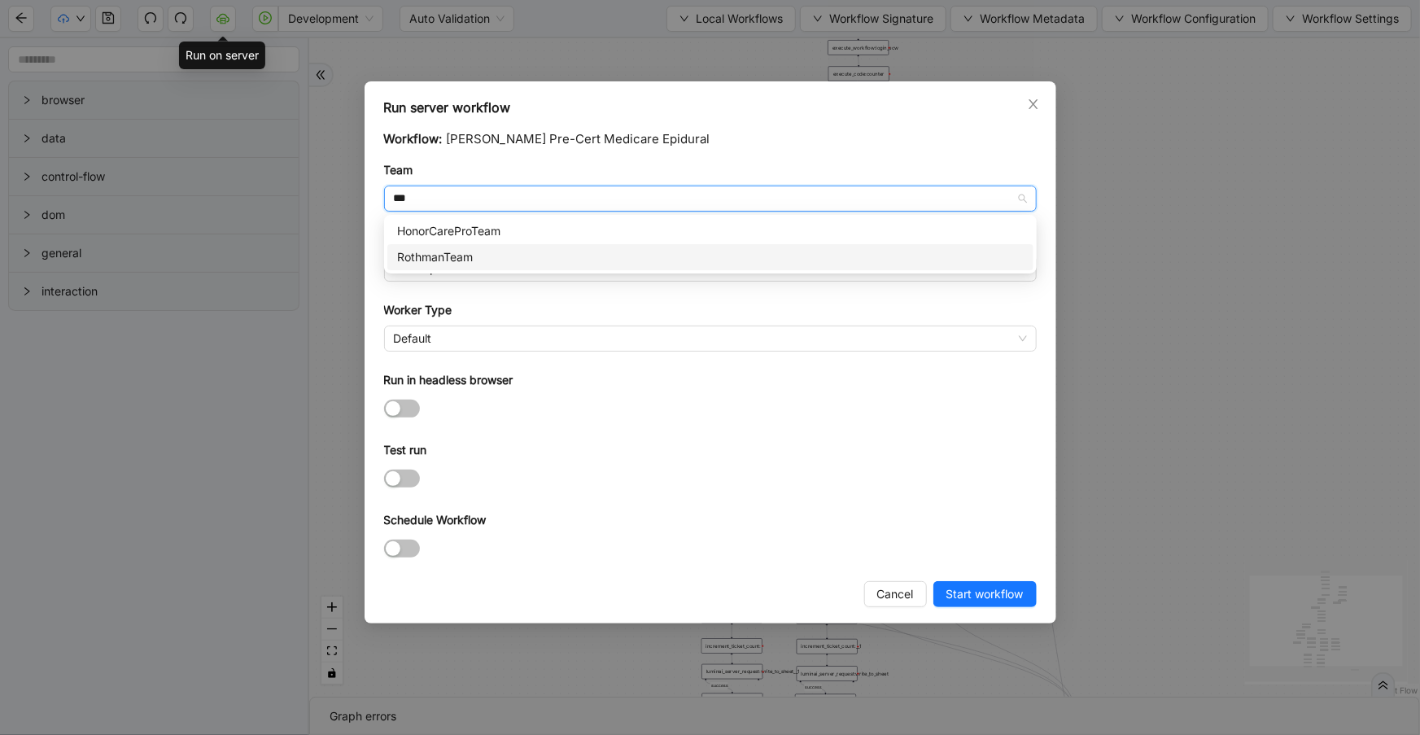
click at [480, 255] on div "RothmanTeam" at bounding box center [710, 257] width 627 height 18
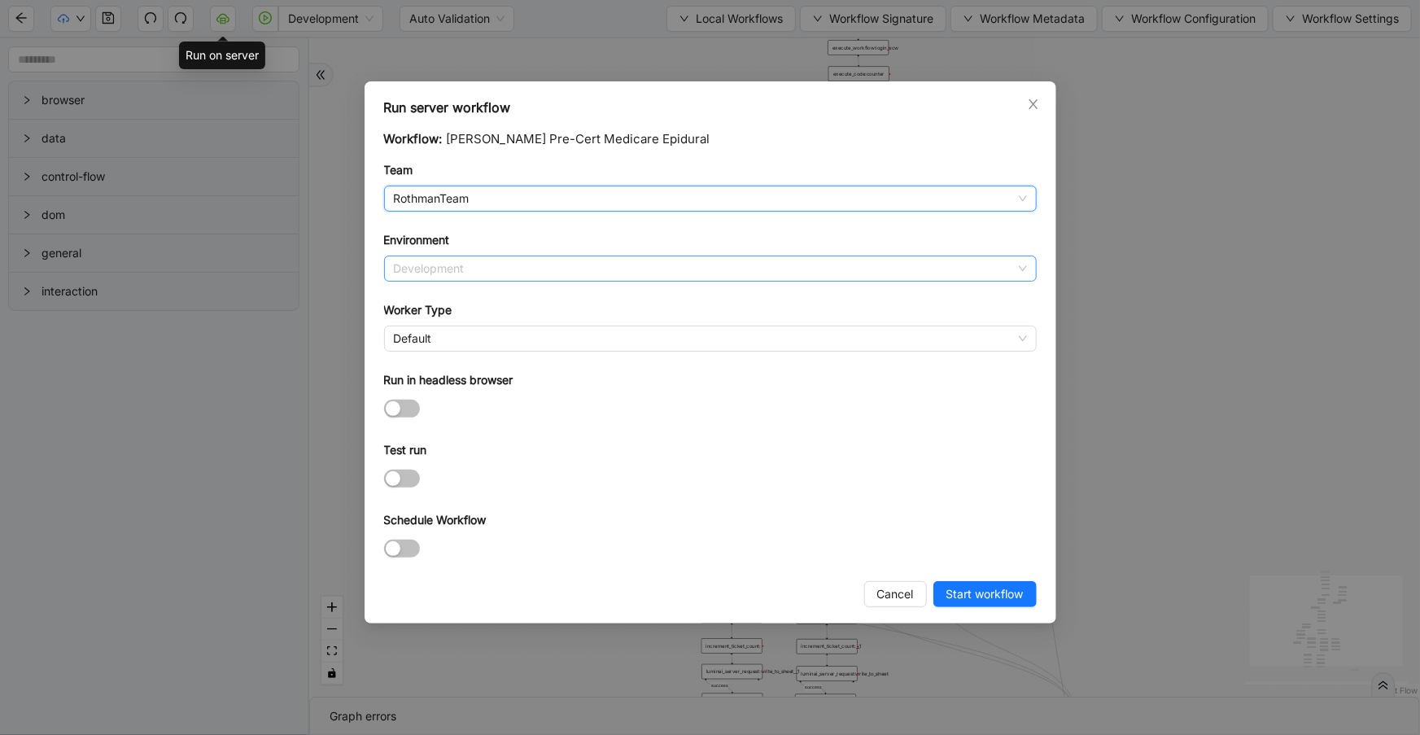
click at [488, 273] on span "Development" at bounding box center [710, 268] width 633 height 24
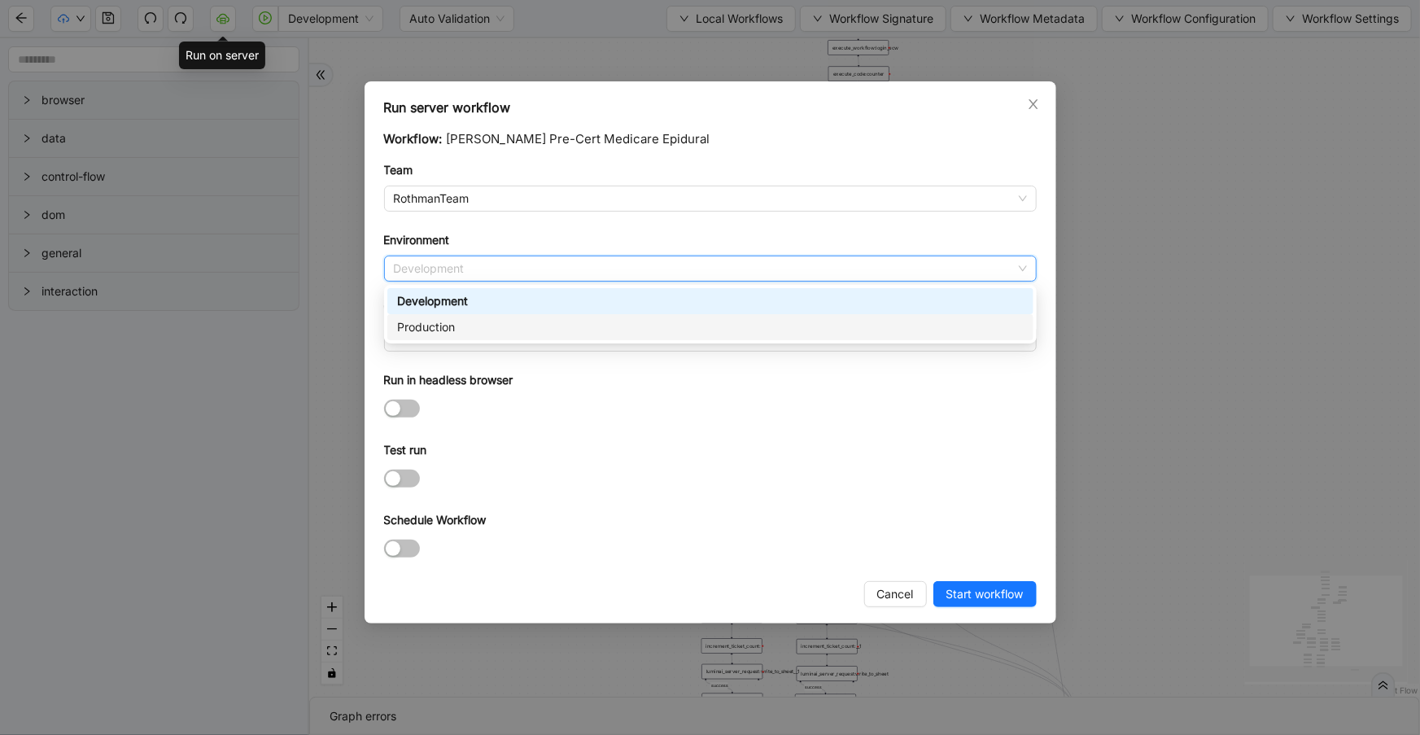
click at [488, 326] on div "Production" at bounding box center [710, 327] width 627 height 18
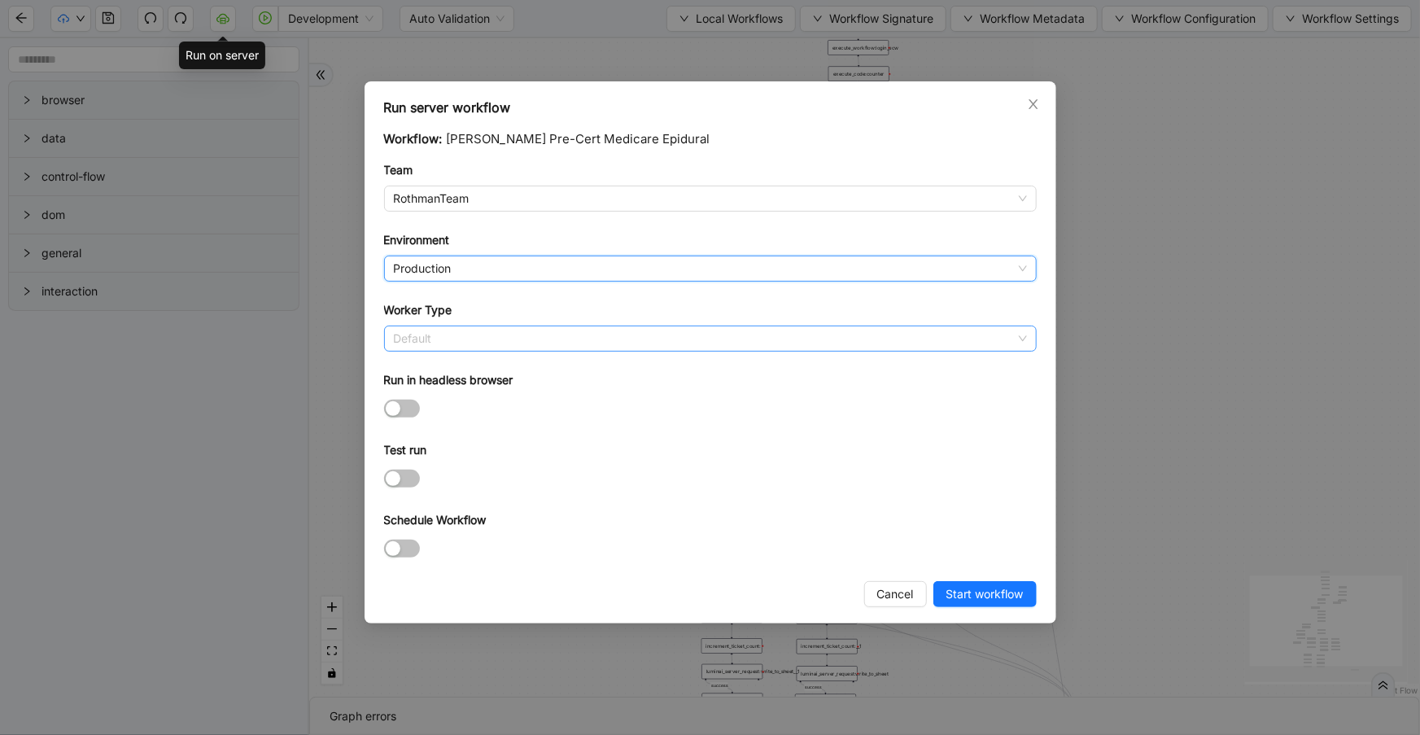
click at [480, 338] on span "Default" at bounding box center [710, 338] width 633 height 24
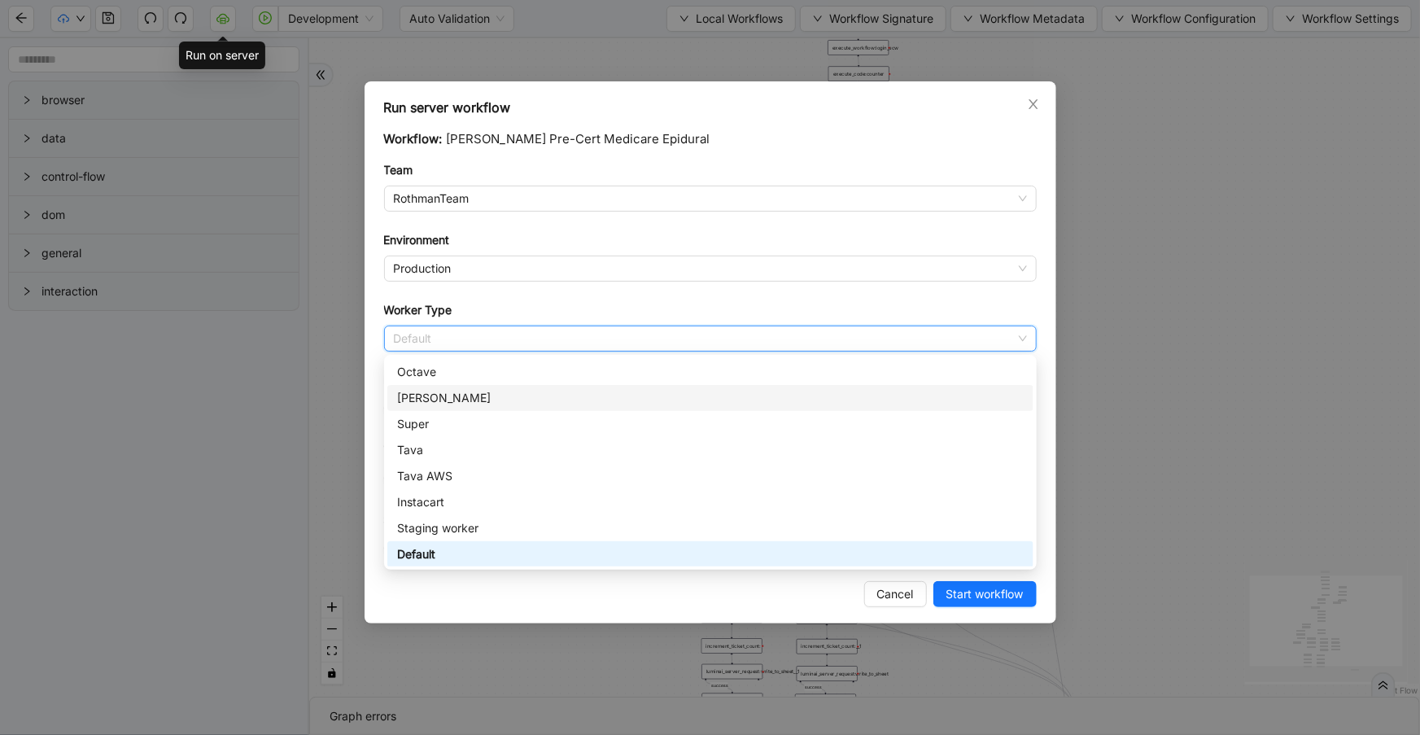
click at [483, 397] on div "[PERSON_NAME]" at bounding box center [710, 398] width 627 height 18
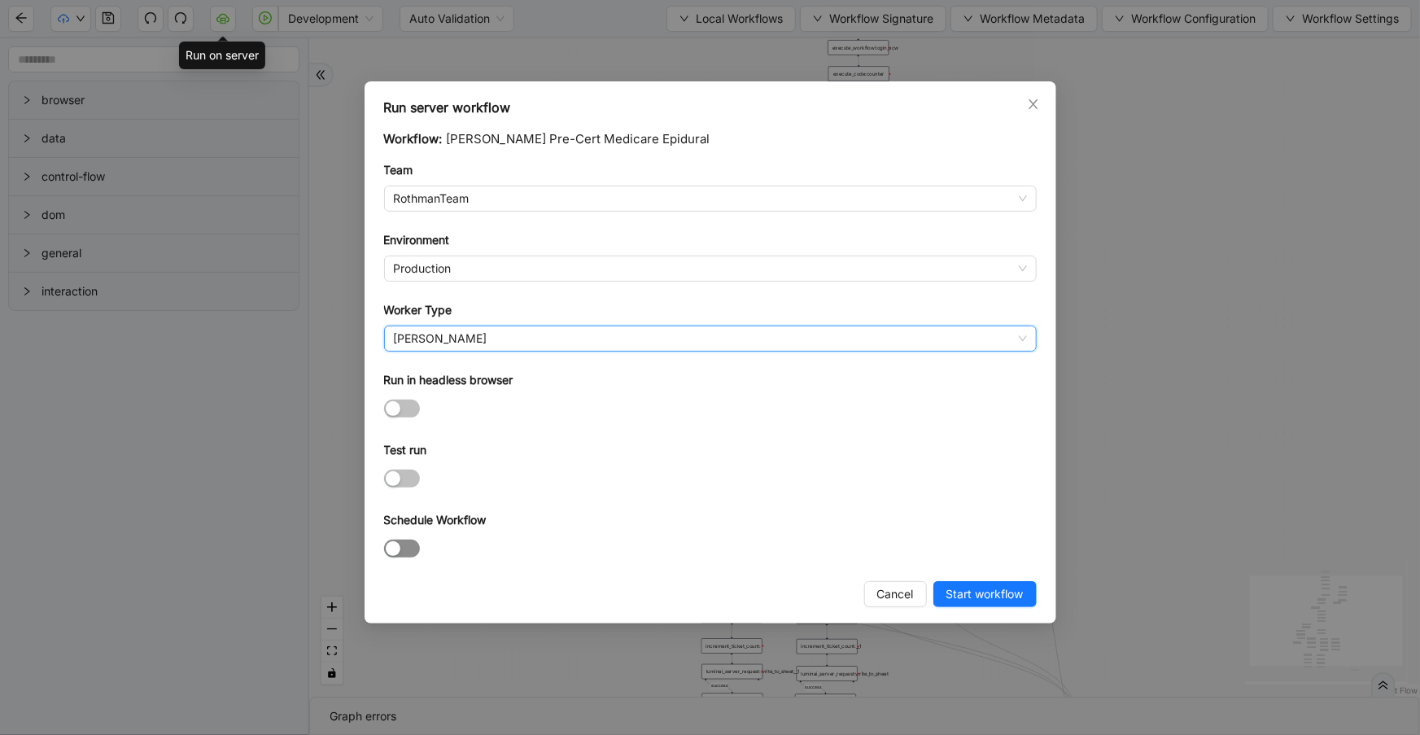
click at [409, 545] on span "button" at bounding box center [402, 549] width 36 height 18
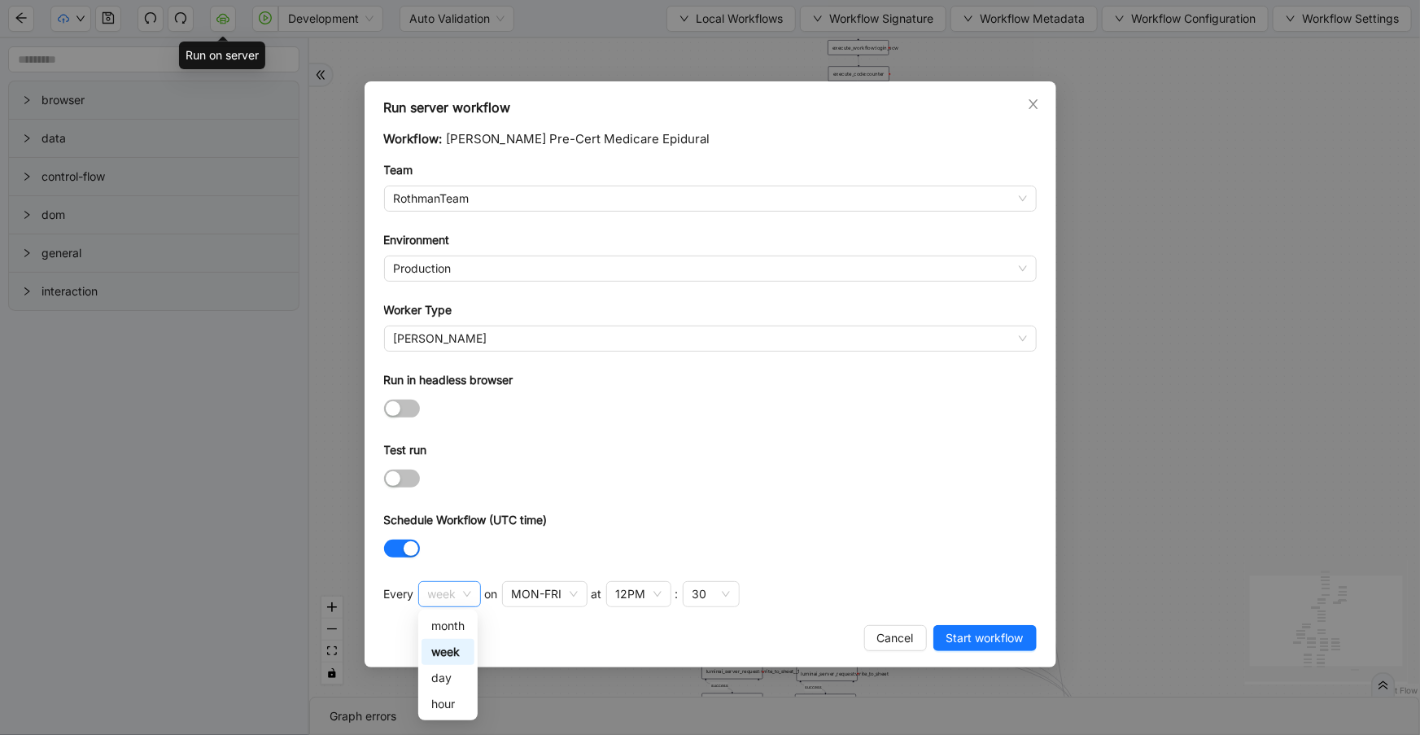
click at [445, 590] on span "week" at bounding box center [449, 594] width 43 height 24
click at [459, 684] on div "day" at bounding box center [447, 678] width 33 height 18
click at [447, 599] on span "day" at bounding box center [445, 594] width 35 height 24
click at [452, 710] on div "hour" at bounding box center [447, 704] width 33 height 18
drag, startPoint x: 615, startPoint y: 569, endPoint x: 513, endPoint y: 594, distance: 104.8
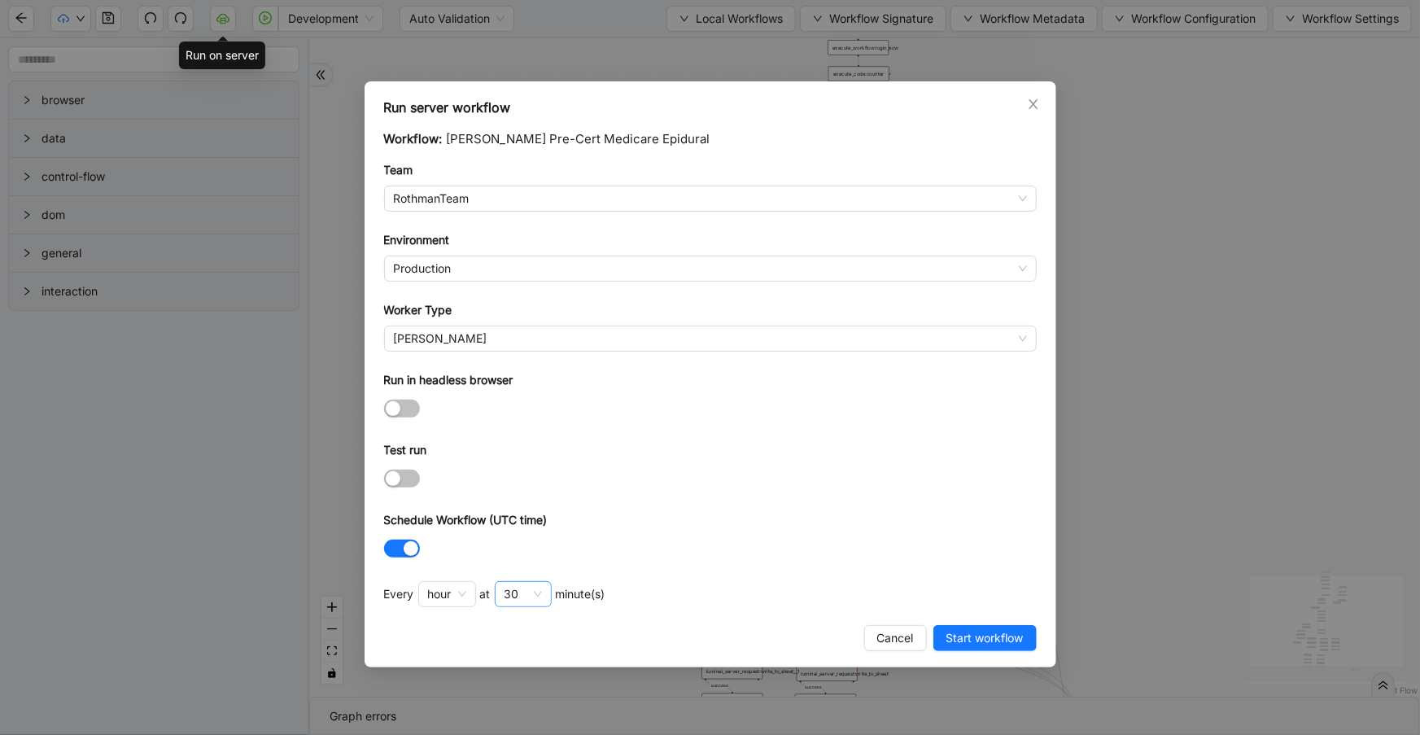
click at [611, 569] on div "Workflow: [PERSON_NAME] Pre-Cert Medicare Epidural Team RothmanTeam Environment…" at bounding box center [710, 372] width 653 height 486
click at [513, 594] on div "30" at bounding box center [512, 594] width 15 height 18
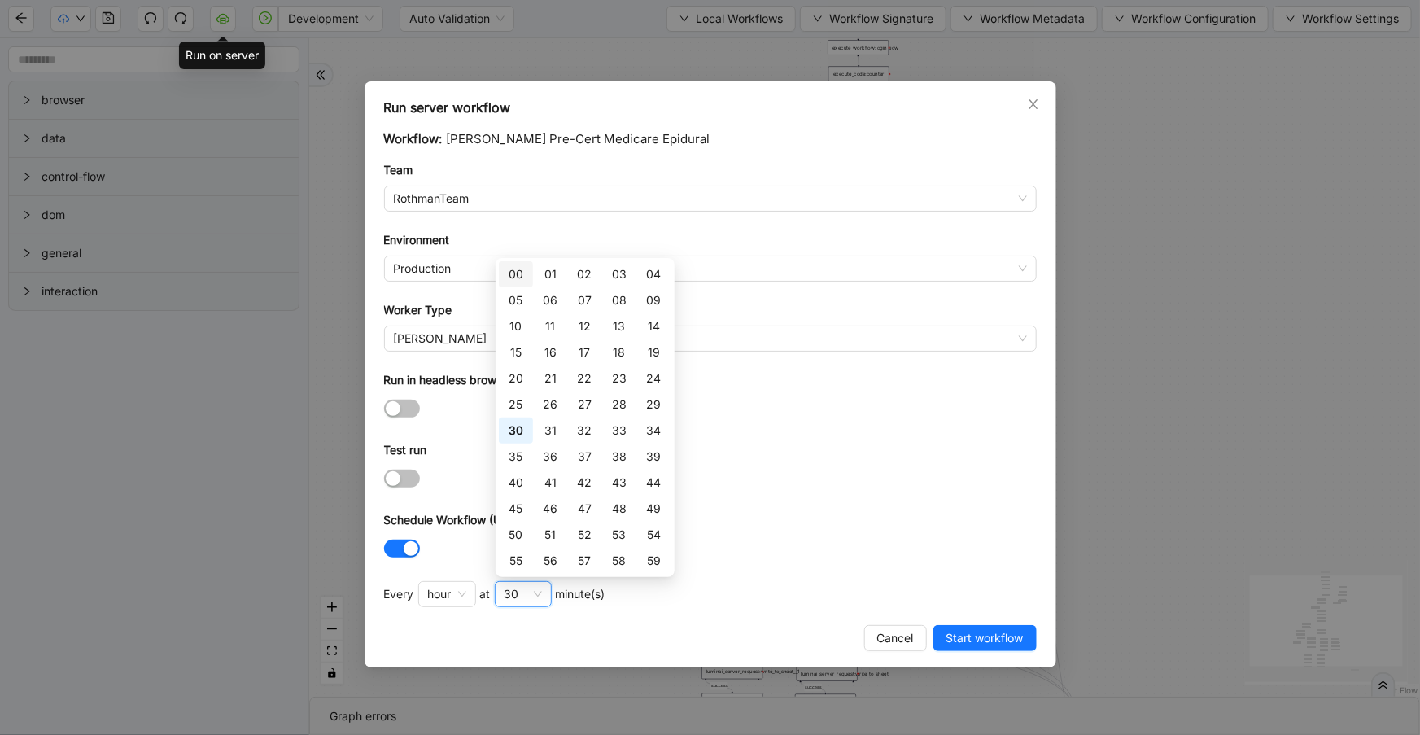
click at [521, 274] on div "00" at bounding box center [516, 274] width 15 height 18
click at [800, 482] on div at bounding box center [710, 478] width 653 height 19
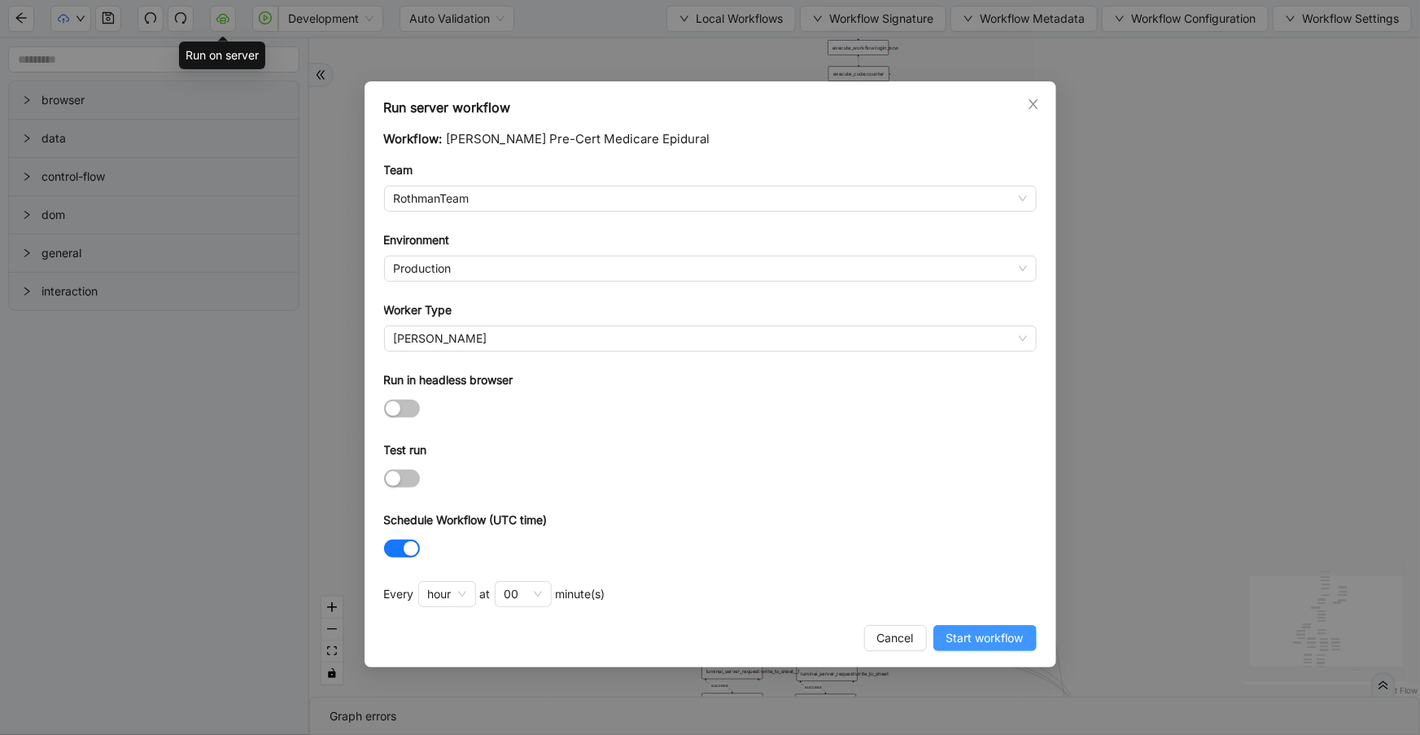
click at [969, 635] on span "Start workflow" at bounding box center [985, 638] width 77 height 18
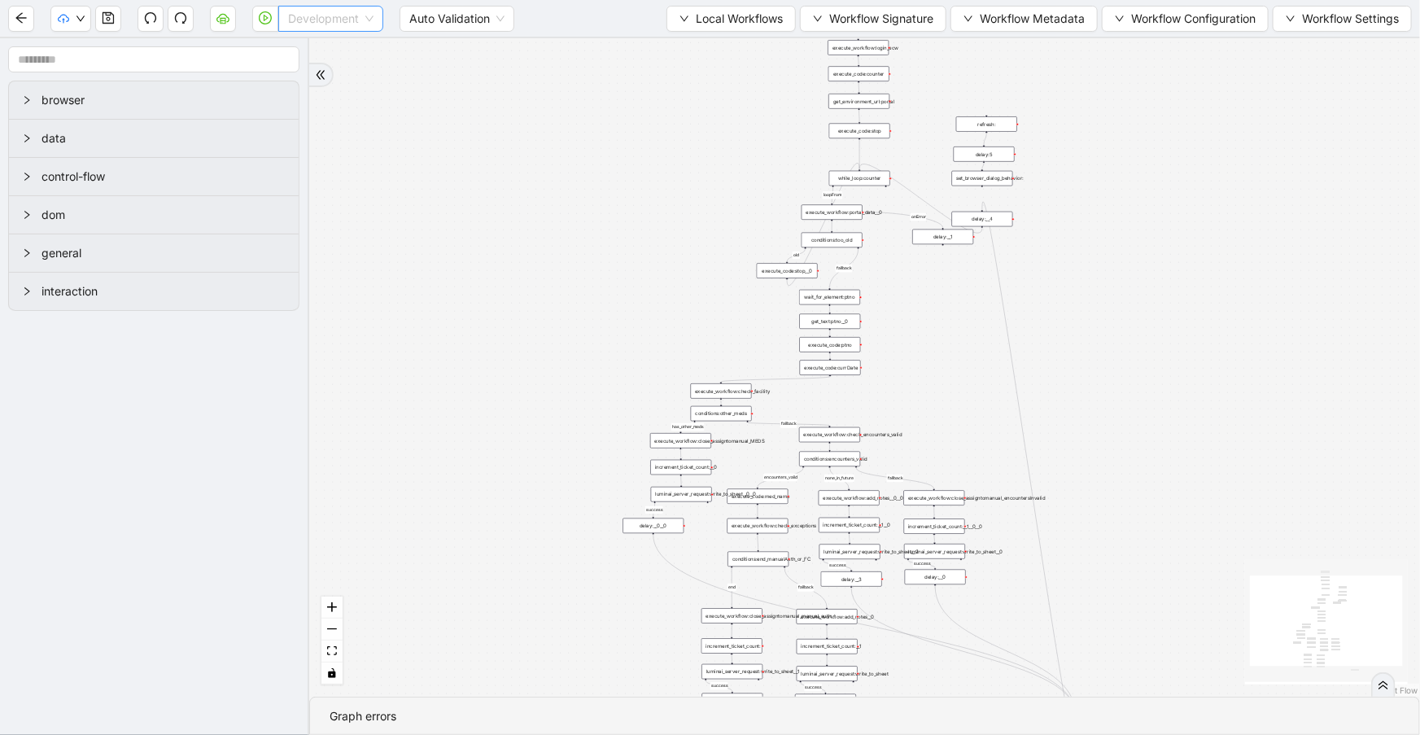
click at [314, 15] on span "Development" at bounding box center [330, 19] width 85 height 24
click at [332, 77] on div "Production" at bounding box center [330, 77] width 79 height 18
click at [261, 21] on icon "play-circle" at bounding box center [265, 17] width 13 height 13
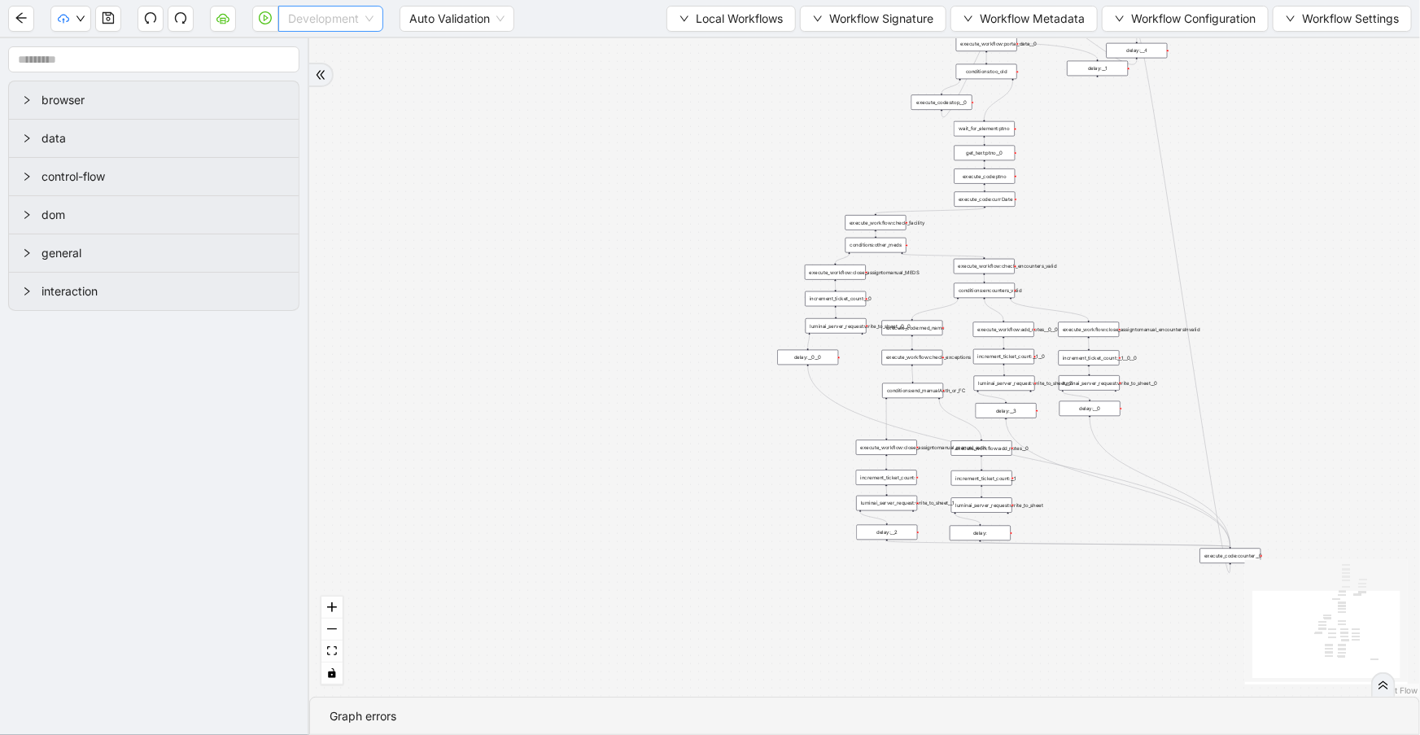
click at [292, 15] on span "Development" at bounding box center [330, 19] width 85 height 24
click at [297, 81] on div "Production" at bounding box center [330, 77] width 79 height 18
click at [260, 15] on icon "play-circle" at bounding box center [265, 17] width 13 height 13
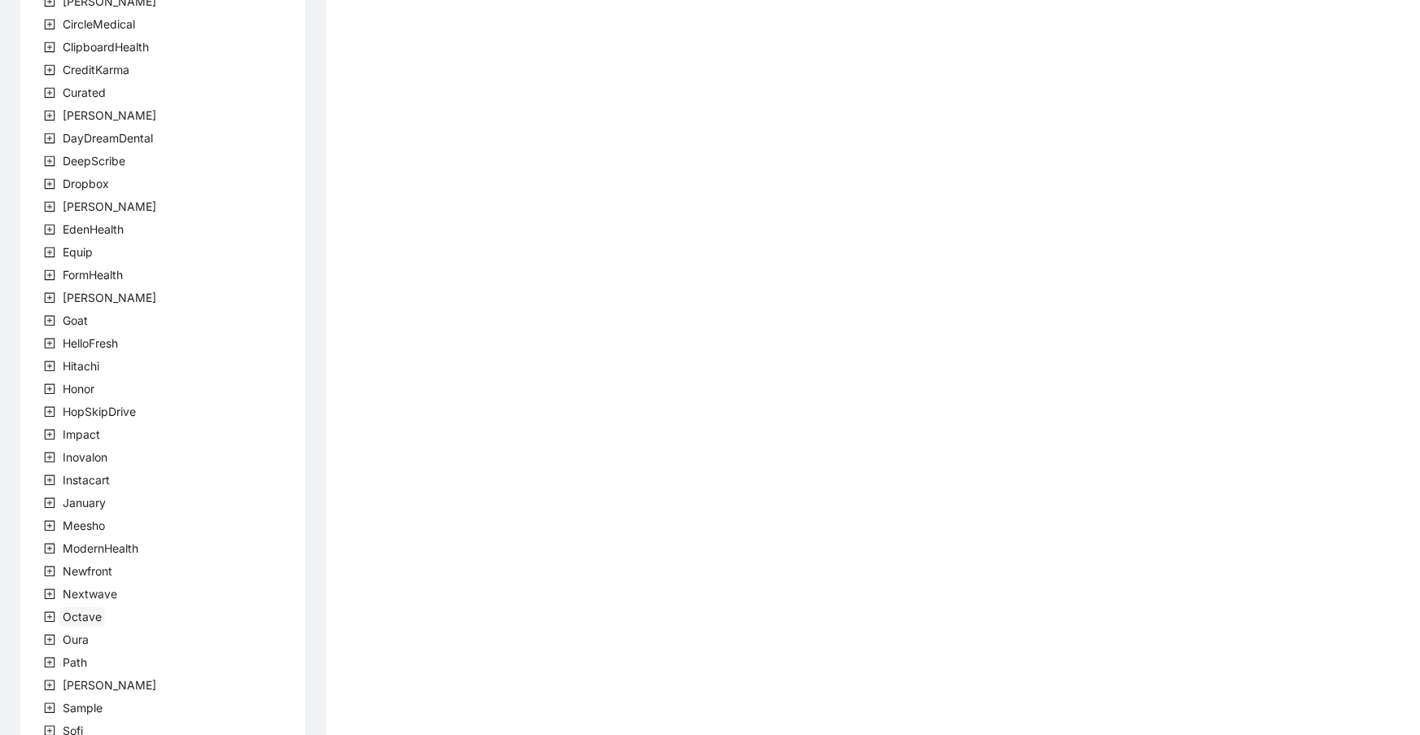
scroll to position [266, 0]
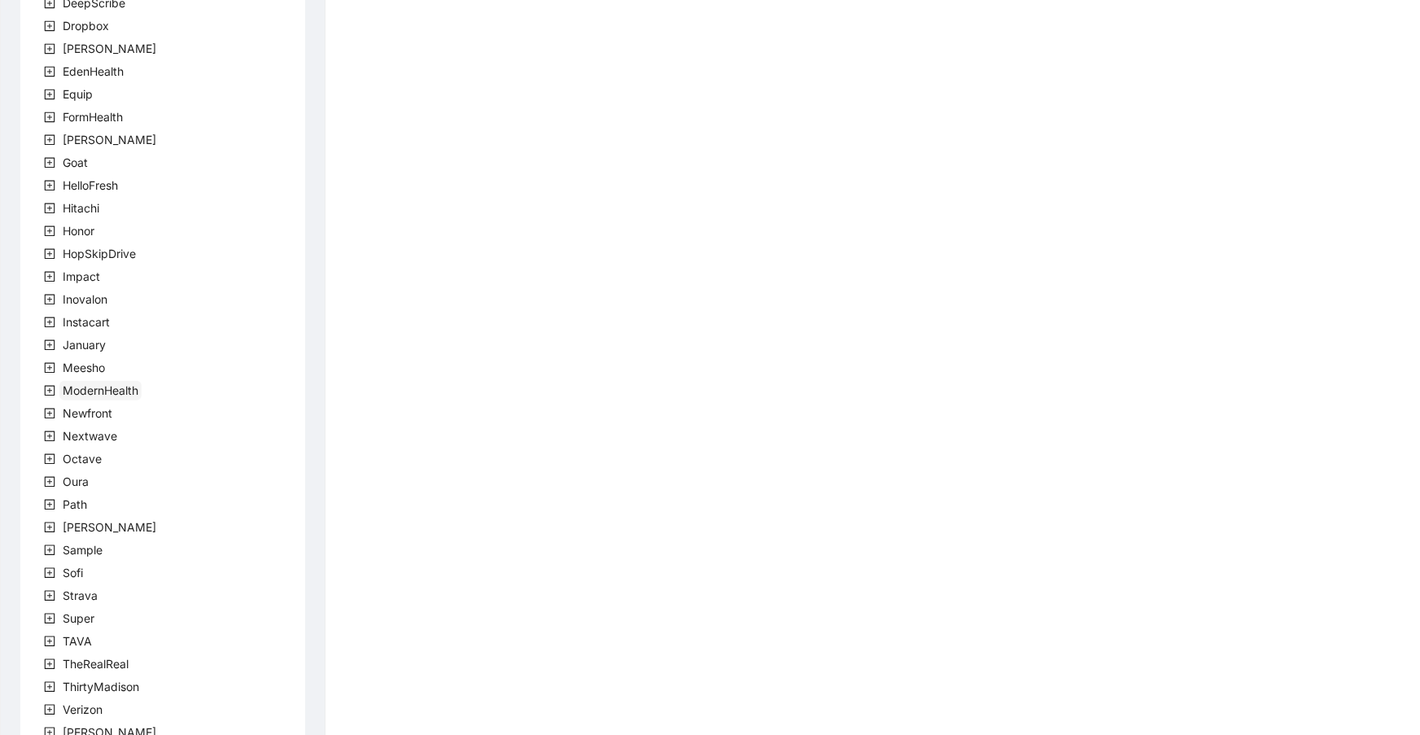
click at [120, 387] on span "ModernHealth" at bounding box center [101, 390] width 76 height 14
click at [87, 415] on span "team" at bounding box center [95, 413] width 27 height 14
click at [140, 443] on span "ModernHealthTeam" at bounding box center [153, 436] width 111 height 20
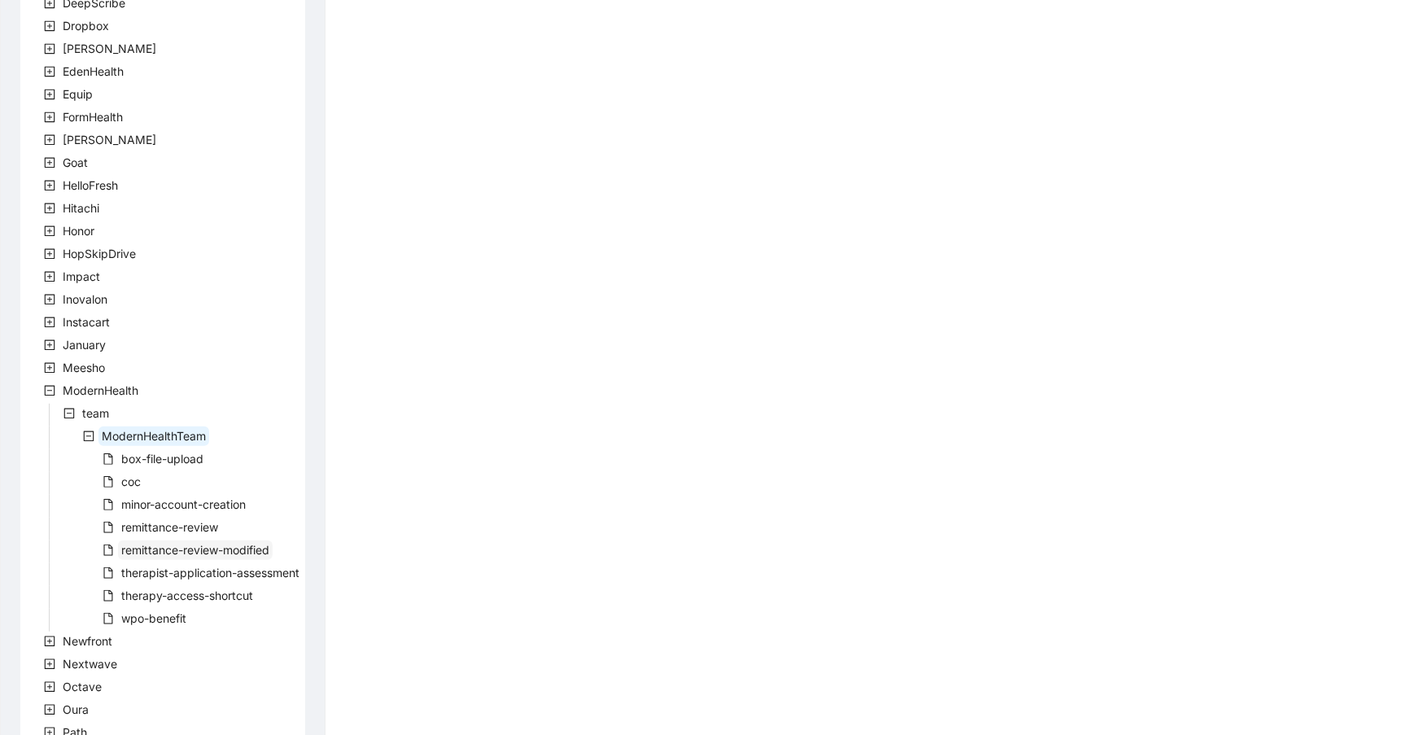
click at [168, 545] on span "remittance-review-modified" at bounding box center [195, 550] width 148 height 14
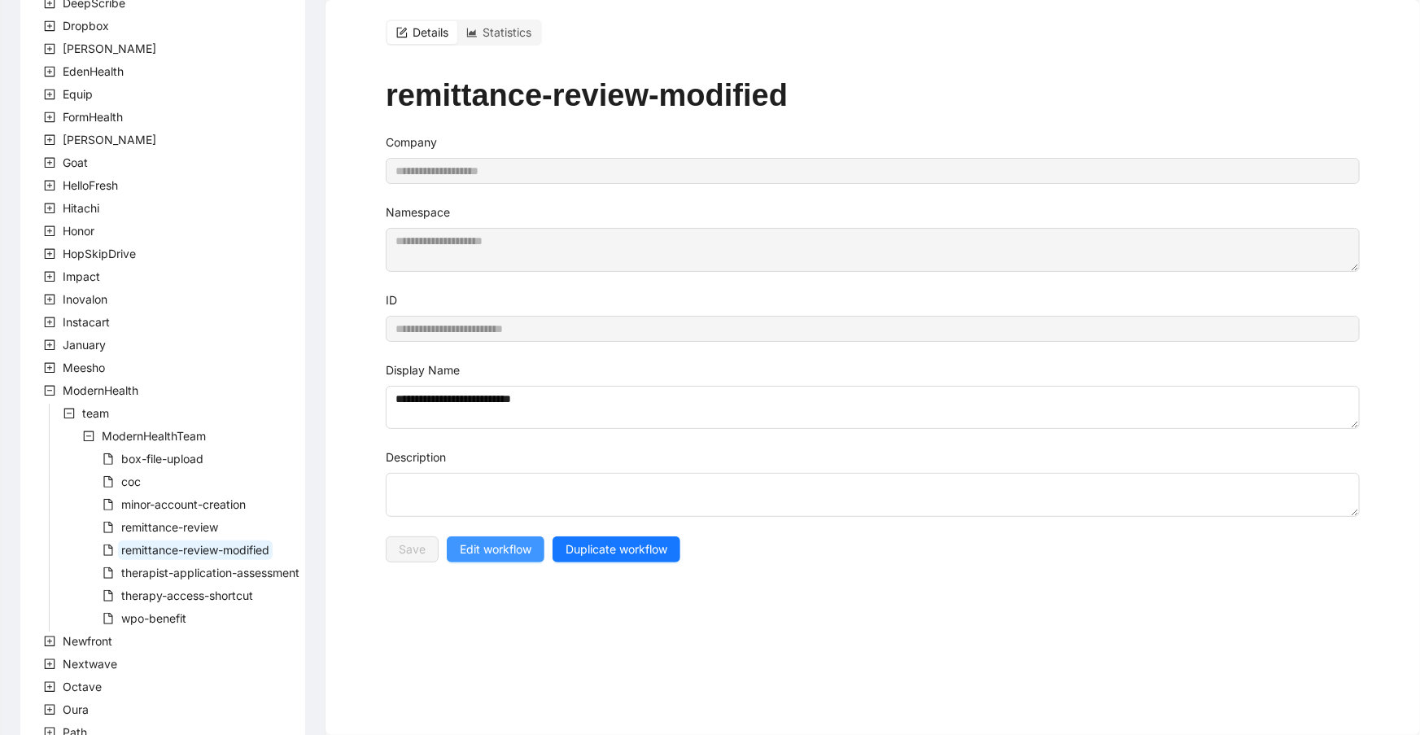
click at [468, 542] on span "Edit workflow" at bounding box center [496, 549] width 72 height 18
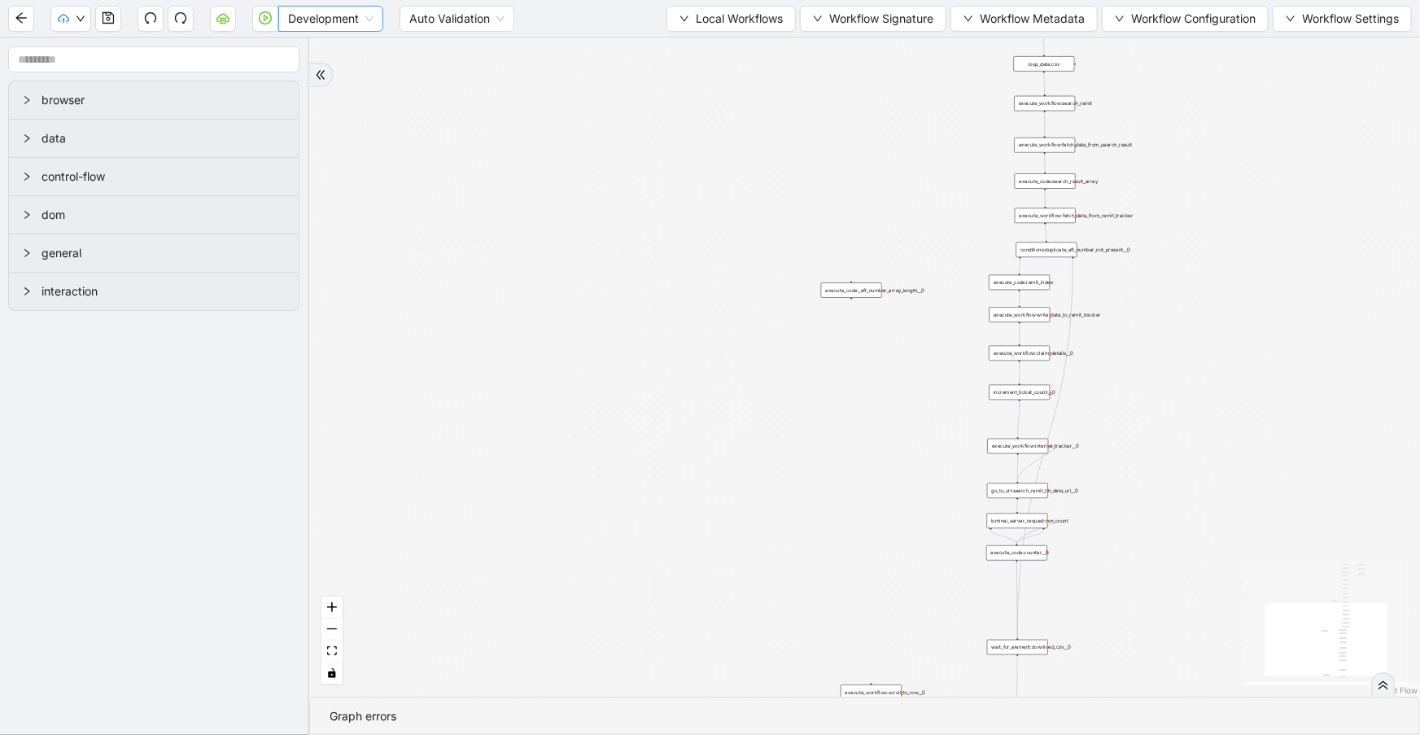
click at [308, 13] on span "Development" at bounding box center [330, 19] width 85 height 24
click at [312, 78] on div "Production" at bounding box center [330, 77] width 79 height 18
click at [267, 23] on icon "play-circle" at bounding box center [265, 17] width 13 height 13
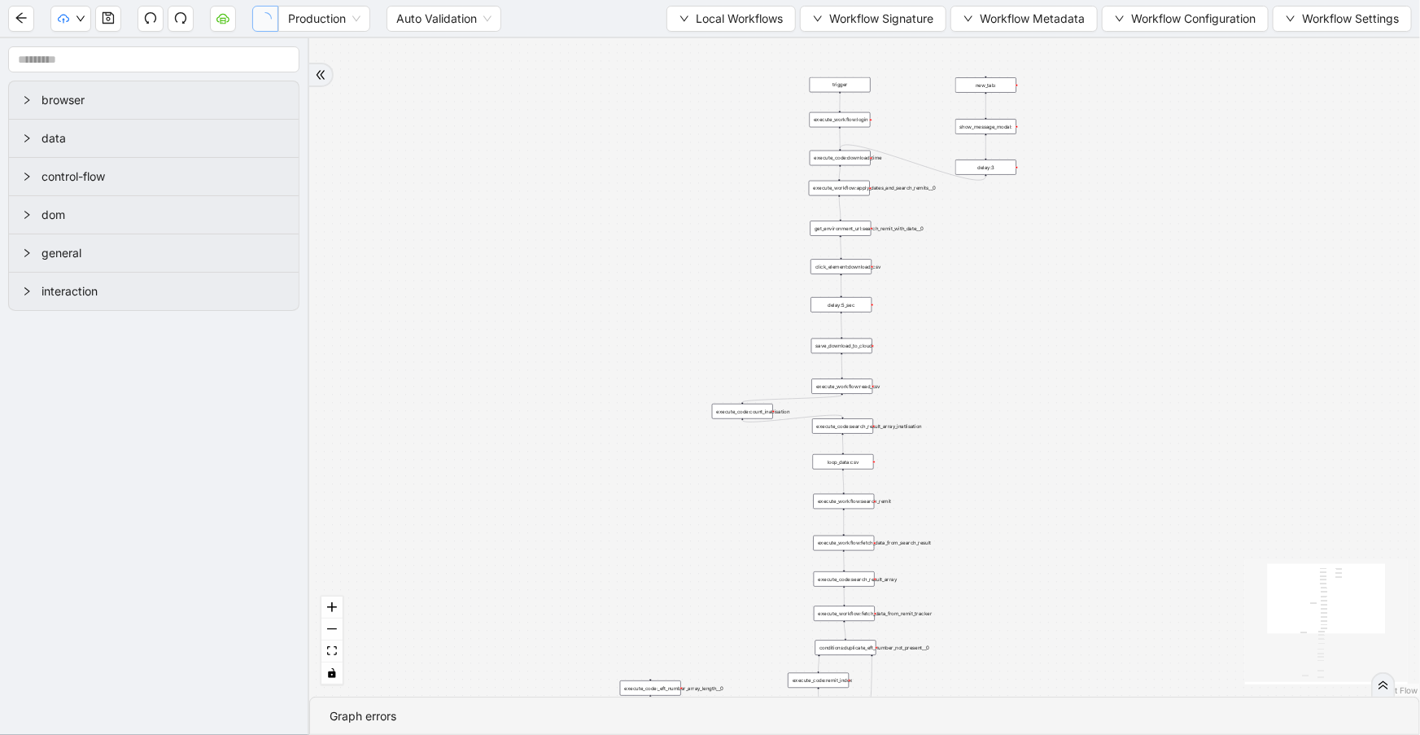
drag, startPoint x: 889, startPoint y: 137, endPoint x: 732, endPoint y: 437, distance: 338.9
click at [698, 503] on div "trigger execute_workflow:apply_dates_and_search_remits__0 get_environment_url:s…" at bounding box center [864, 367] width 1111 height 658
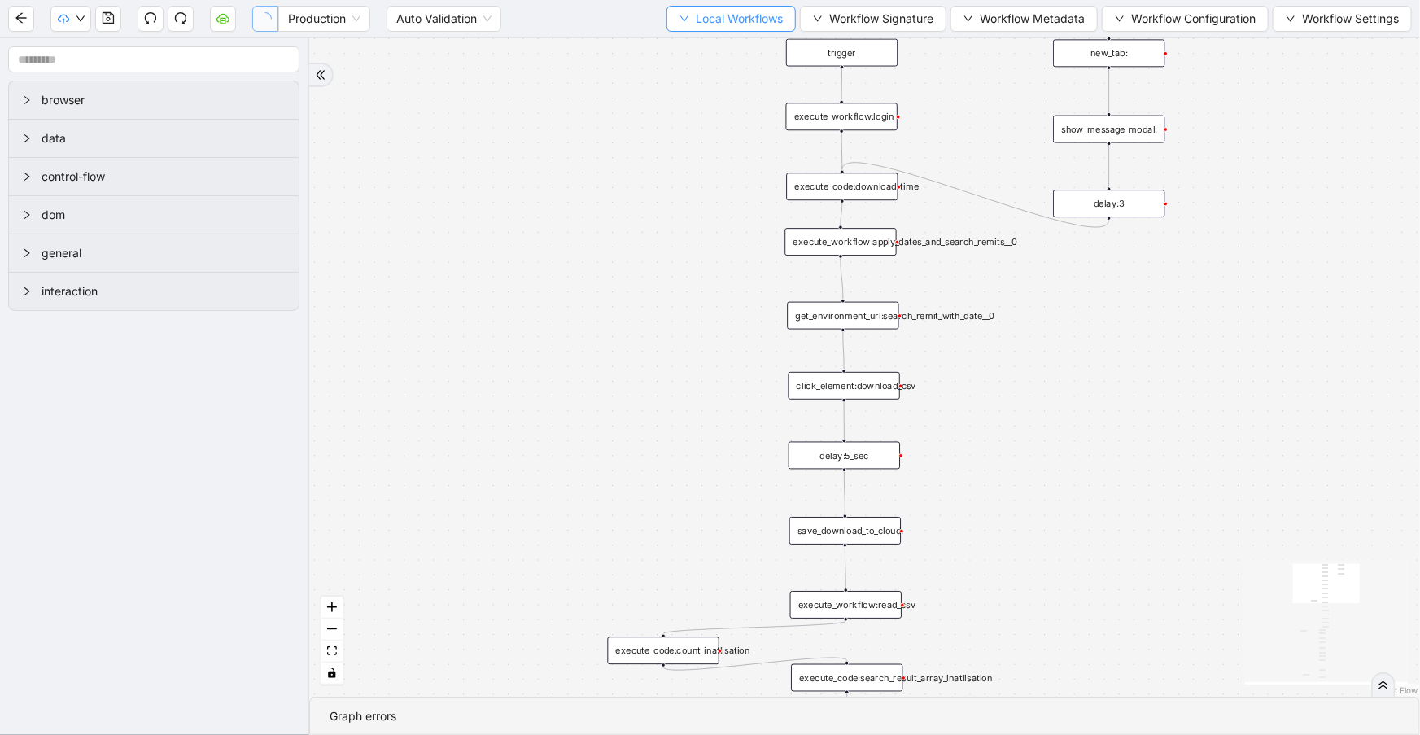
click at [696, 16] on span "Local Workflows" at bounding box center [739, 19] width 87 height 18
click at [703, 41] on span "Select" at bounding box center [725, 50] width 106 height 18
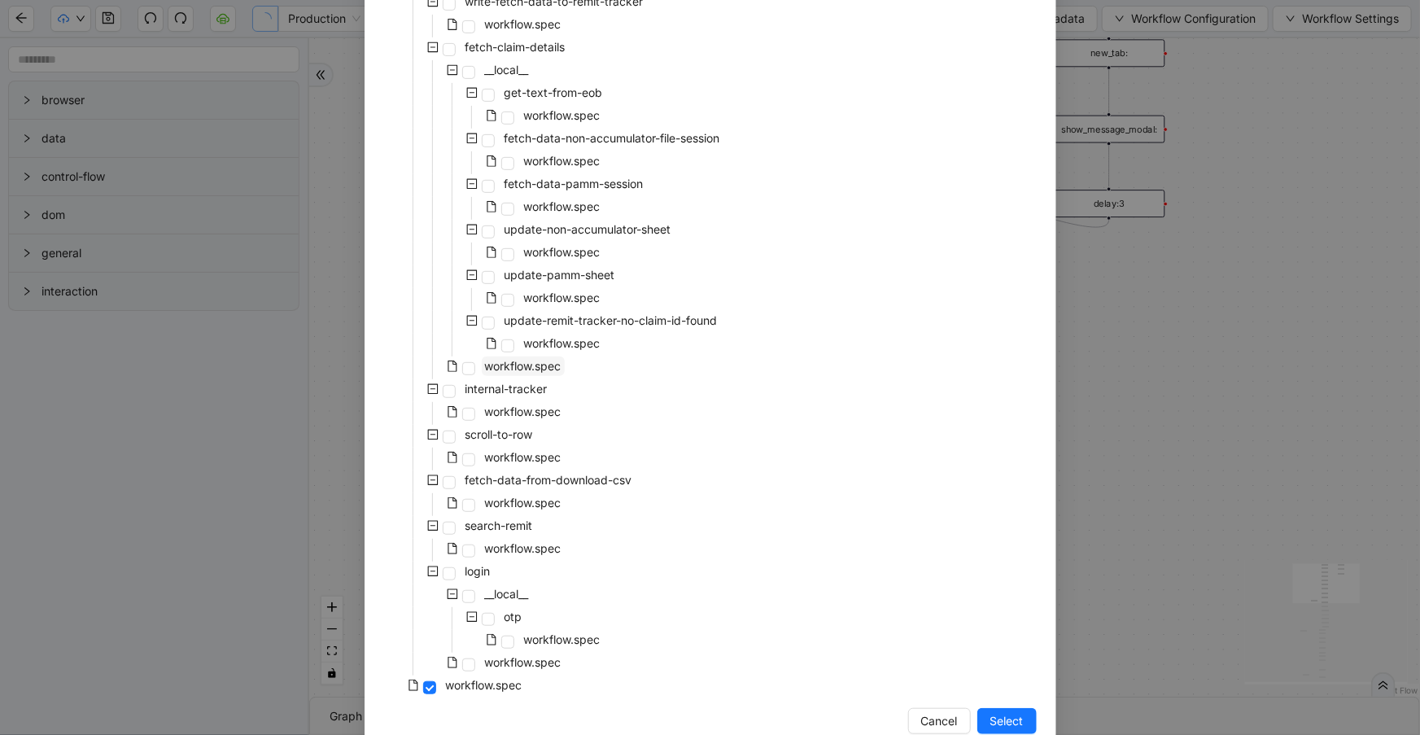
scroll to position [349, 0]
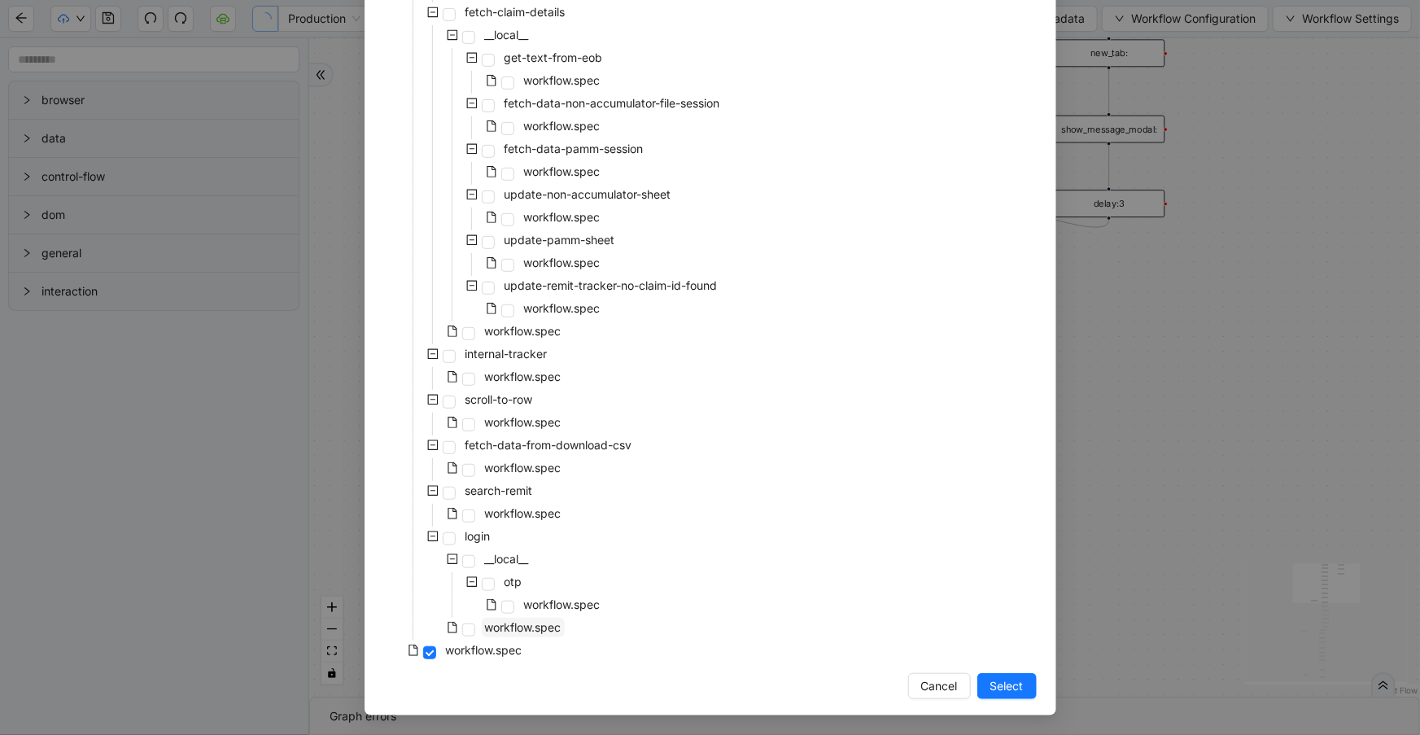
click at [539, 635] on span "workflow.spec" at bounding box center [523, 628] width 83 height 20
click at [1003, 688] on span "Select" at bounding box center [1007, 686] width 33 height 18
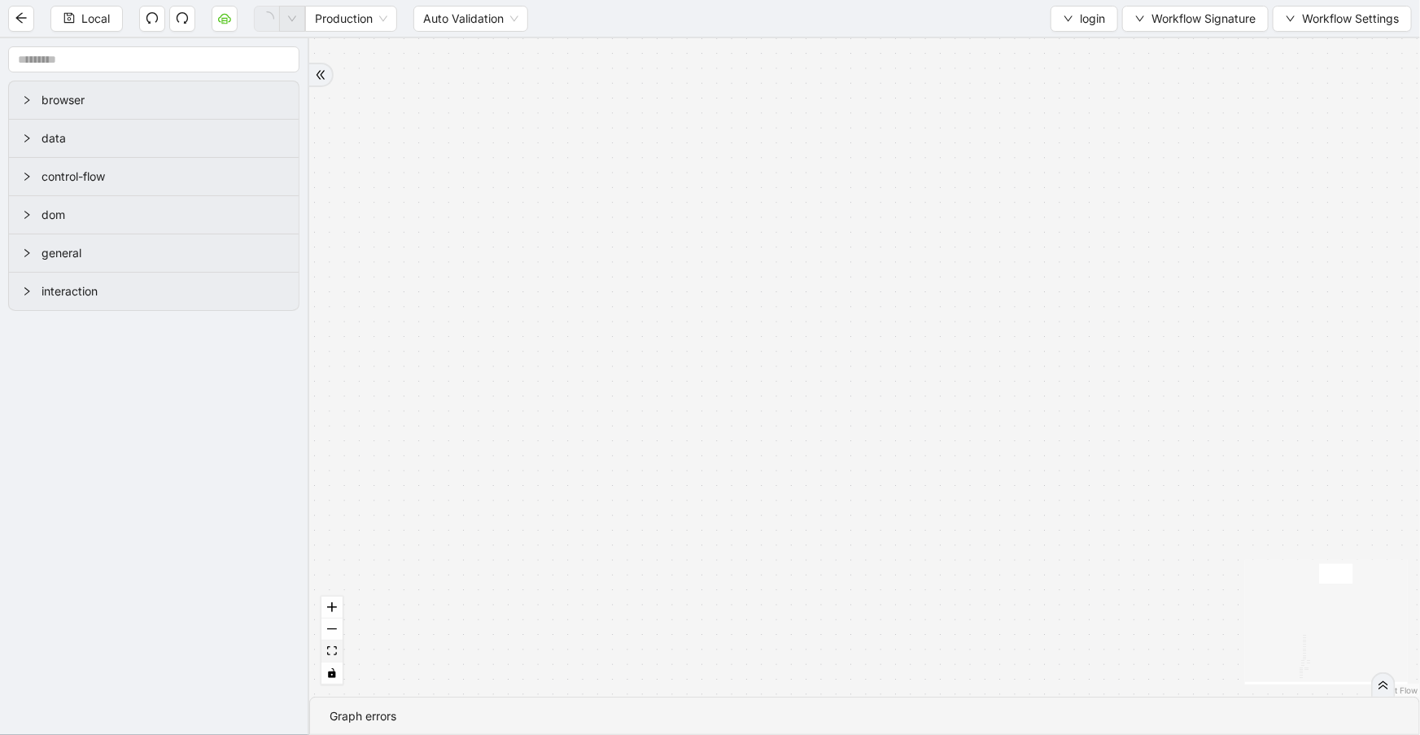
click at [334, 651] on icon "fit view" at bounding box center [332, 650] width 10 height 9
drag, startPoint x: 701, startPoint y: 204, endPoint x: 723, endPoint y: 545, distance: 341.7
click at [676, 676] on div "ddd74bcf_6575_4f6e_830e_e75f3cfd8d0f otp fallback fallback trigger new_tab:remi…" at bounding box center [864, 367] width 1111 height 658
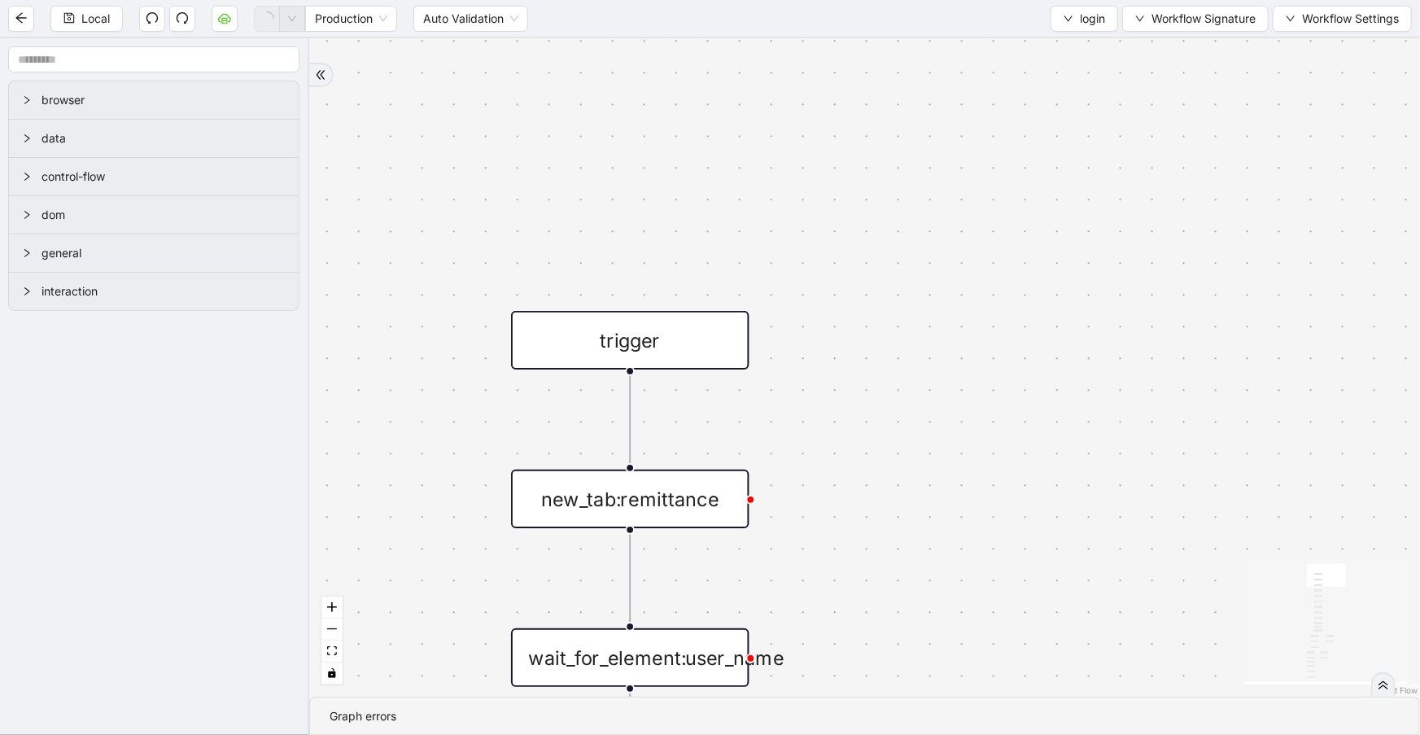
click at [701, 505] on div "new_tab:remittance" at bounding box center [630, 499] width 238 height 59
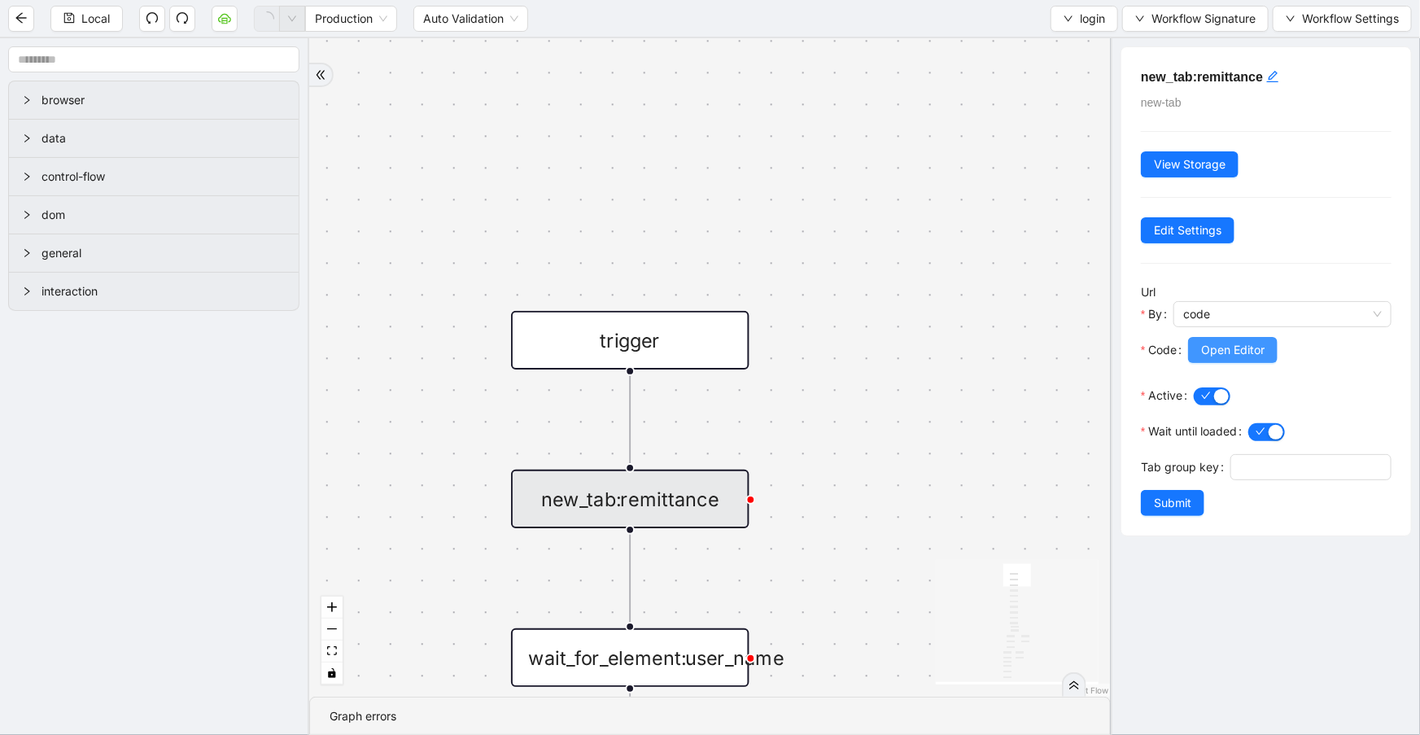
click at [1241, 356] on span "Open Editor" at bounding box center [1232, 350] width 63 height 18
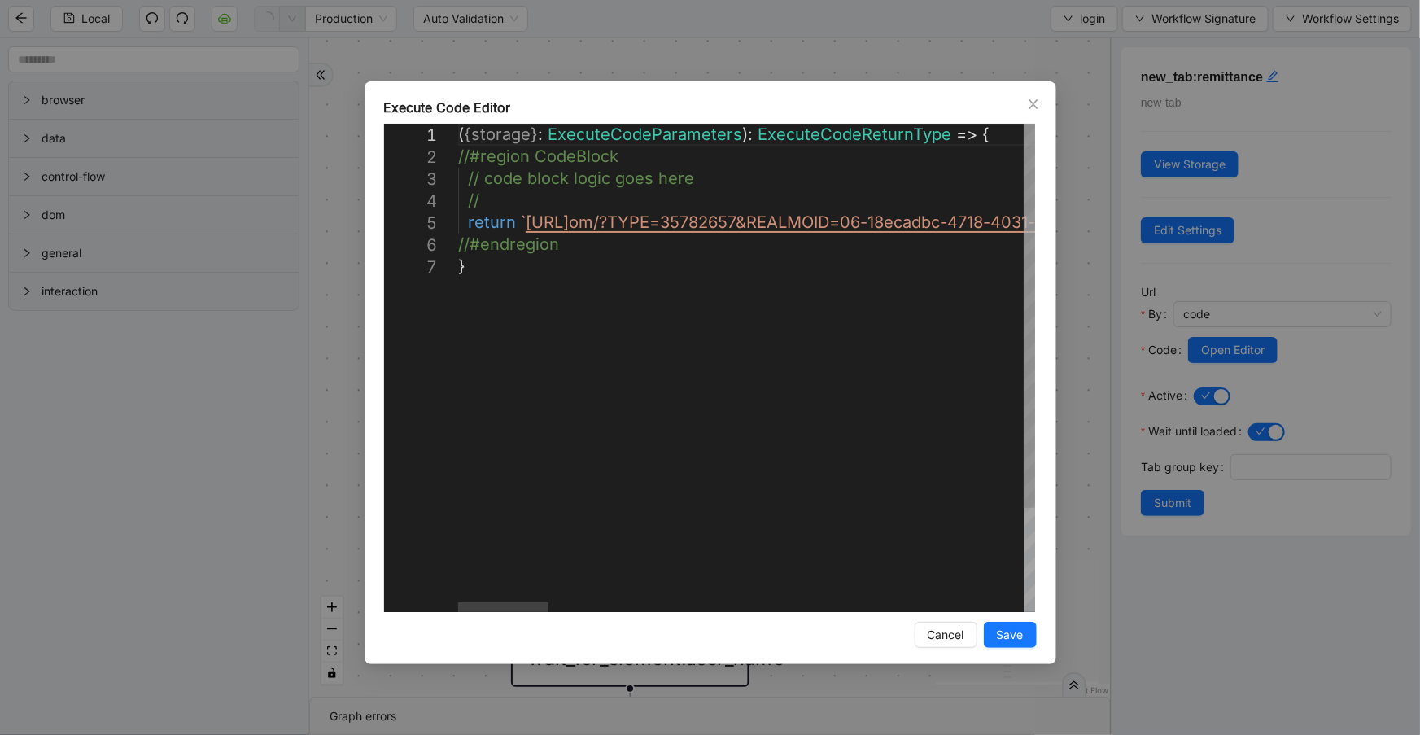
type textarea "**********"
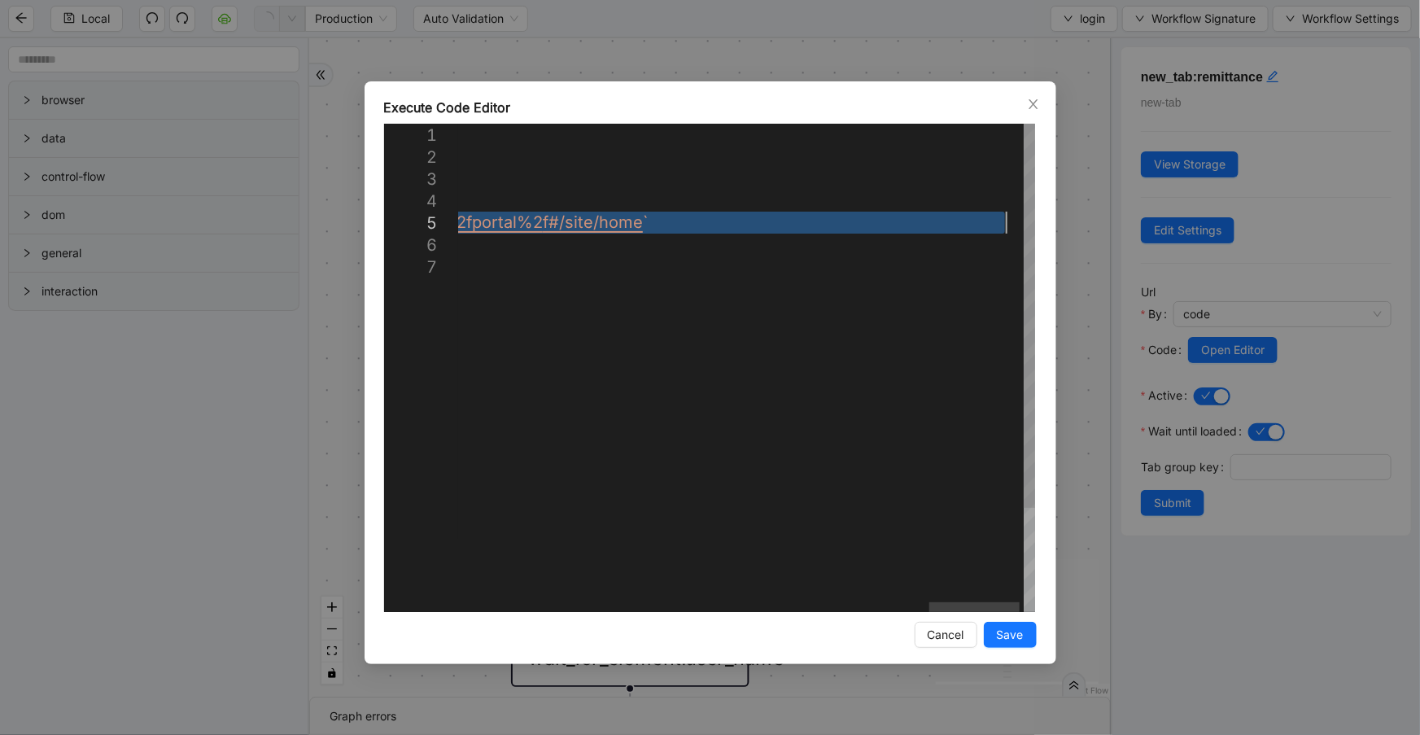
drag, startPoint x: 522, startPoint y: 220, endPoint x: 1001, endPoint y: 222, distance: 479.4
click at [894, 74] on div "Execute Code Editor 1 2 3 4 5 6 7 ( { storage } : ExecuteCodeParameters ): Exec…" at bounding box center [710, 367] width 1420 height 735
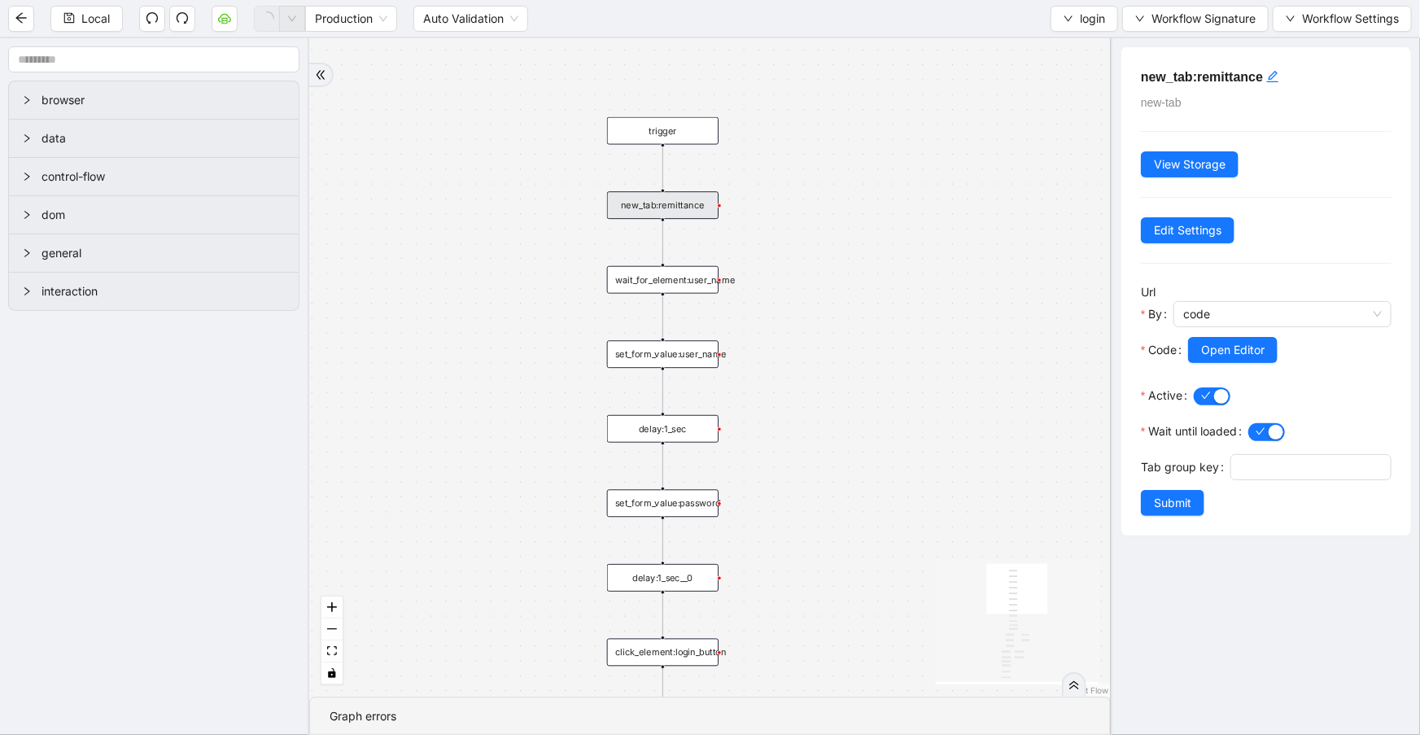
drag, startPoint x: 897, startPoint y: 480, endPoint x: 833, endPoint y: 200, distance: 287.3
click at [838, 199] on div "ddd74bcf_6575_4f6e_830e_e75f3cfd8d0f otp fallback fallback trigger new_tab:remi…" at bounding box center [710, 367] width 802 height 658
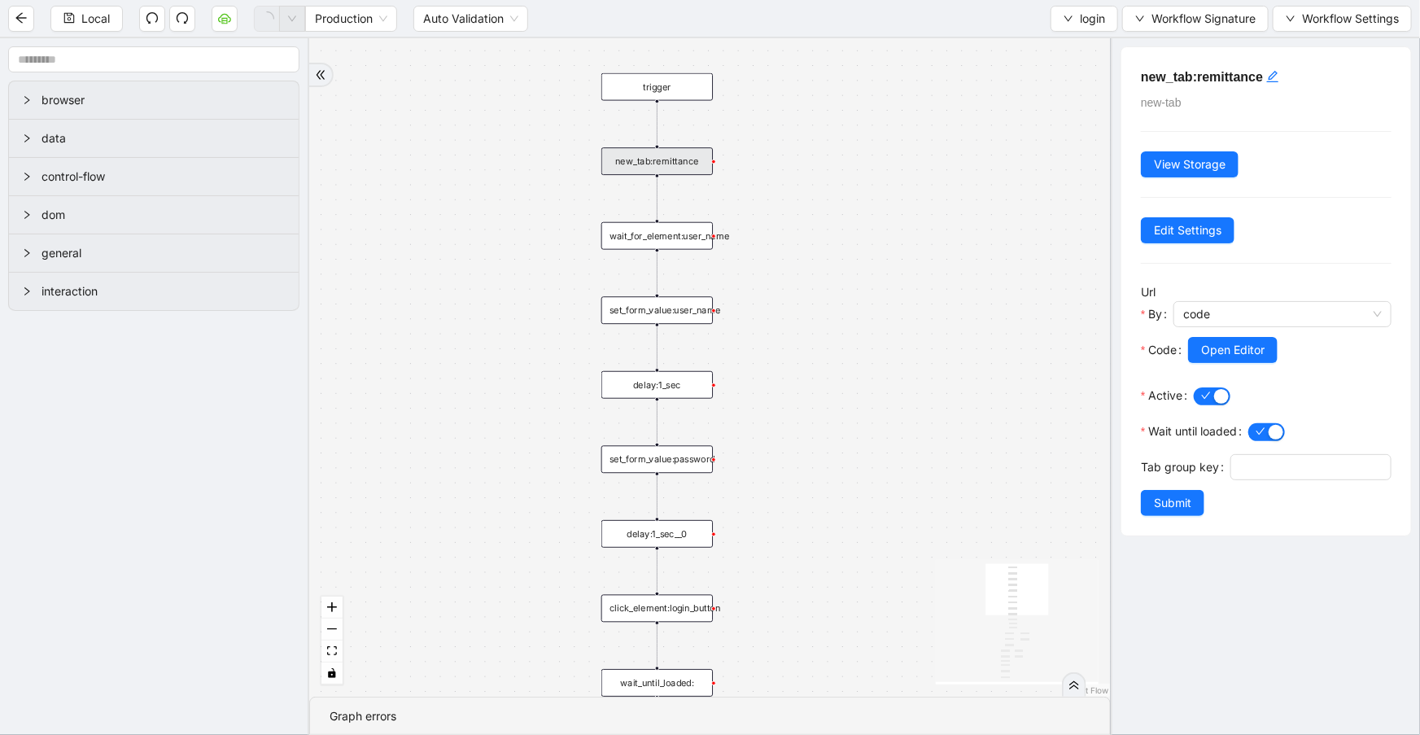
click at [671, 322] on div "set_form_value:user_name" at bounding box center [657, 310] width 112 height 28
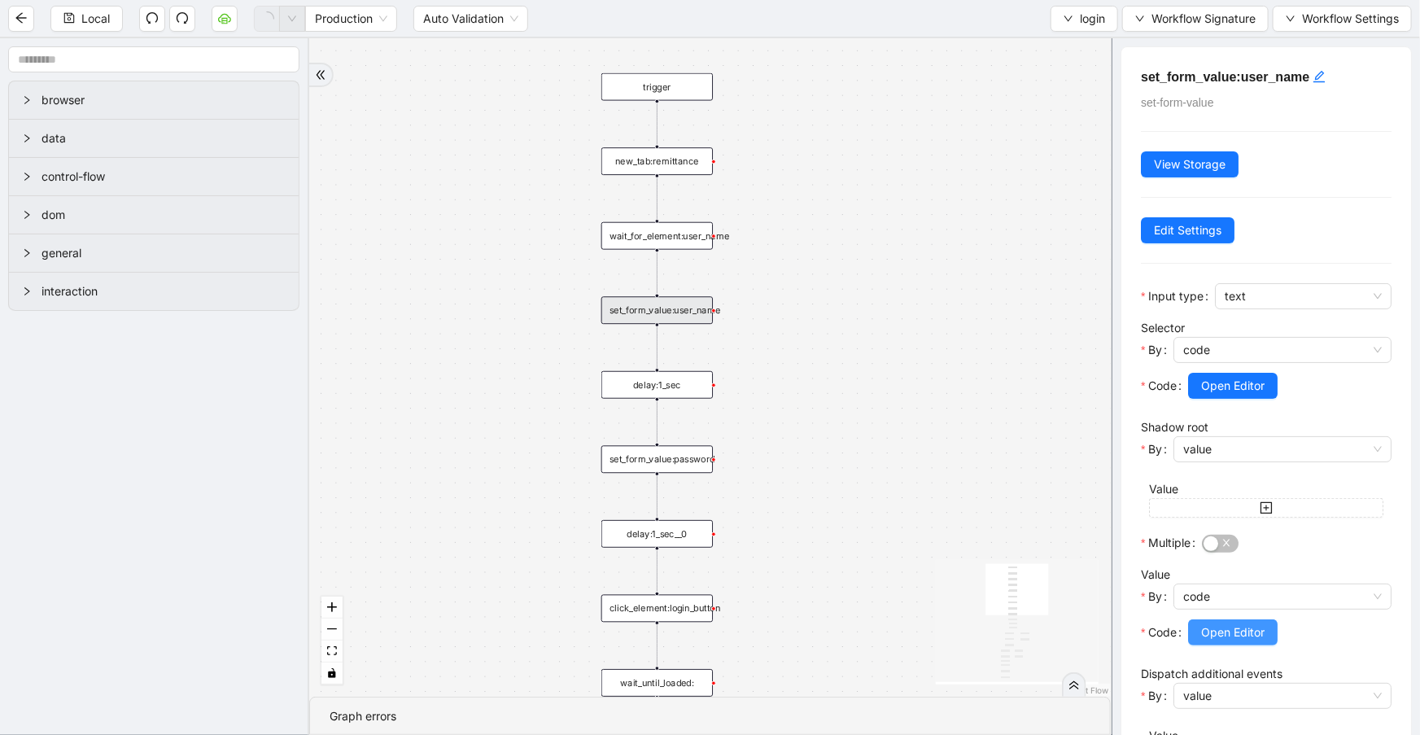
click at [1225, 623] on span "Open Editor" at bounding box center [1232, 632] width 63 height 18
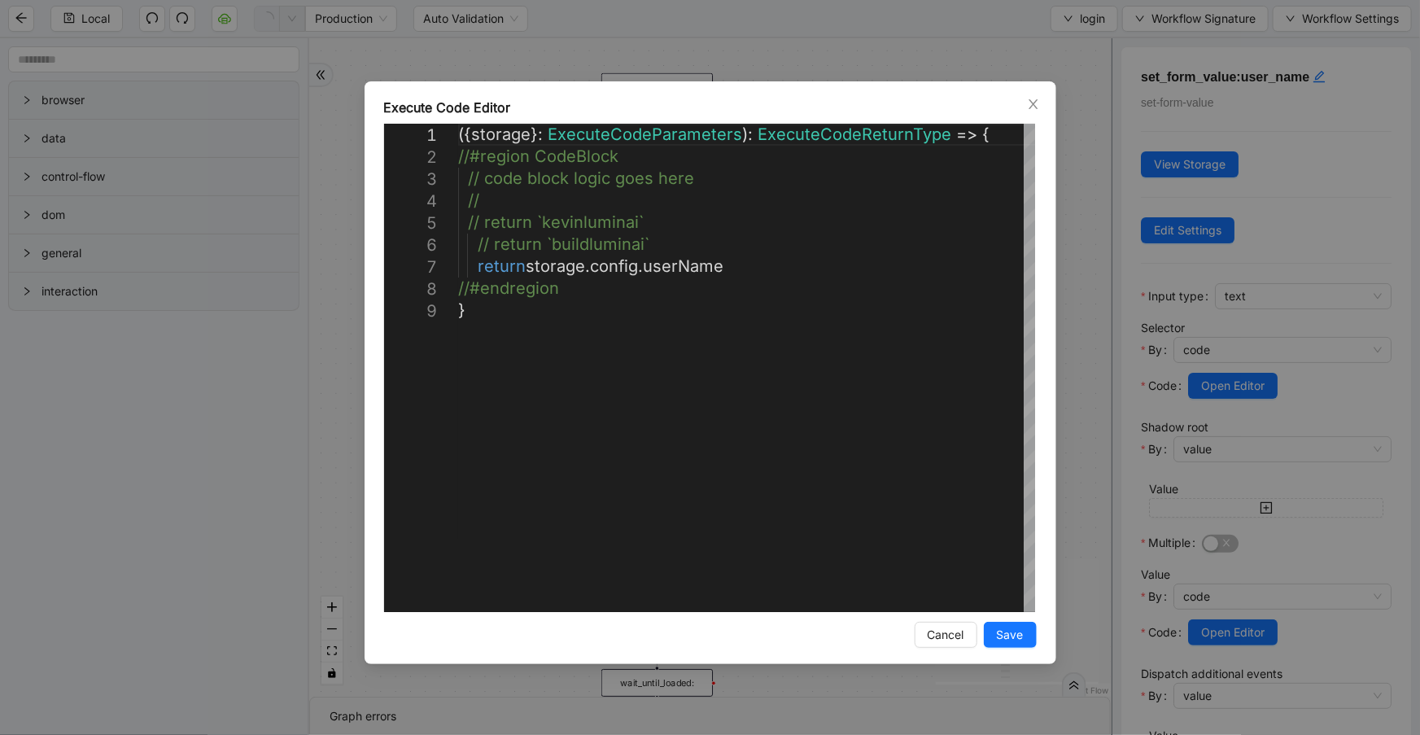
click at [1034, 106] on icon "close" at bounding box center [1033, 104] width 13 height 13
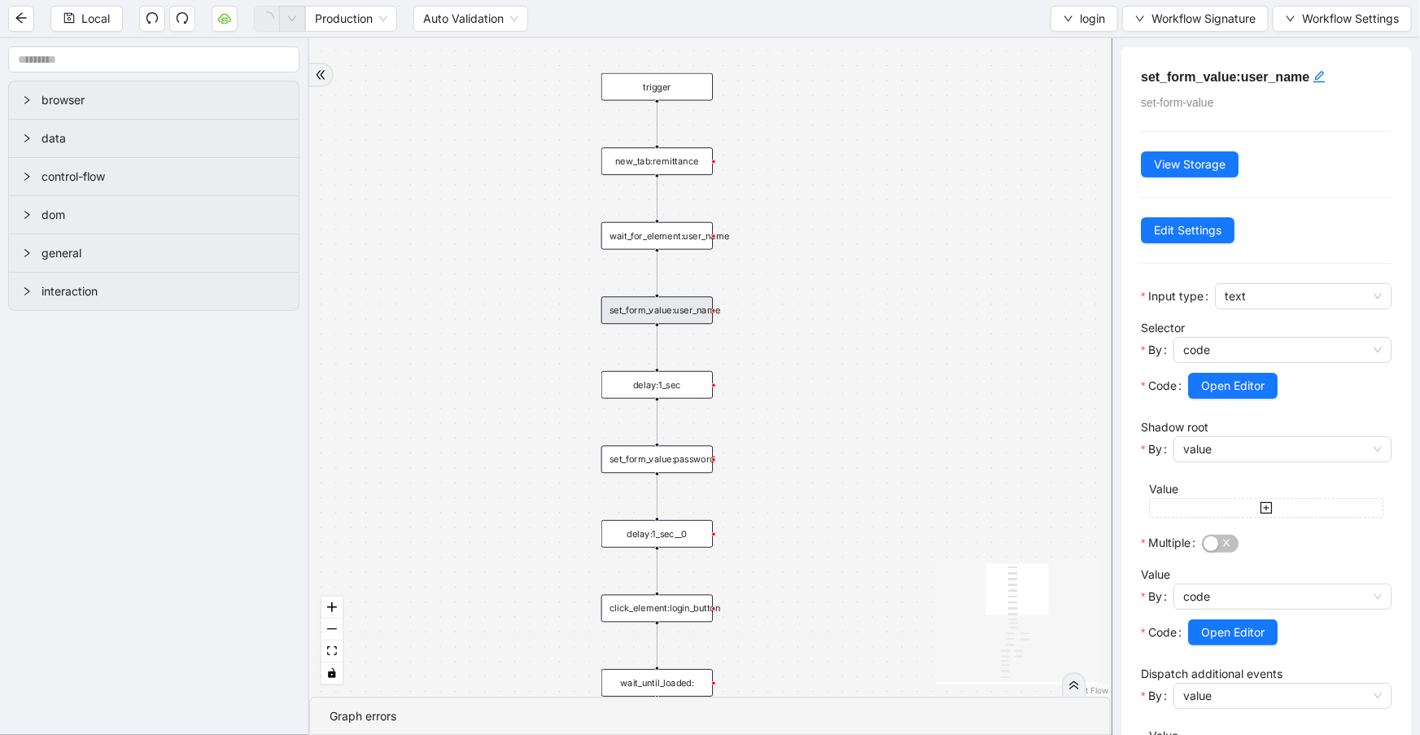
click at [690, 468] on div "set_form_value:password" at bounding box center [657, 459] width 112 height 28
click at [1227, 631] on span "Open Editor" at bounding box center [1232, 632] width 63 height 18
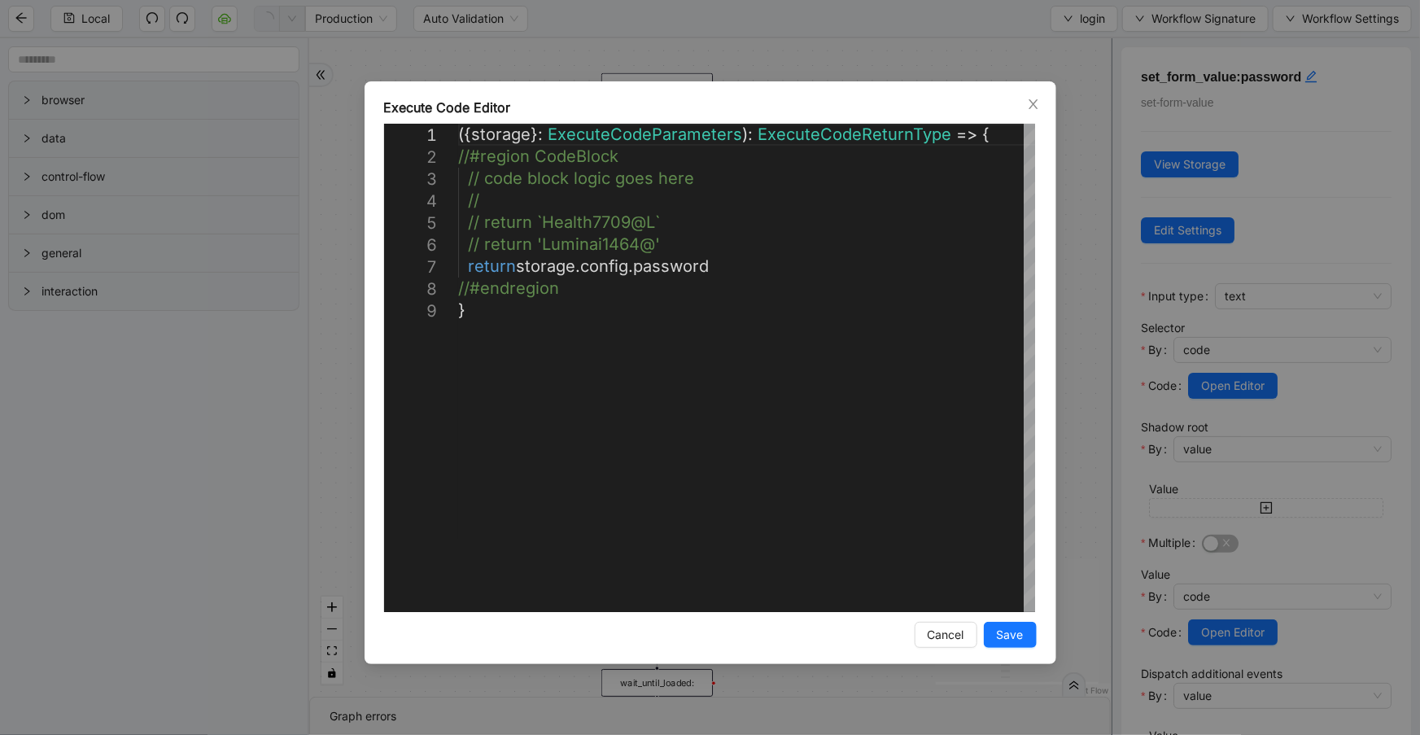
click at [971, 54] on div "**********" at bounding box center [710, 367] width 1420 height 735
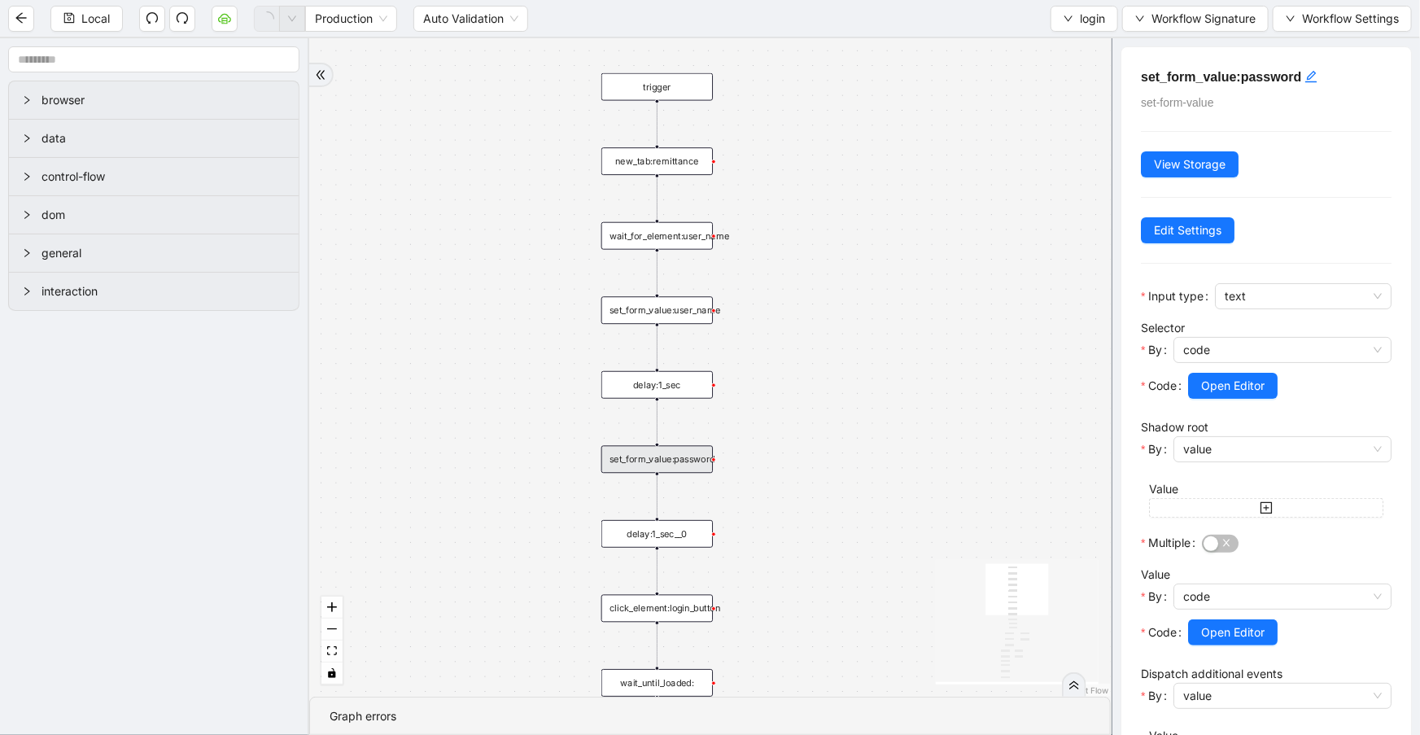
click at [1103, 11] on button "login" at bounding box center [1085, 19] width 68 height 26
click at [1097, 35] on ul "Select Create Remove" at bounding box center [1082, 75] width 69 height 85
click at [1096, 39] on li "Select" at bounding box center [1082, 50] width 63 height 26
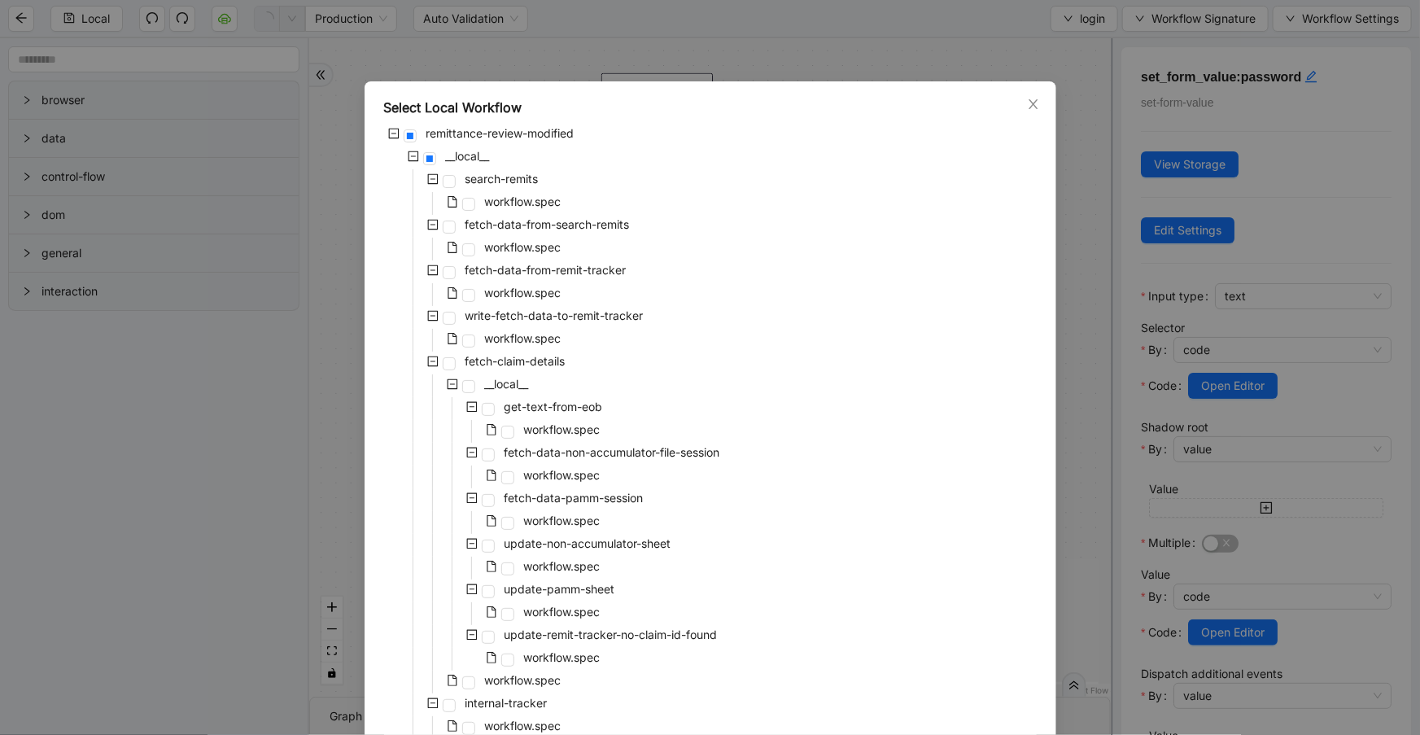
scroll to position [349, 0]
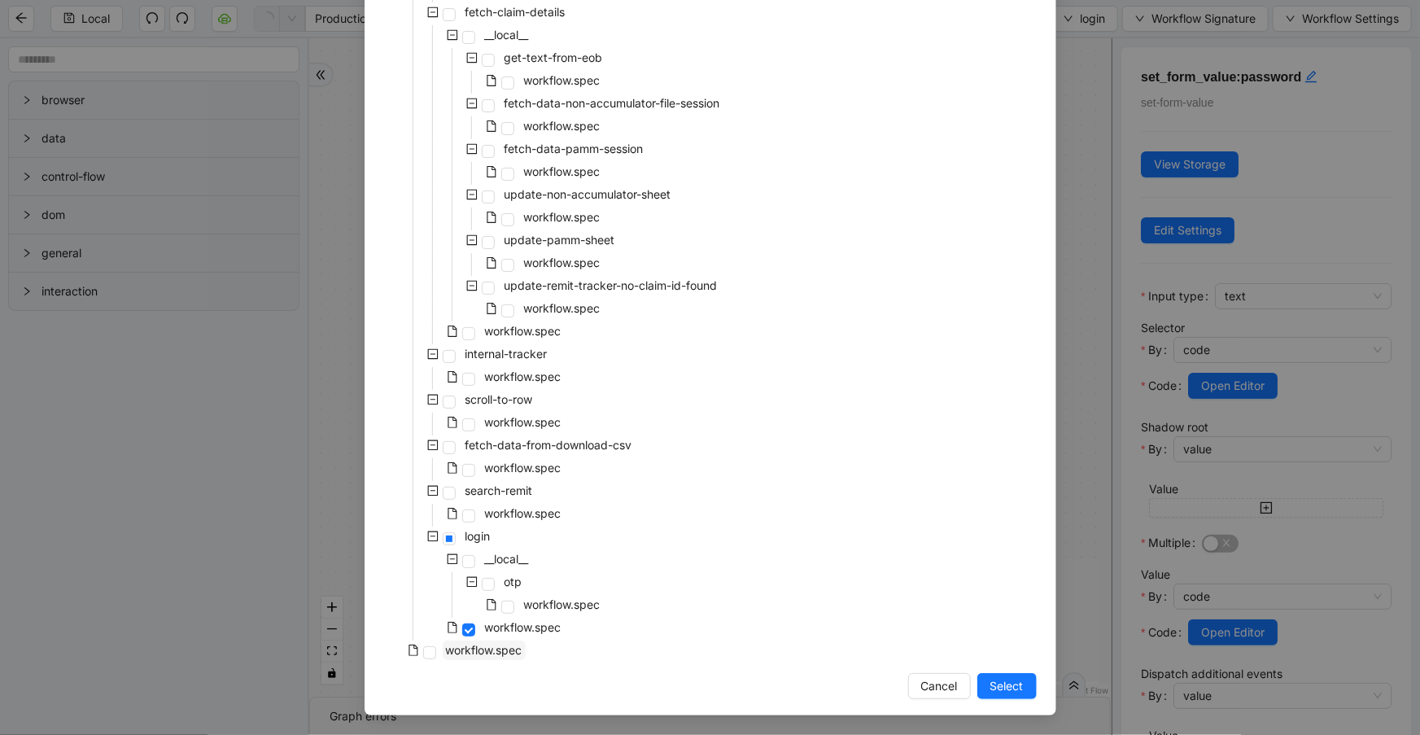
click at [518, 651] on span "workflow.spec" at bounding box center [484, 650] width 77 height 14
click at [1022, 688] on button "Select" at bounding box center [1007, 686] width 59 height 26
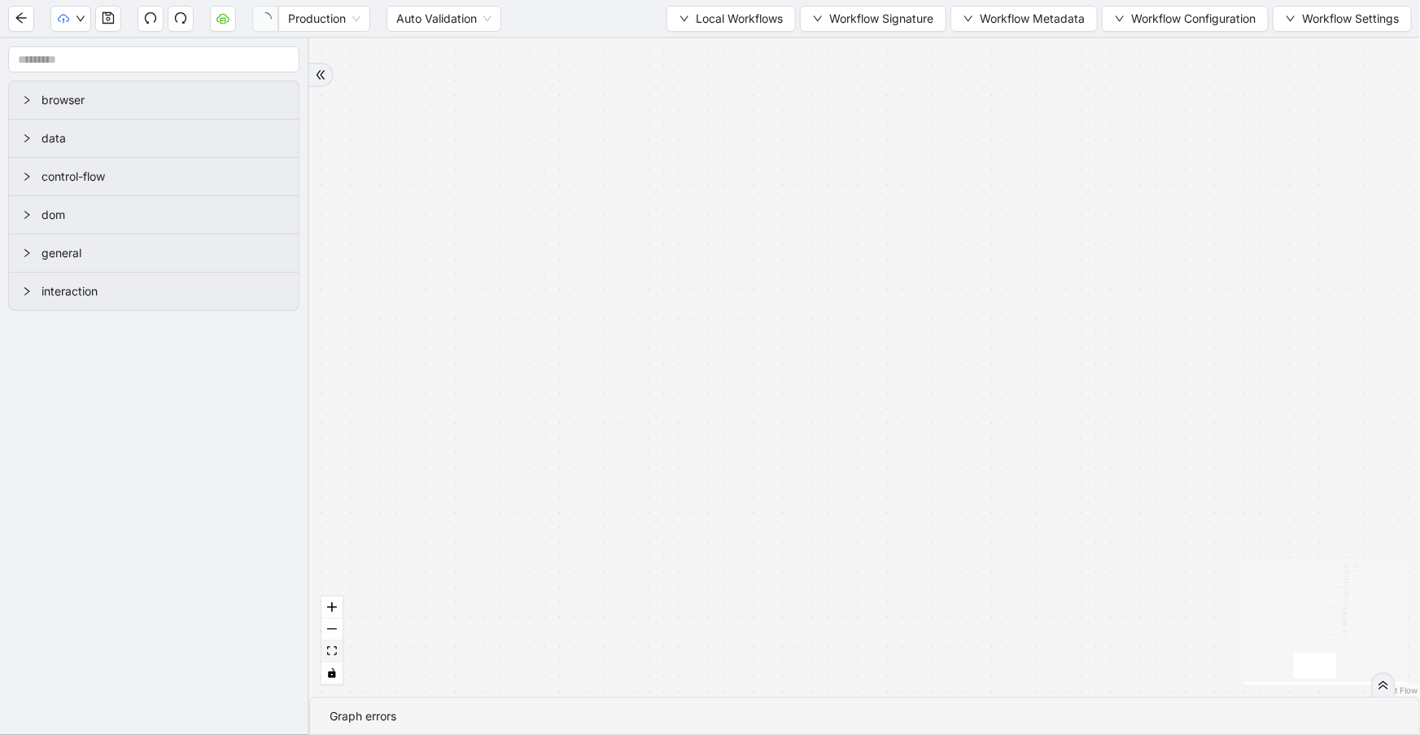
click at [332, 654] on icon "fit view" at bounding box center [332, 650] width 10 height 9
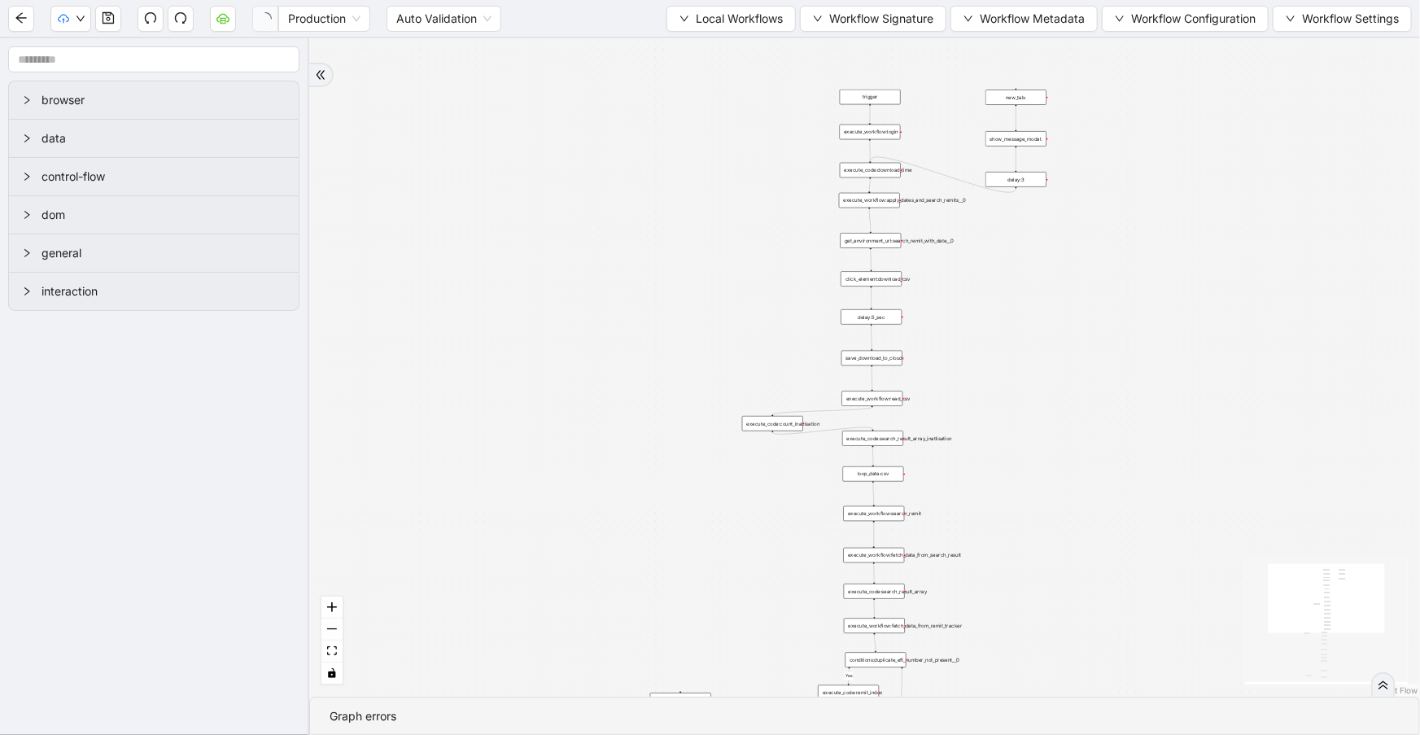
drag, startPoint x: 1048, startPoint y: 219, endPoint x: 1030, endPoint y: 464, distance: 245.6
click at [1030, 464] on div "fallback Yes success fallback onError onError trigger execute_workflow:apply_da…" at bounding box center [864, 367] width 1111 height 658
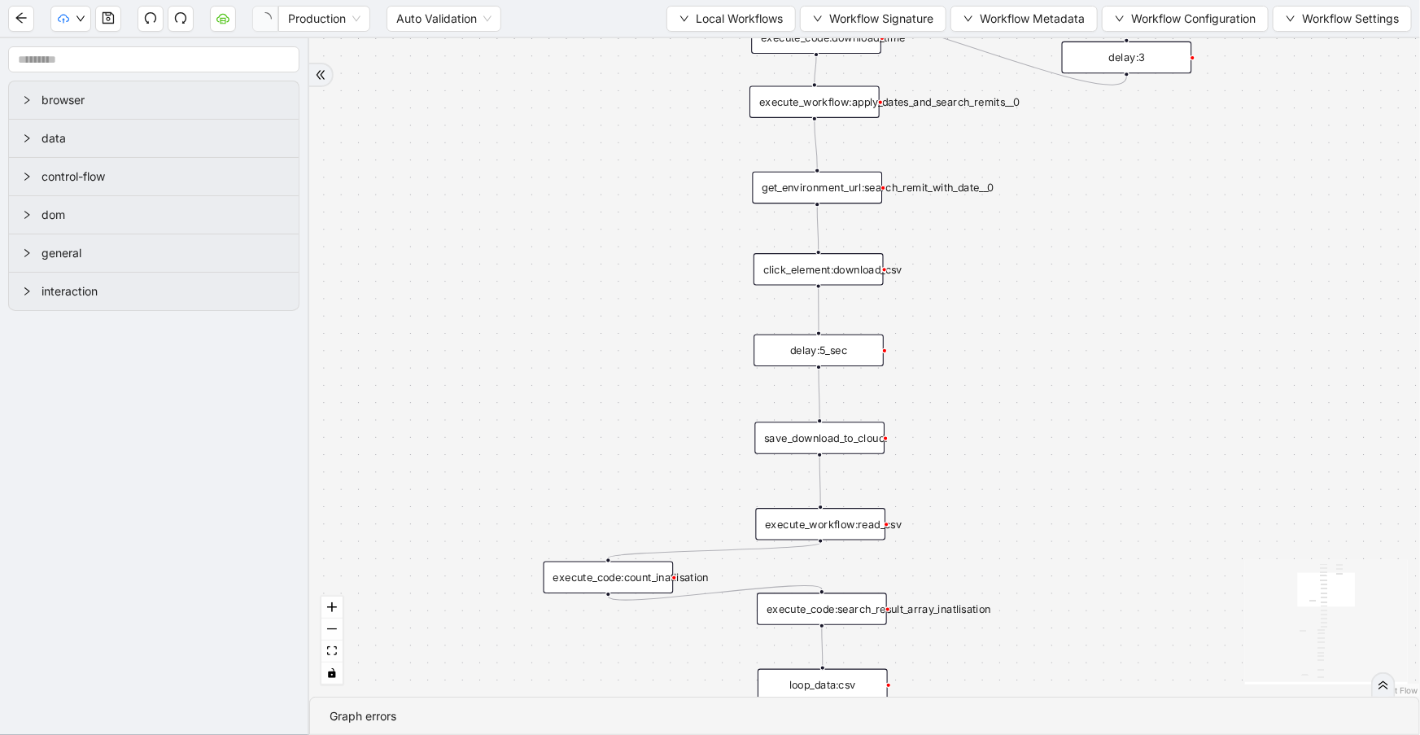
drag, startPoint x: 1071, startPoint y: 488, endPoint x: 1012, endPoint y: 290, distance: 207.3
click at [1013, 289] on div "fallback Yes success fallback onError onError trigger execute_workflow:apply_da…" at bounding box center [864, 367] width 1111 height 658
click at [1171, 20] on span "Workflow Configuration" at bounding box center [1193, 19] width 125 height 18
click at [1145, 87] on li "Value" at bounding box center [1183, 76] width 164 height 26
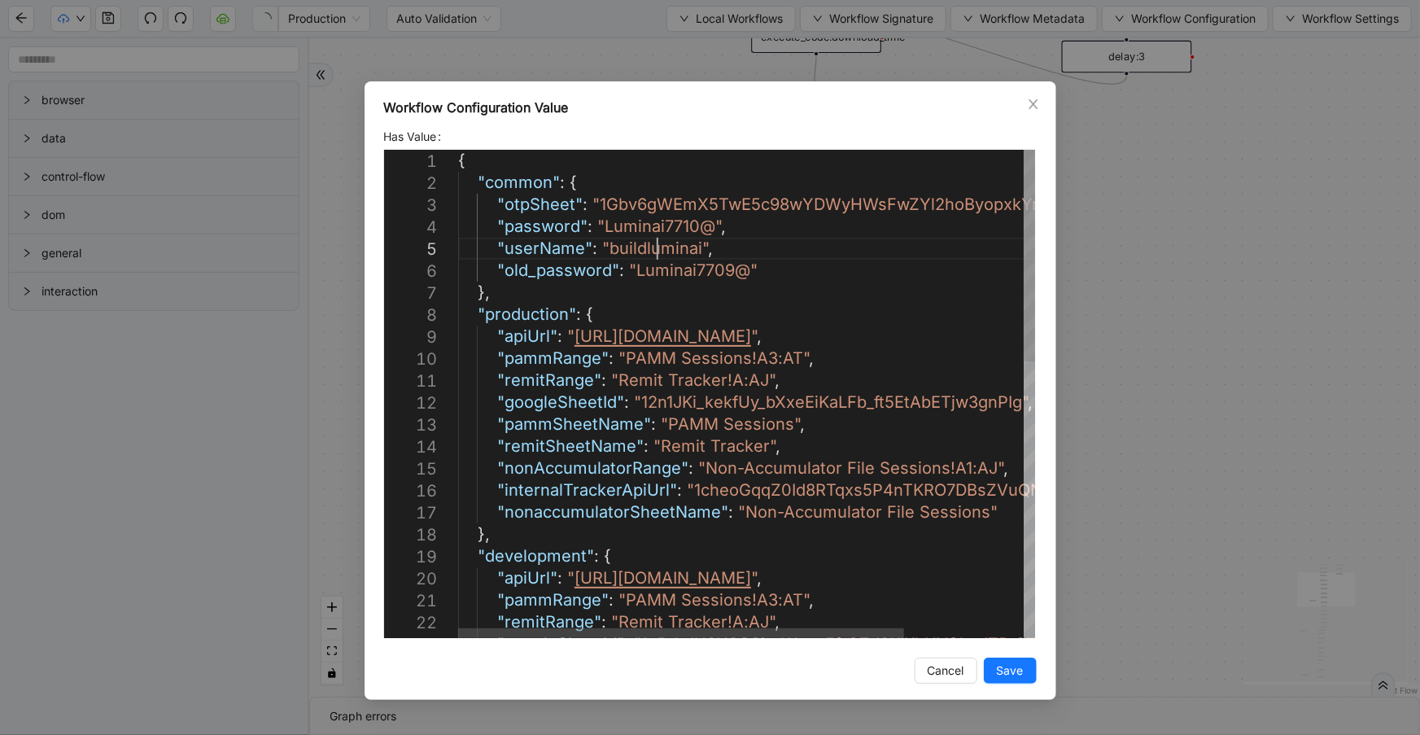
click at [658, 243] on div ""googleSheetId" : "12n1JKi_kekfUy_bXxeEiKaLFb_ft5EtAbETjw3gnPIg" , "pammSheetNa…" at bounding box center [823, 713] width 731 height 1126
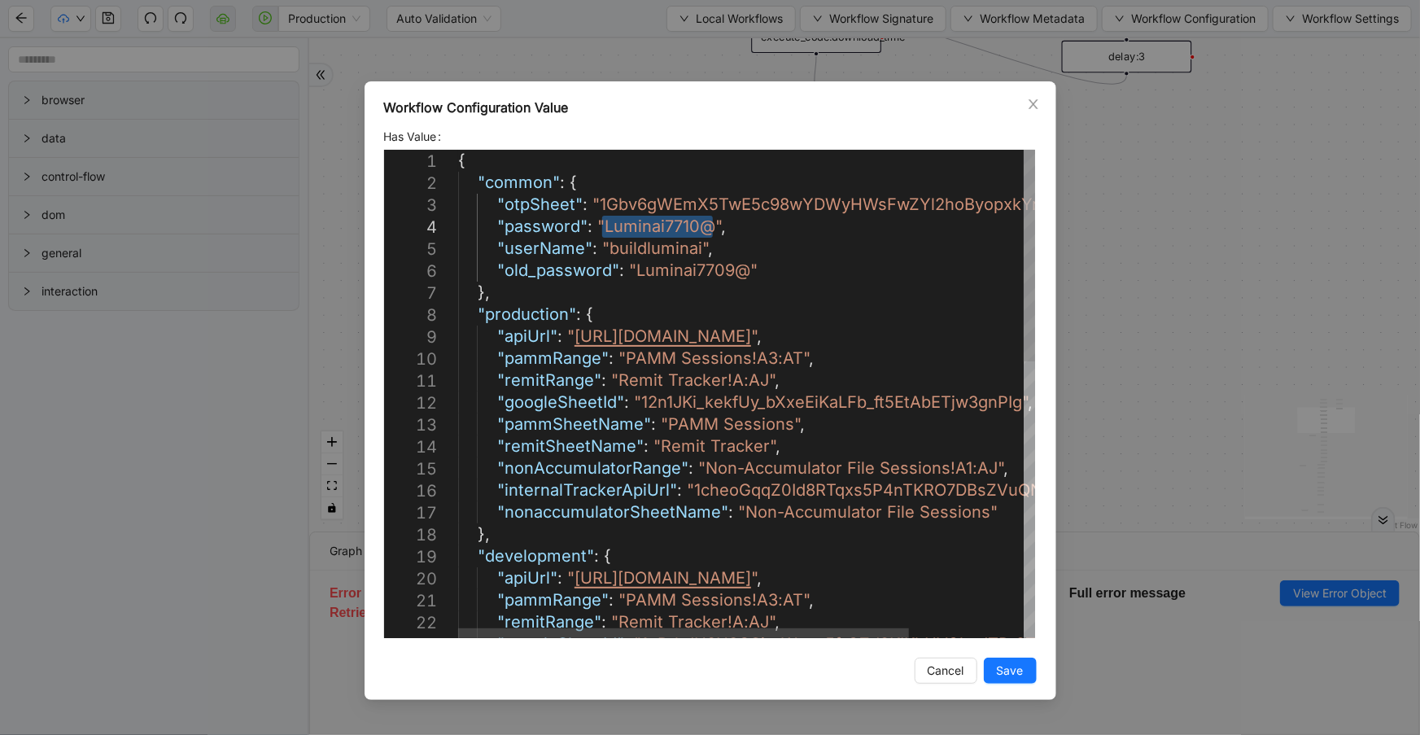
drag, startPoint x: 714, startPoint y: 225, endPoint x: 601, endPoint y: 220, distance: 112.5
click at [655, 249] on div "{ "common" : { "otpSheet" : "1Gbv6gWEmX5TwE5c98wYDWyHWsFwZYl2hoByopxkYr_E" , "p…" at bounding box center [820, 713] width 724 height 1126
